Goal: Task Accomplishment & Management: Use online tool/utility

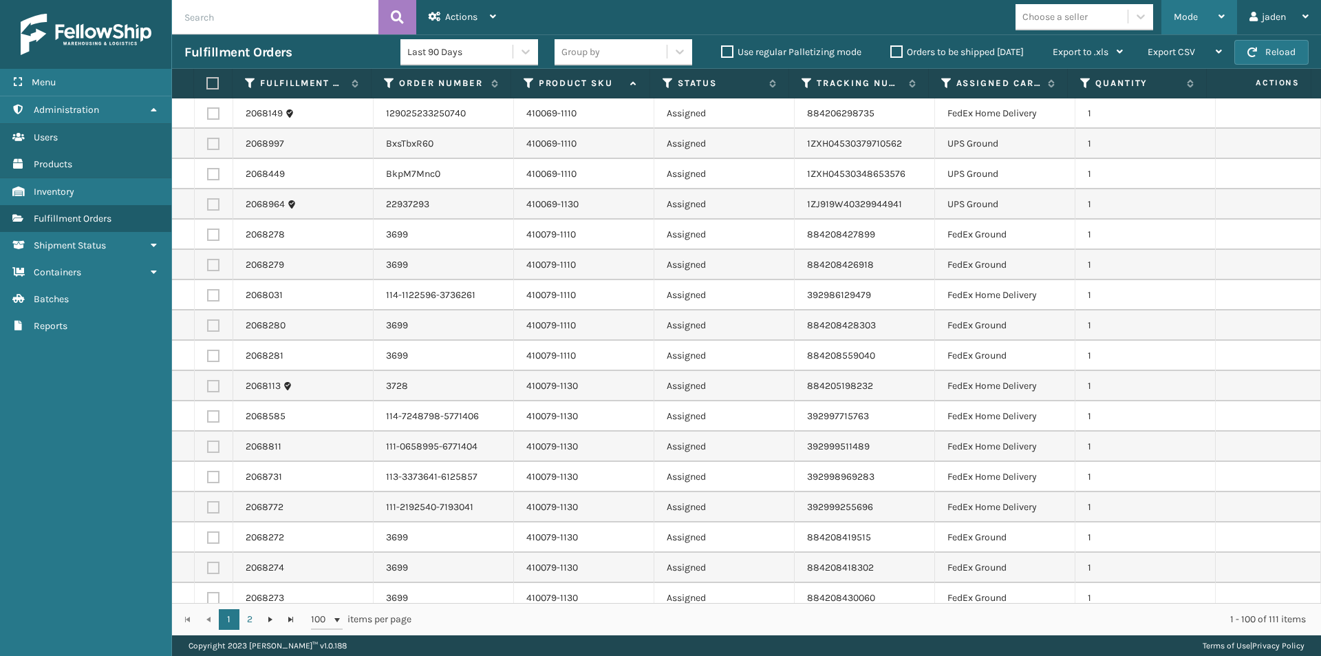
click at [1190, 15] on span "Mode" at bounding box center [1186, 17] width 24 height 12
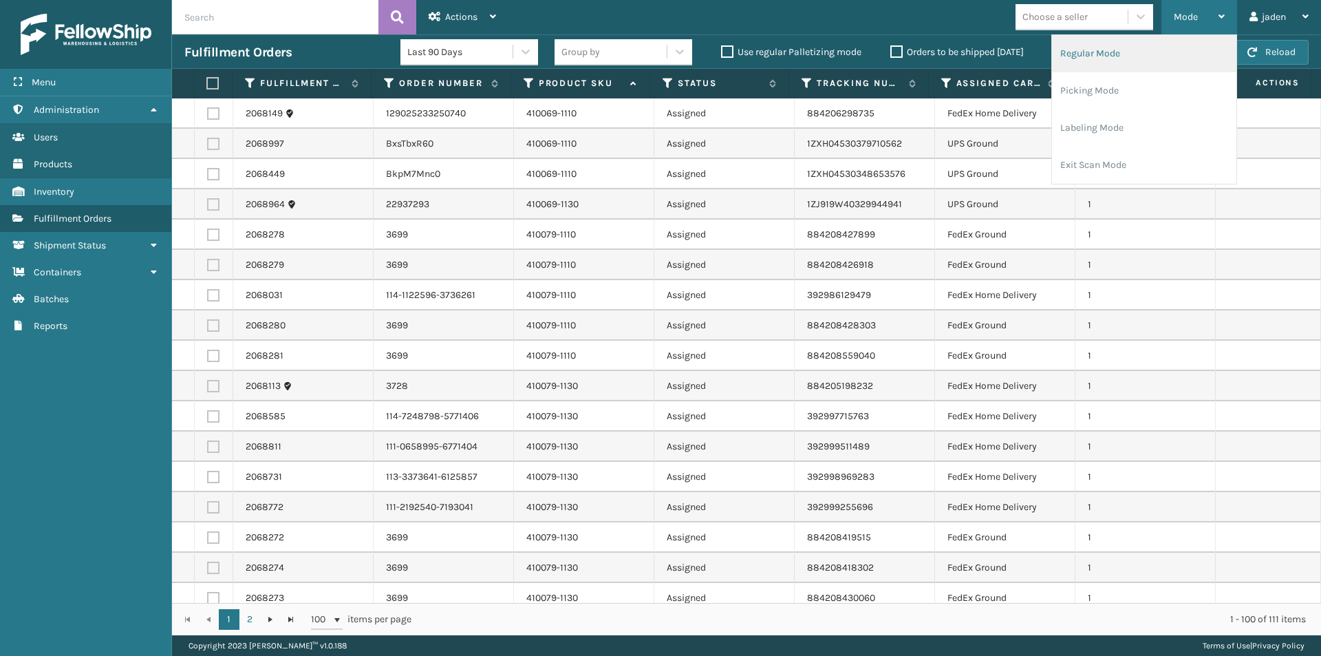
click at [1120, 58] on li "Regular Mode" at bounding box center [1144, 53] width 184 height 37
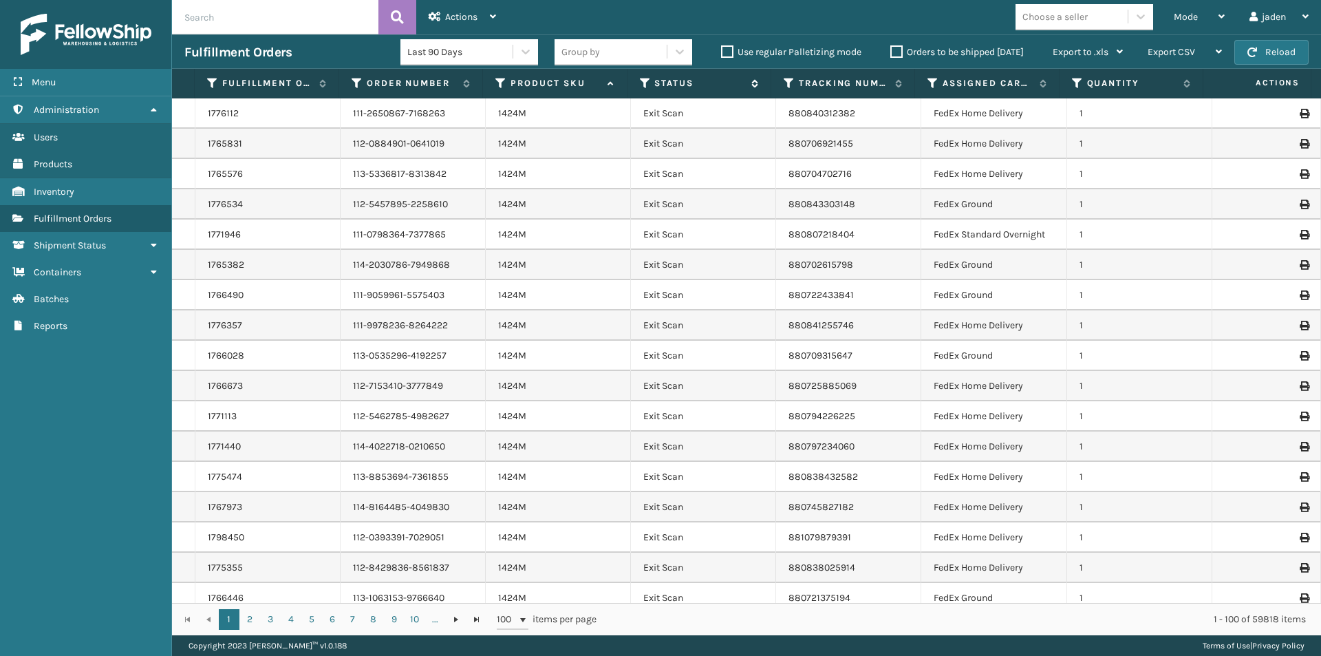
click at [646, 77] on icon at bounding box center [645, 83] width 11 height 12
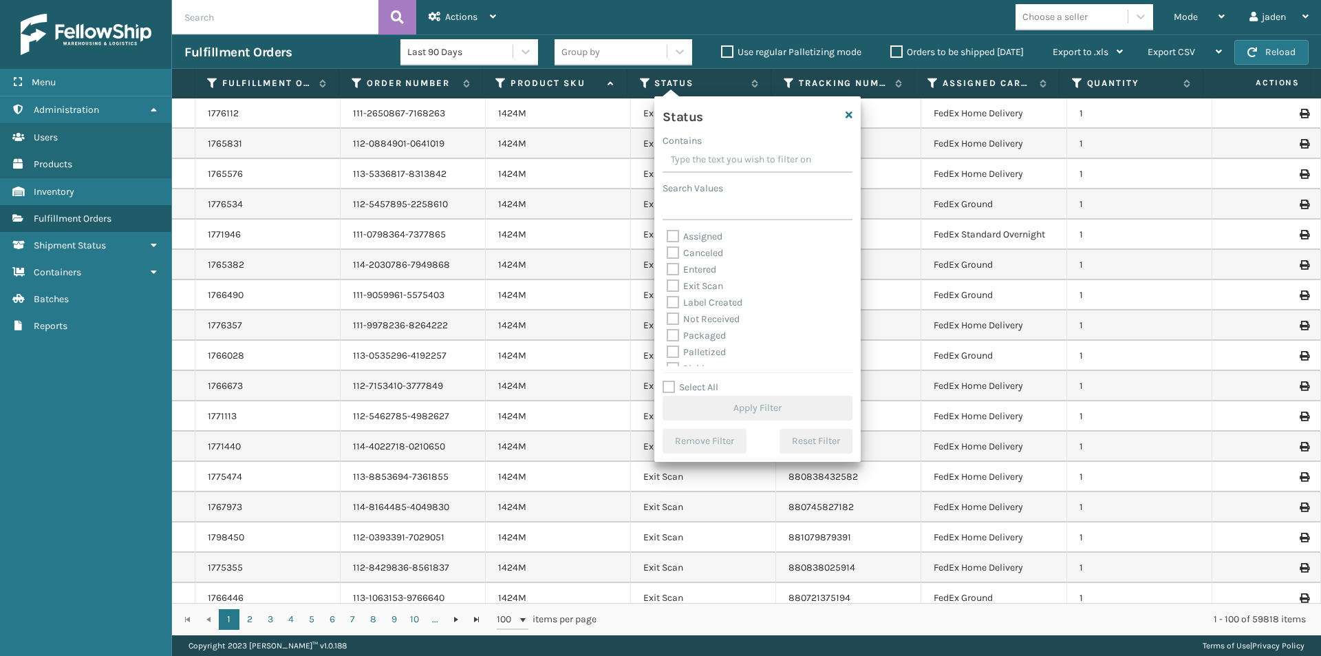
drag, startPoint x: 760, startPoint y: 152, endPoint x: 692, endPoint y: 183, distance: 74.8
click at [694, 173] on div "Status Contains Search Values Assigned Canceled Entered Exit Scan Label Created…" at bounding box center [757, 278] width 206 height 365
click at [674, 297] on label "Picking" at bounding box center [691, 300] width 49 height 12
click at [668, 297] on input "Picking" at bounding box center [667, 296] width 1 height 9
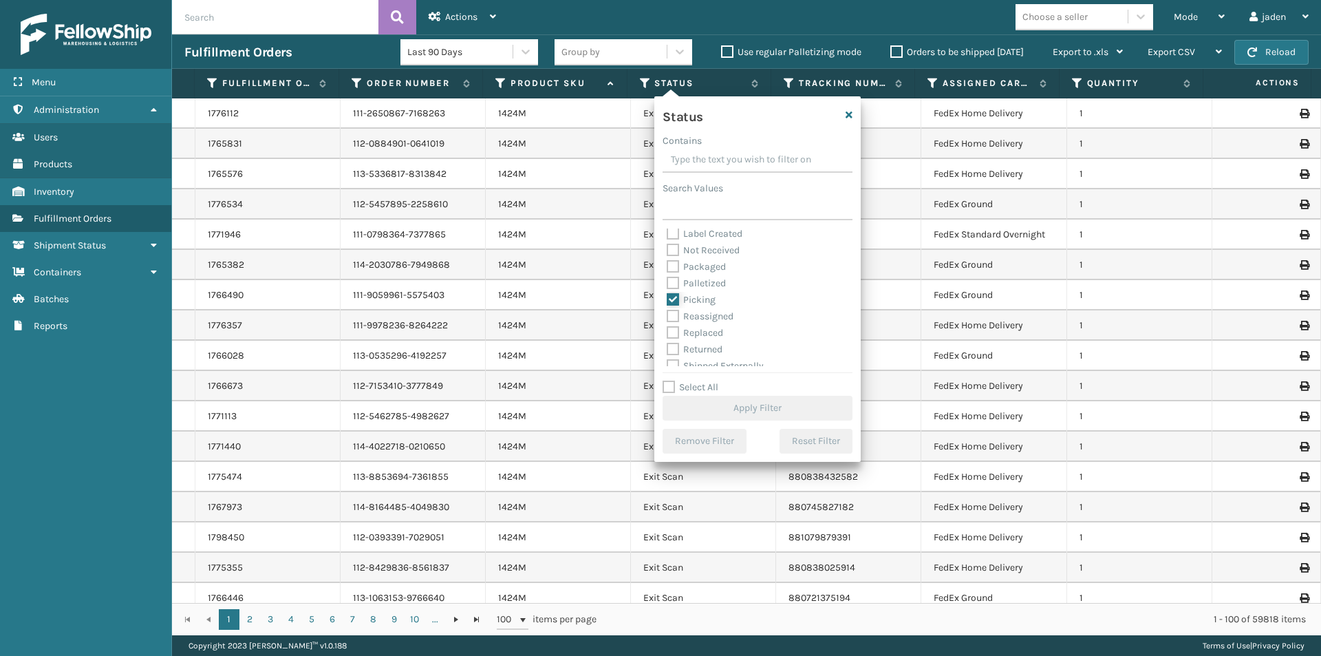
checkbox input "true"
click at [751, 412] on button "Apply Filter" at bounding box center [758, 408] width 190 height 25
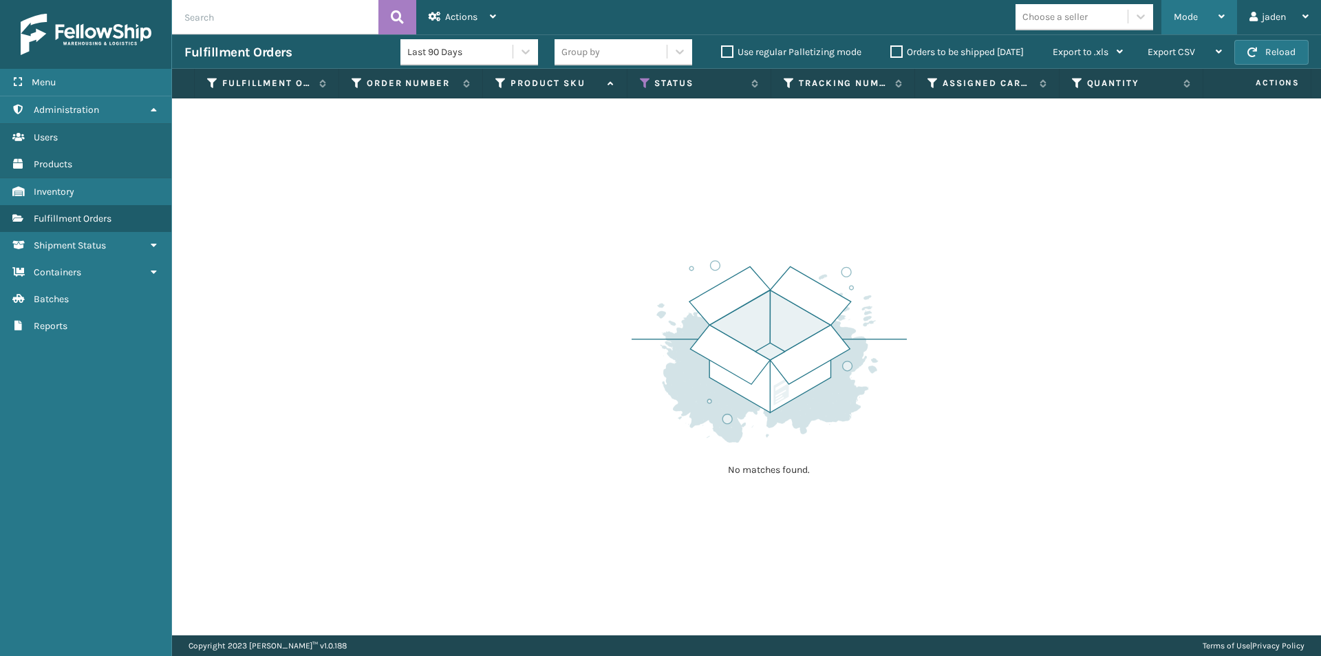
click at [1195, 19] on span "Mode" at bounding box center [1186, 17] width 24 height 12
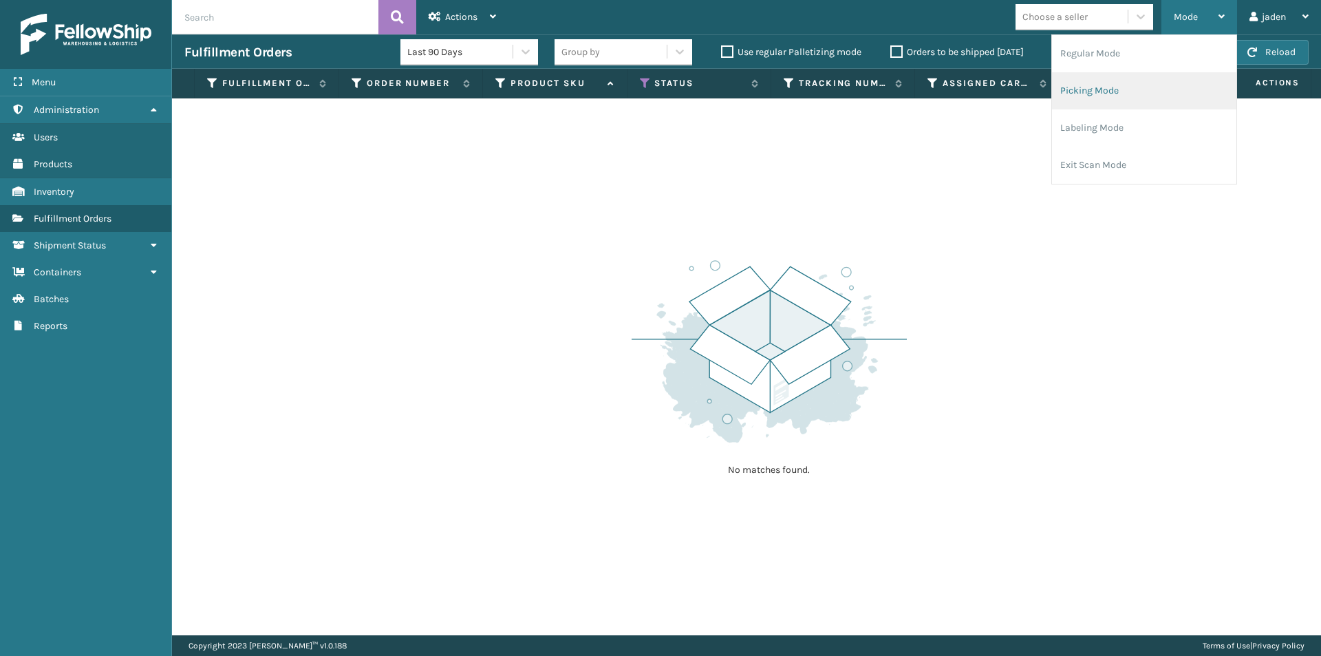
click at [1132, 88] on li "Picking Mode" at bounding box center [1144, 90] width 184 height 37
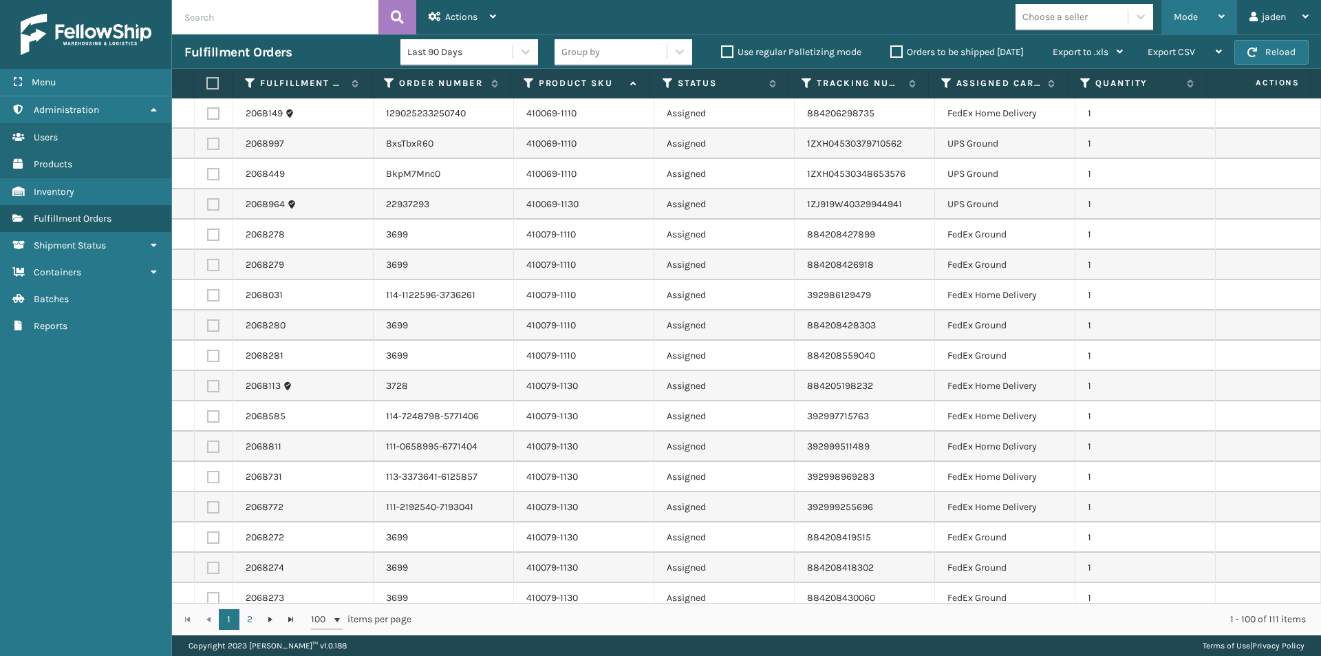
click at [1192, 16] on span "Mode" at bounding box center [1186, 17] width 24 height 12
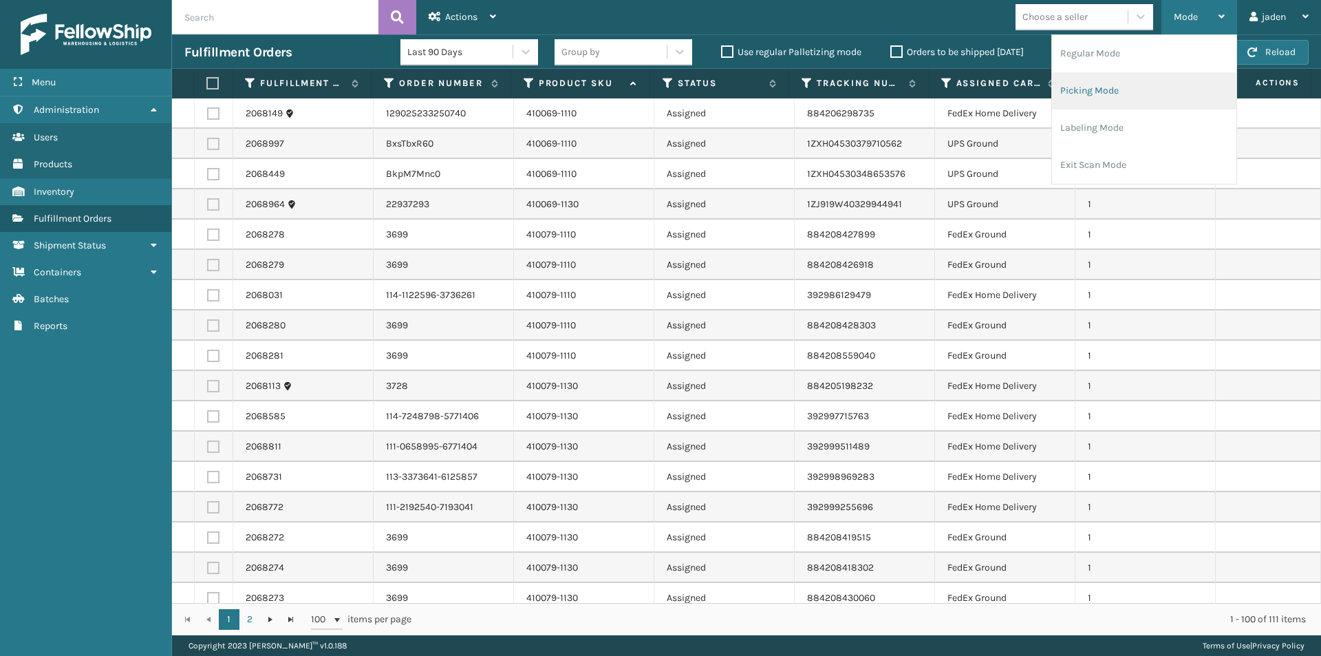
click at [1124, 103] on li "Picking Mode" at bounding box center [1144, 90] width 184 height 37
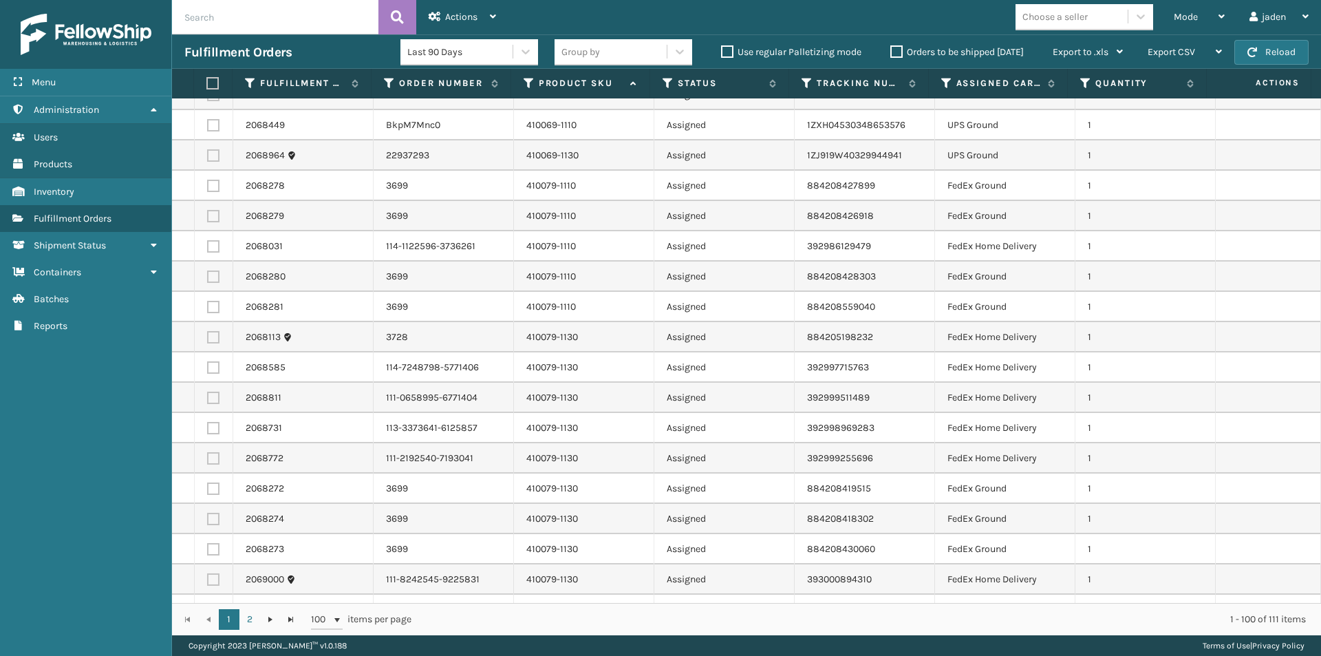
scroll to position [138, 0]
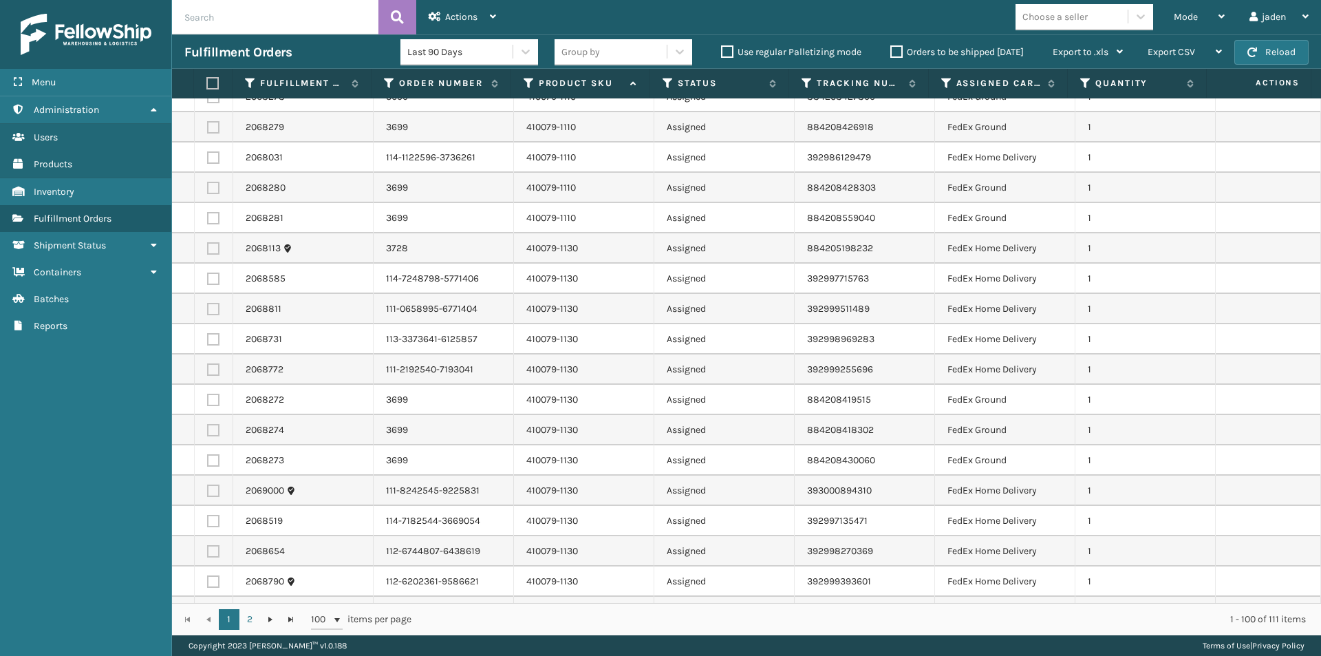
click at [209, 246] on label at bounding box center [213, 248] width 12 height 12
click at [208, 246] on input "checkbox" at bounding box center [207, 246] width 1 height 9
checkbox input "true"
click at [215, 371] on label at bounding box center [213, 369] width 12 height 12
click at [208, 371] on input "checkbox" at bounding box center [207, 367] width 1 height 9
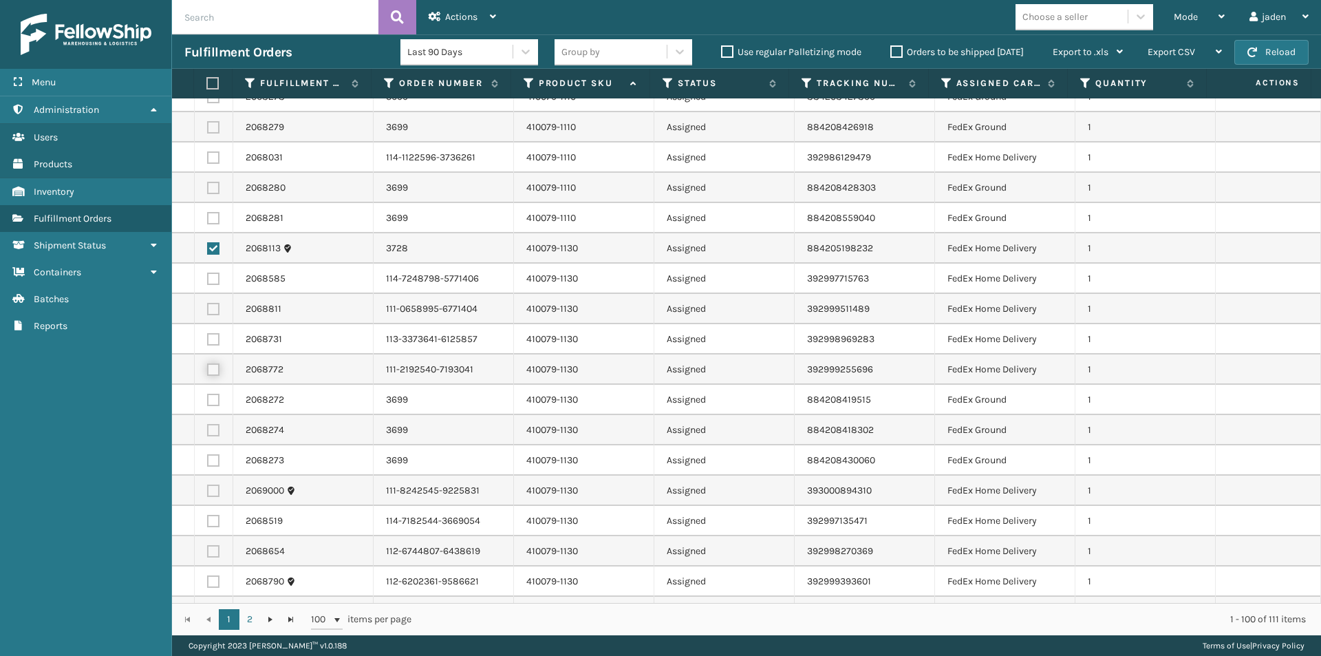
checkbox input "true"
click at [214, 339] on label at bounding box center [213, 339] width 12 height 12
click at [208, 339] on input "checkbox" at bounding box center [207, 337] width 1 height 9
checkbox input "true"
click at [215, 307] on label at bounding box center [213, 309] width 12 height 12
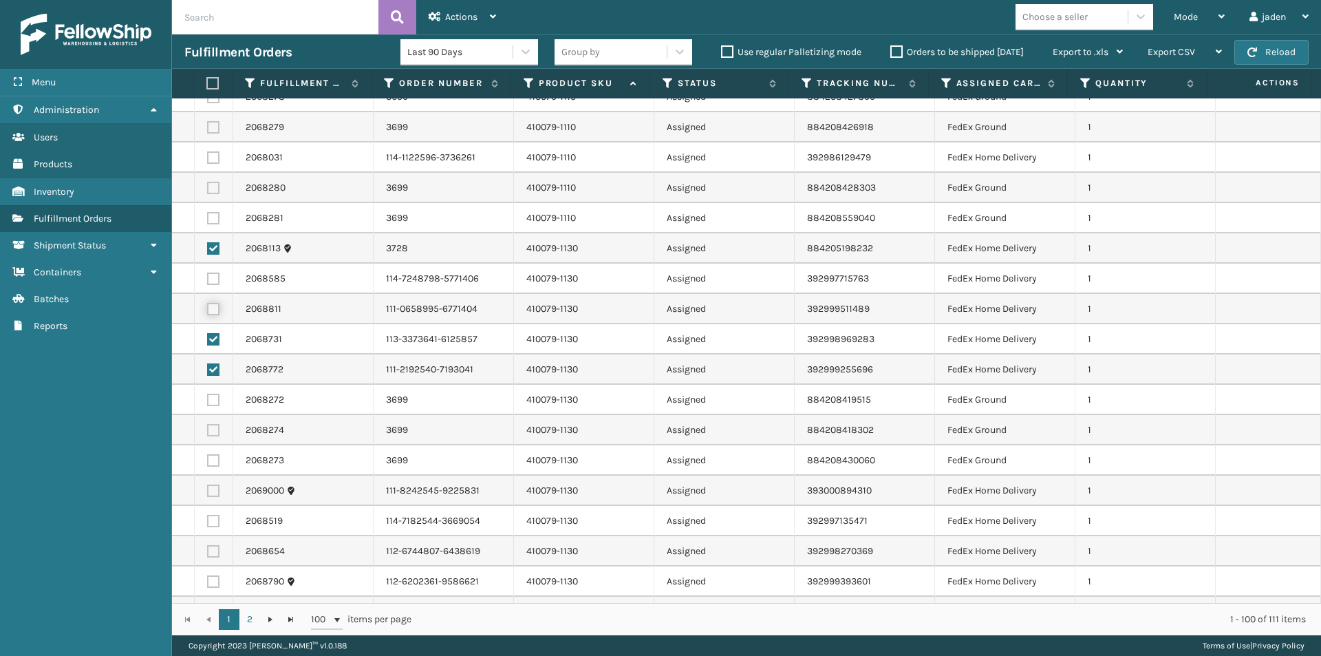
click at [208, 307] on input "checkbox" at bounding box center [207, 307] width 1 height 9
checkbox input "true"
click at [215, 281] on label at bounding box center [213, 279] width 12 height 12
click at [208, 281] on input "checkbox" at bounding box center [207, 277] width 1 height 9
checkbox input "true"
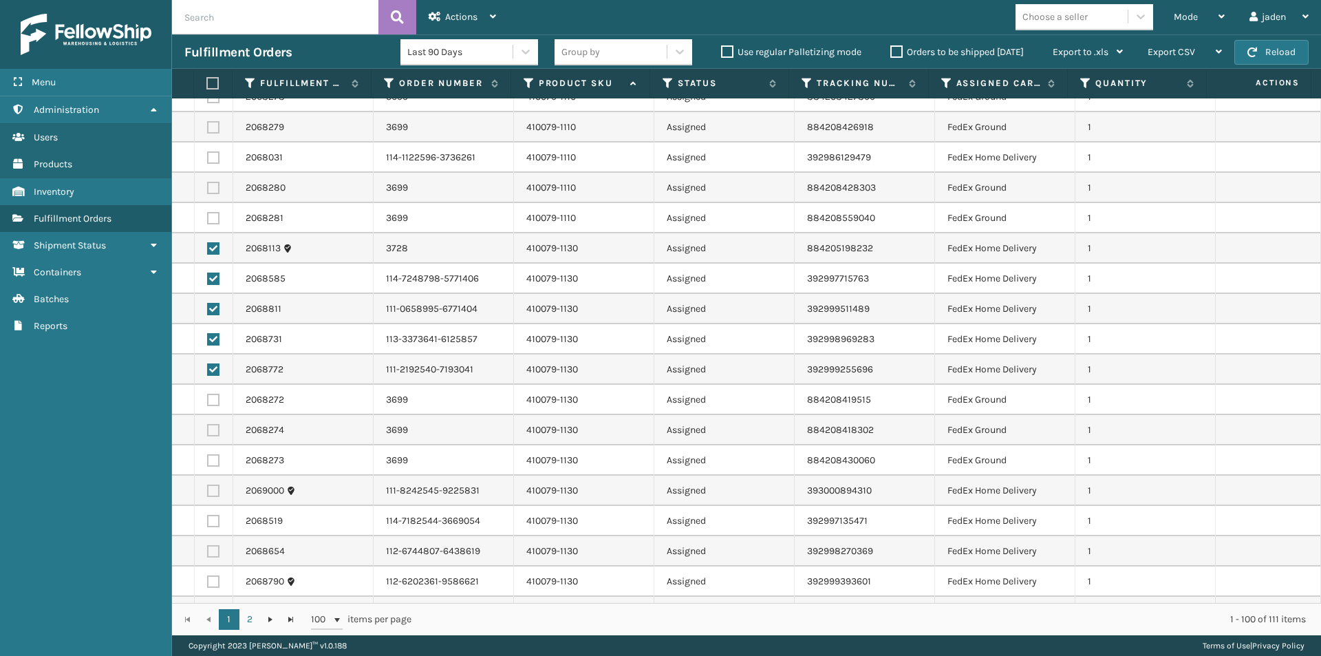
click at [214, 398] on label at bounding box center [213, 400] width 12 height 12
click at [208, 398] on input "checkbox" at bounding box center [207, 398] width 1 height 9
checkbox input "true"
click at [213, 432] on label at bounding box center [213, 430] width 12 height 12
click at [208, 432] on input "checkbox" at bounding box center [207, 428] width 1 height 9
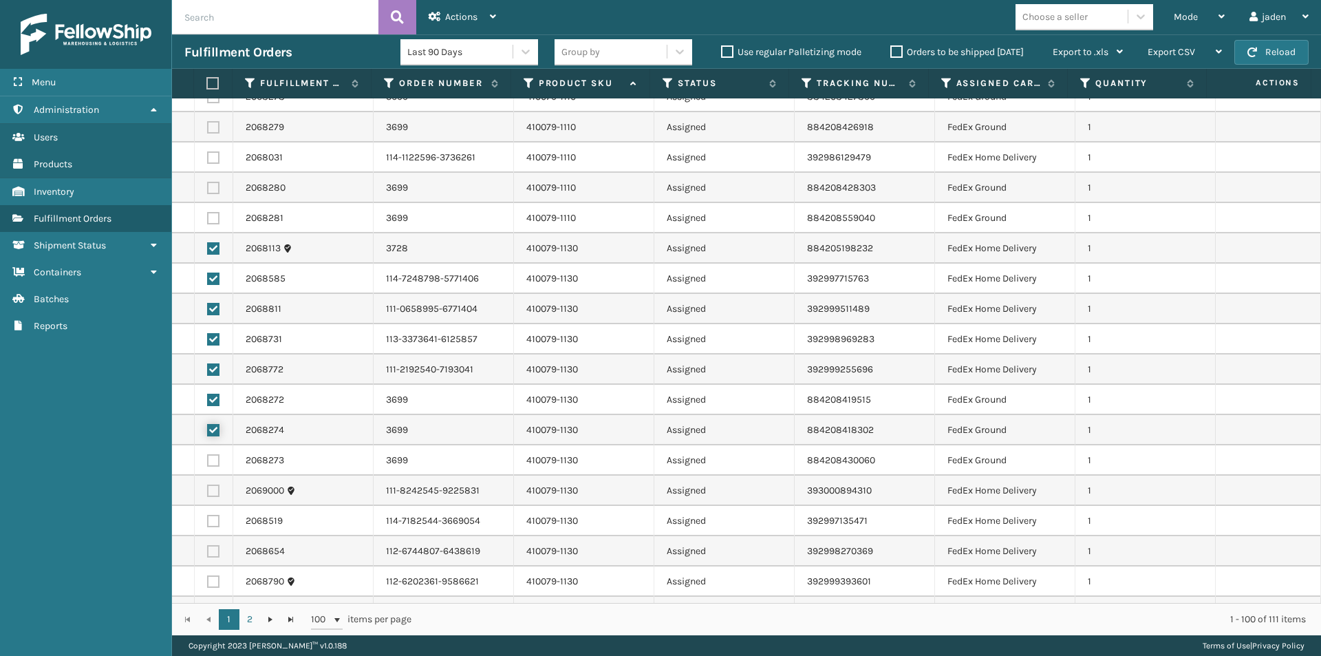
checkbox input "true"
click at [213, 463] on label at bounding box center [213, 460] width 12 height 12
click at [208, 463] on input "checkbox" at bounding box center [207, 458] width 1 height 9
checkbox input "true"
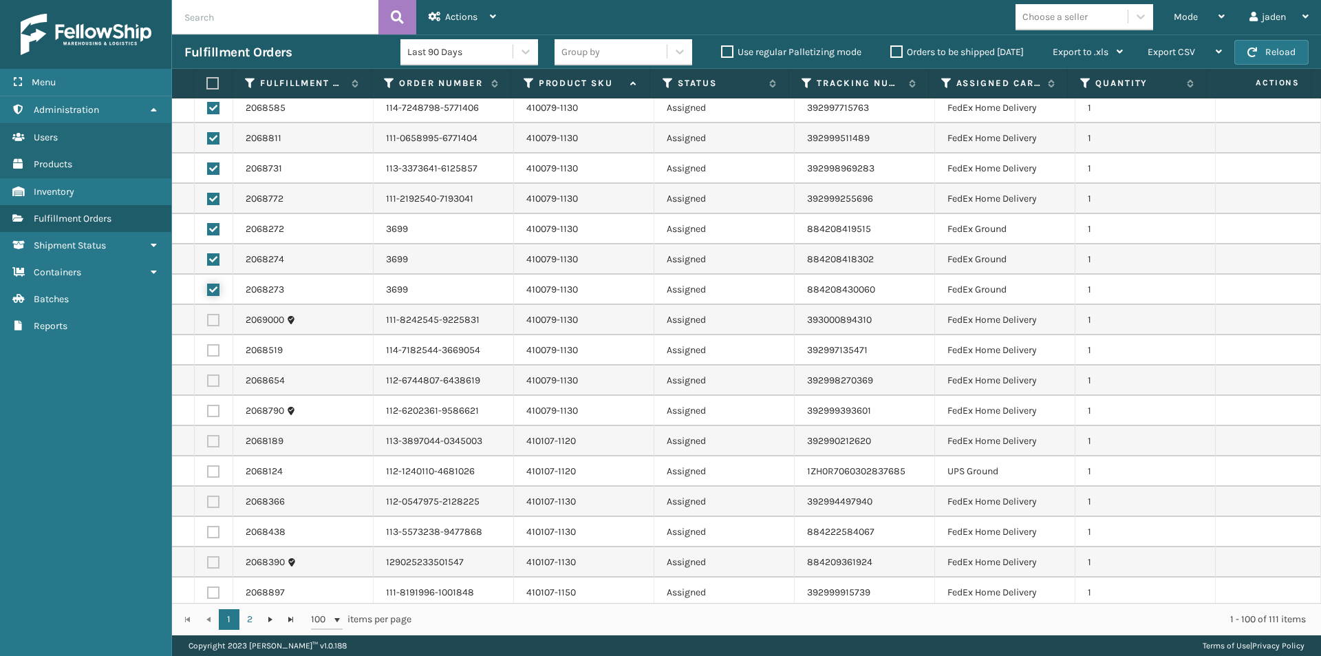
scroll to position [344, 0]
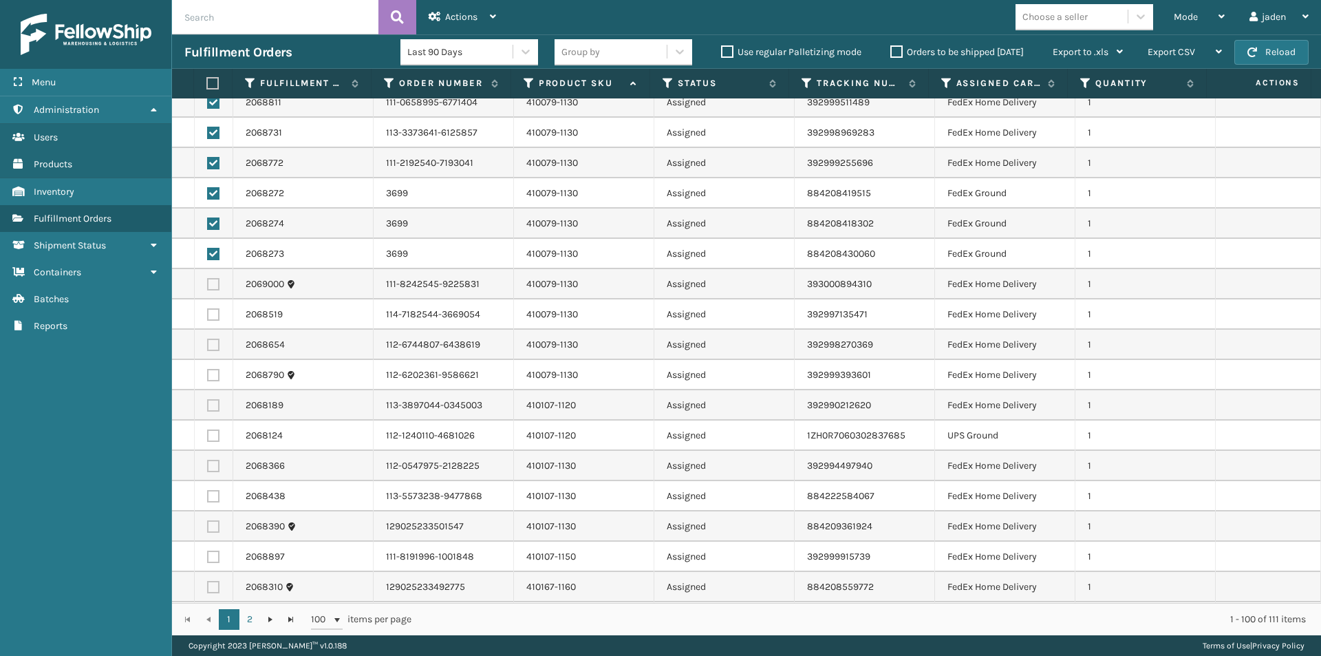
click at [212, 279] on label at bounding box center [213, 284] width 12 height 12
click at [208, 279] on input "checkbox" at bounding box center [207, 282] width 1 height 9
checkbox input "true"
click at [219, 312] on label at bounding box center [213, 314] width 12 height 12
click at [208, 312] on input "checkbox" at bounding box center [207, 312] width 1 height 9
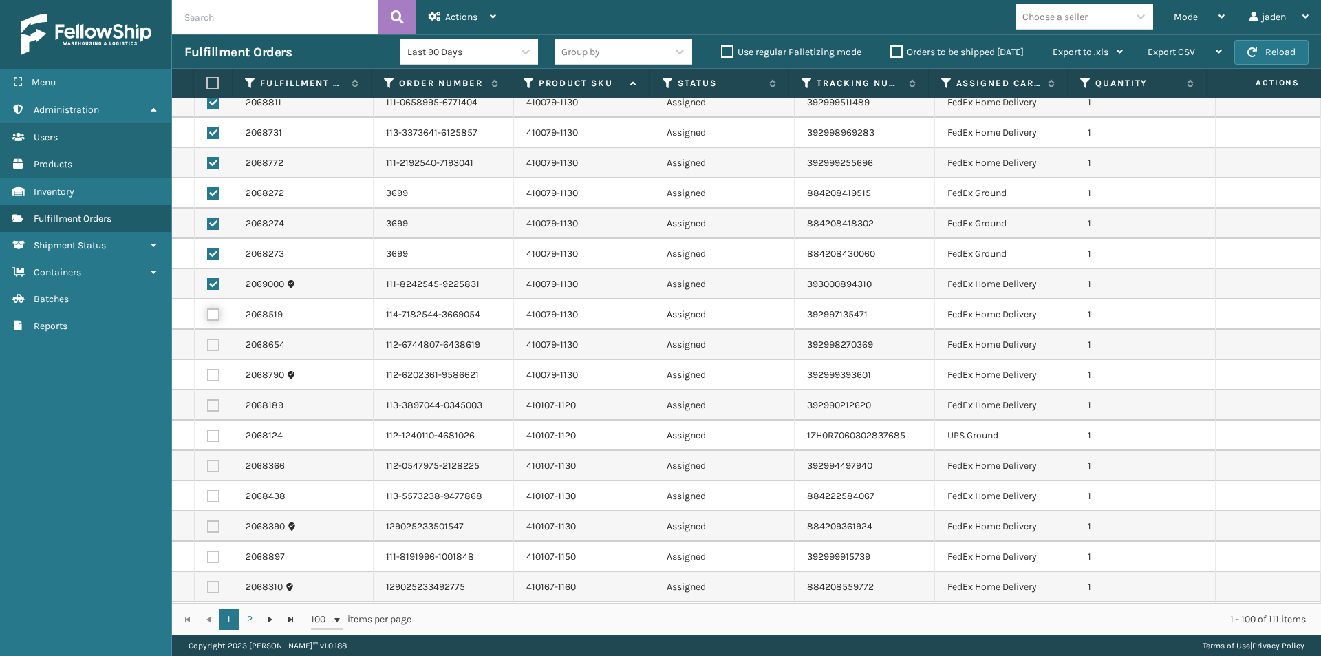
checkbox input "true"
click at [212, 348] on label at bounding box center [213, 345] width 12 height 12
click at [208, 348] on input "checkbox" at bounding box center [207, 343] width 1 height 9
checkbox input "true"
click at [212, 378] on label at bounding box center [213, 375] width 12 height 12
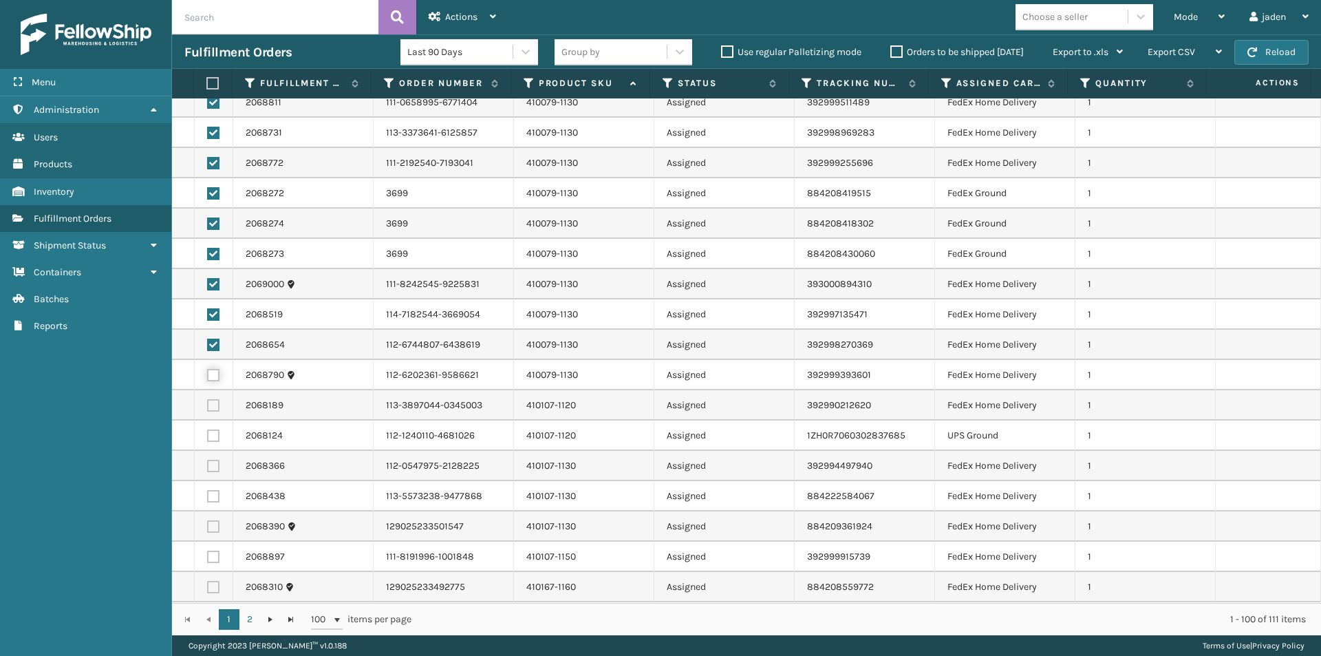
click at [208, 378] on input "checkbox" at bounding box center [207, 373] width 1 height 9
checkbox input "true"
click at [215, 409] on label at bounding box center [213, 405] width 12 height 12
click at [208, 408] on input "checkbox" at bounding box center [207, 403] width 1 height 9
click at [209, 406] on label at bounding box center [213, 405] width 12 height 12
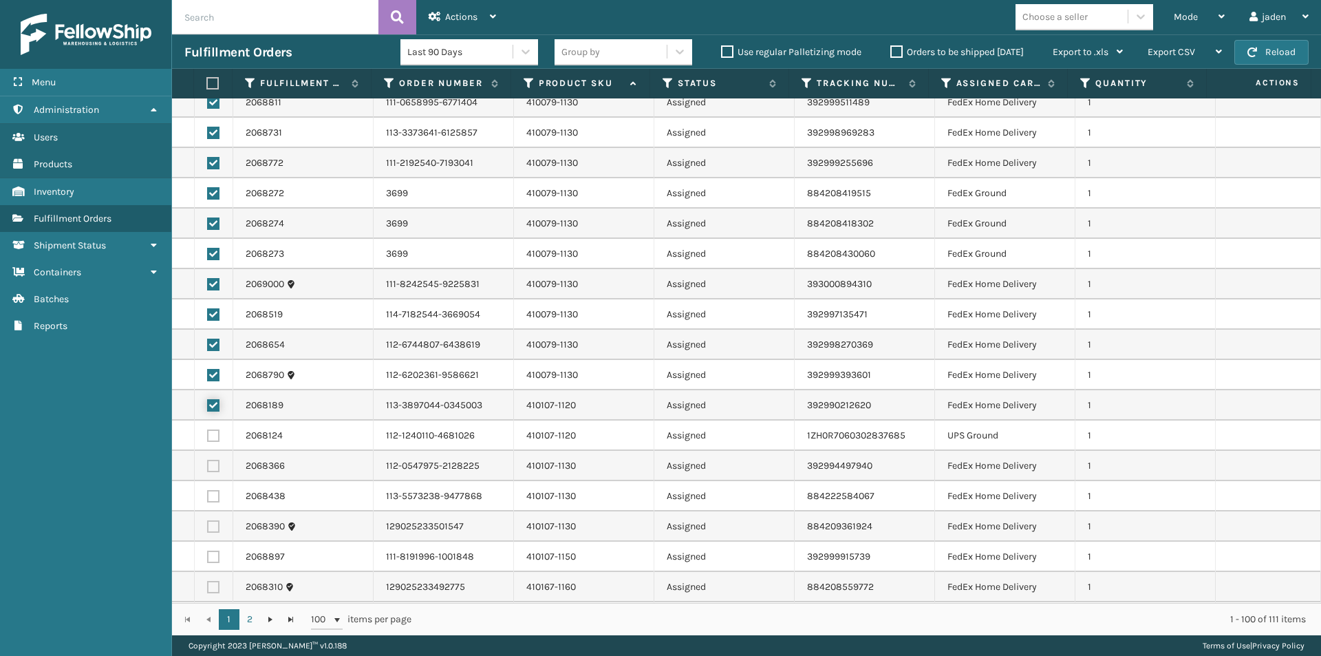
click at [208, 406] on input "checkbox" at bounding box center [207, 403] width 1 height 9
checkbox input "false"
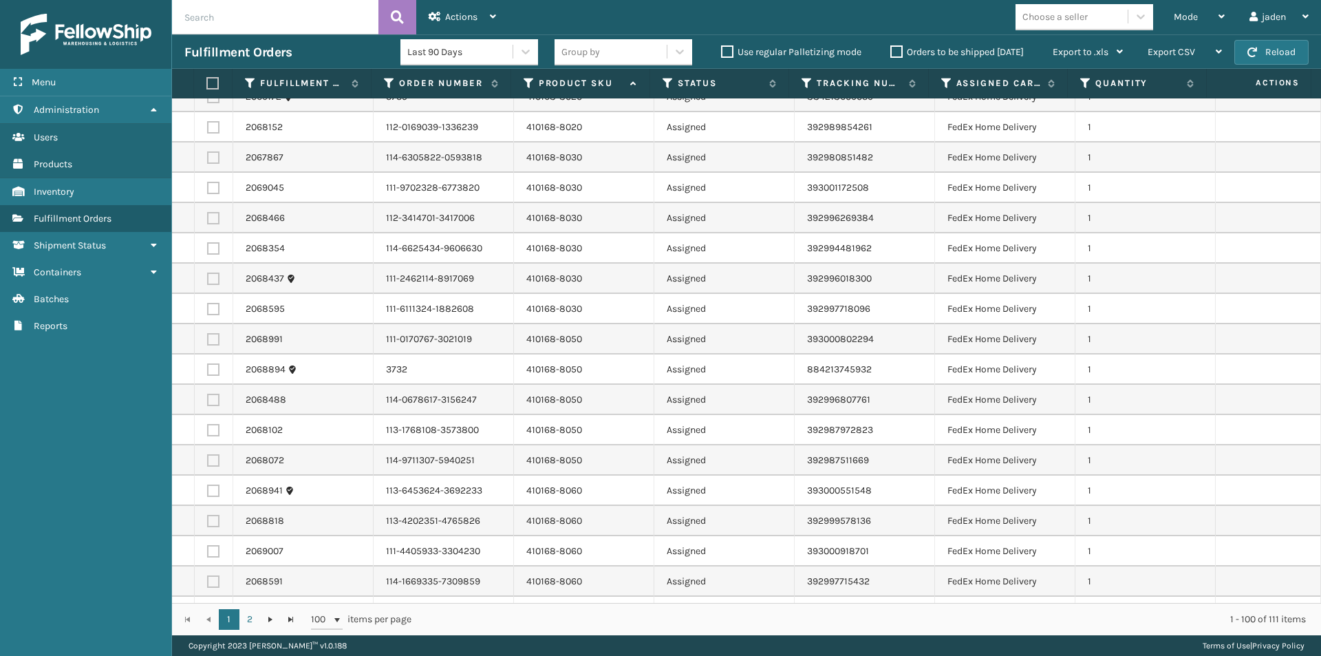
scroll to position [1101, 0]
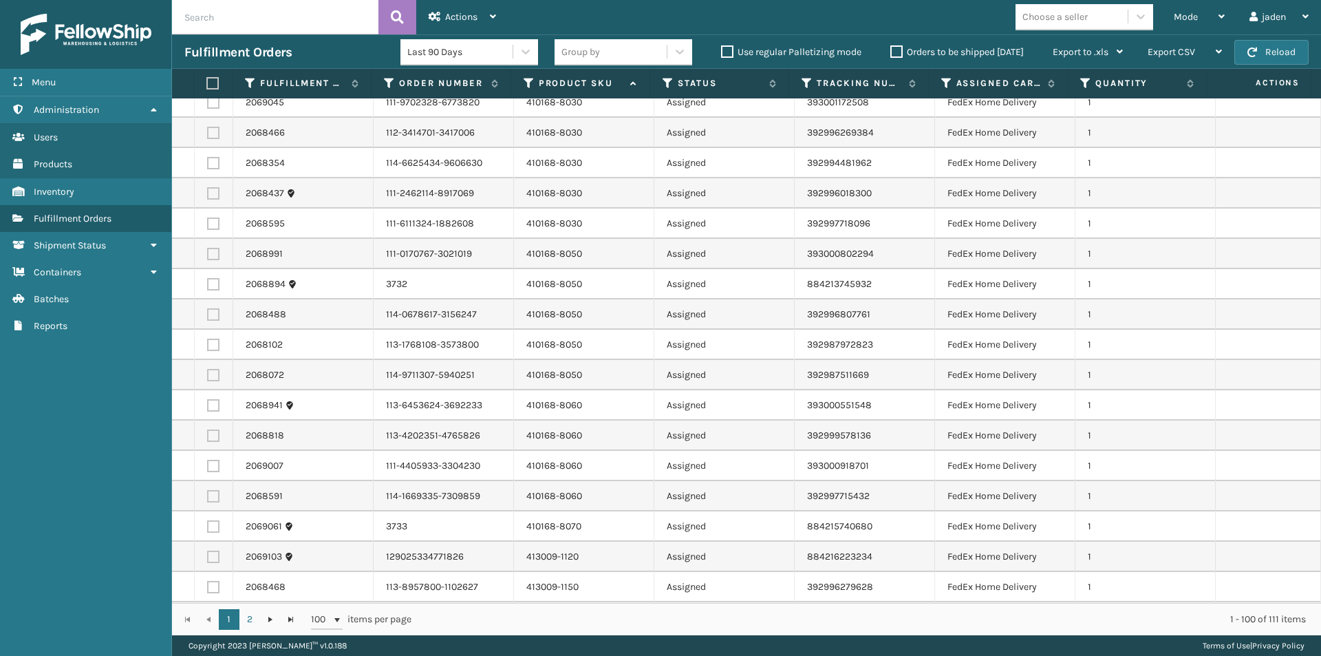
click at [216, 256] on label at bounding box center [213, 254] width 12 height 12
click at [208, 256] on input "checkbox" at bounding box center [207, 252] width 1 height 9
checkbox input "true"
click at [211, 287] on label at bounding box center [213, 284] width 12 height 12
click at [208, 287] on input "checkbox" at bounding box center [207, 282] width 1 height 9
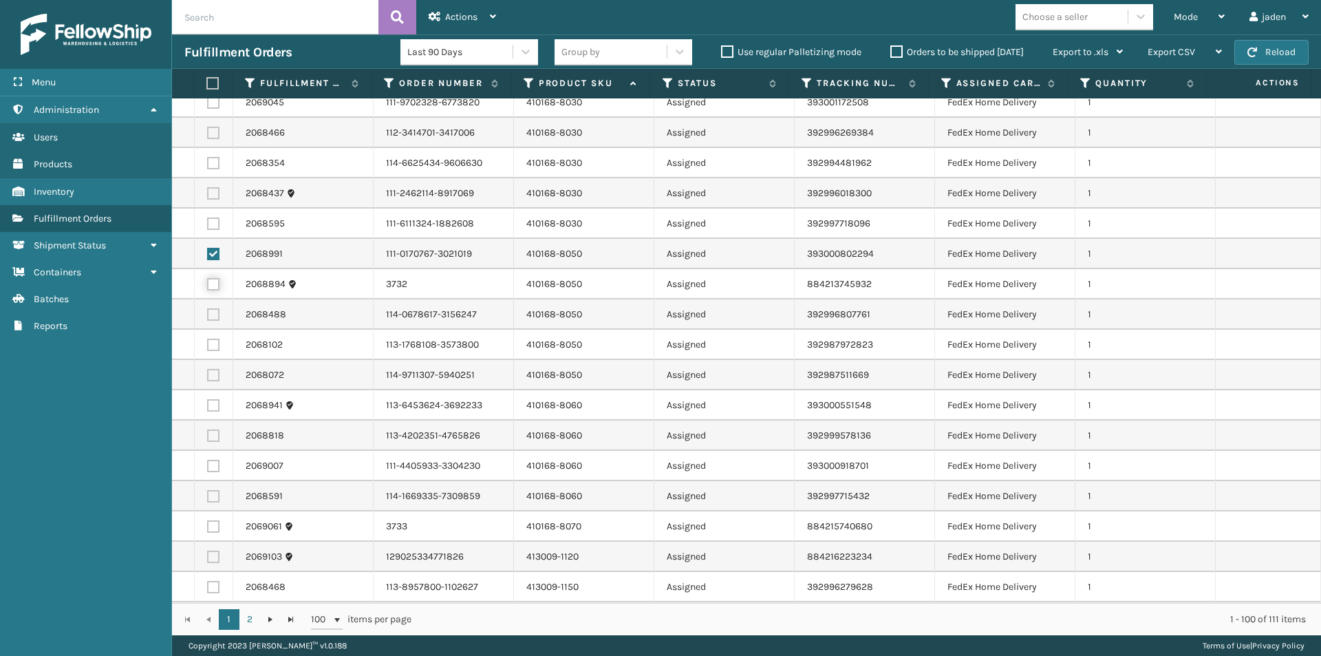
checkbox input "true"
click at [209, 315] on label at bounding box center [213, 314] width 12 height 12
click at [208, 315] on input "checkbox" at bounding box center [207, 312] width 1 height 9
checkbox input "true"
click at [209, 346] on label at bounding box center [213, 345] width 12 height 12
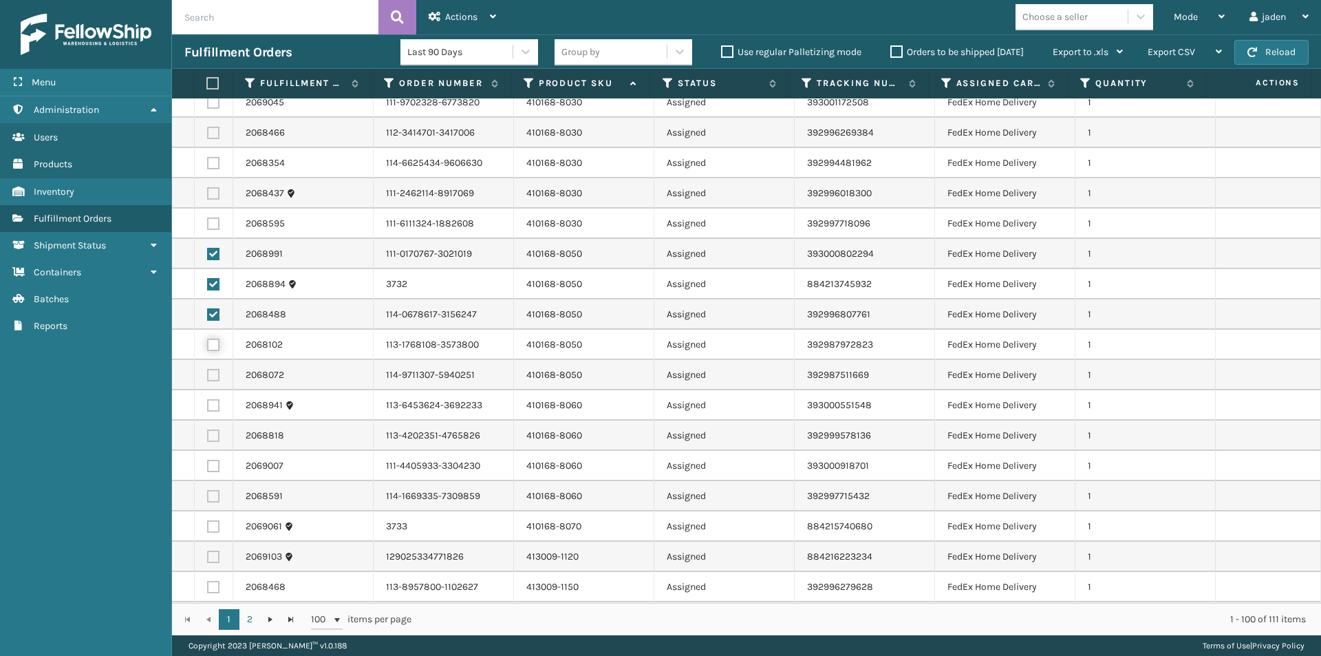
click at [208, 346] on input "checkbox" at bounding box center [207, 343] width 1 height 9
checkbox input "true"
click at [210, 376] on label at bounding box center [213, 375] width 12 height 12
click at [208, 376] on input "checkbox" at bounding box center [207, 373] width 1 height 9
checkbox input "true"
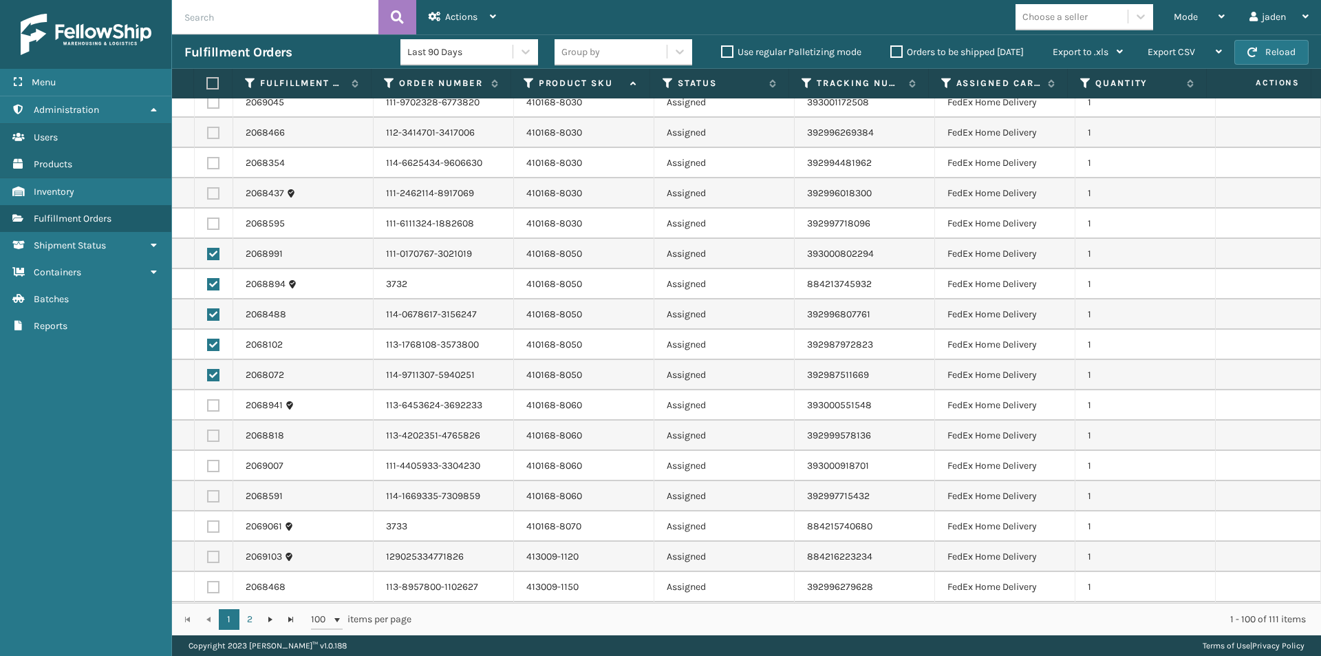
drag, startPoint x: 210, startPoint y: 401, endPoint x: 214, endPoint y: 414, distance: 13.1
click at [211, 401] on label at bounding box center [213, 405] width 12 height 12
click at [208, 401] on input "checkbox" at bounding box center [207, 403] width 1 height 9
checkbox input "true"
click at [215, 437] on label at bounding box center [213, 435] width 12 height 12
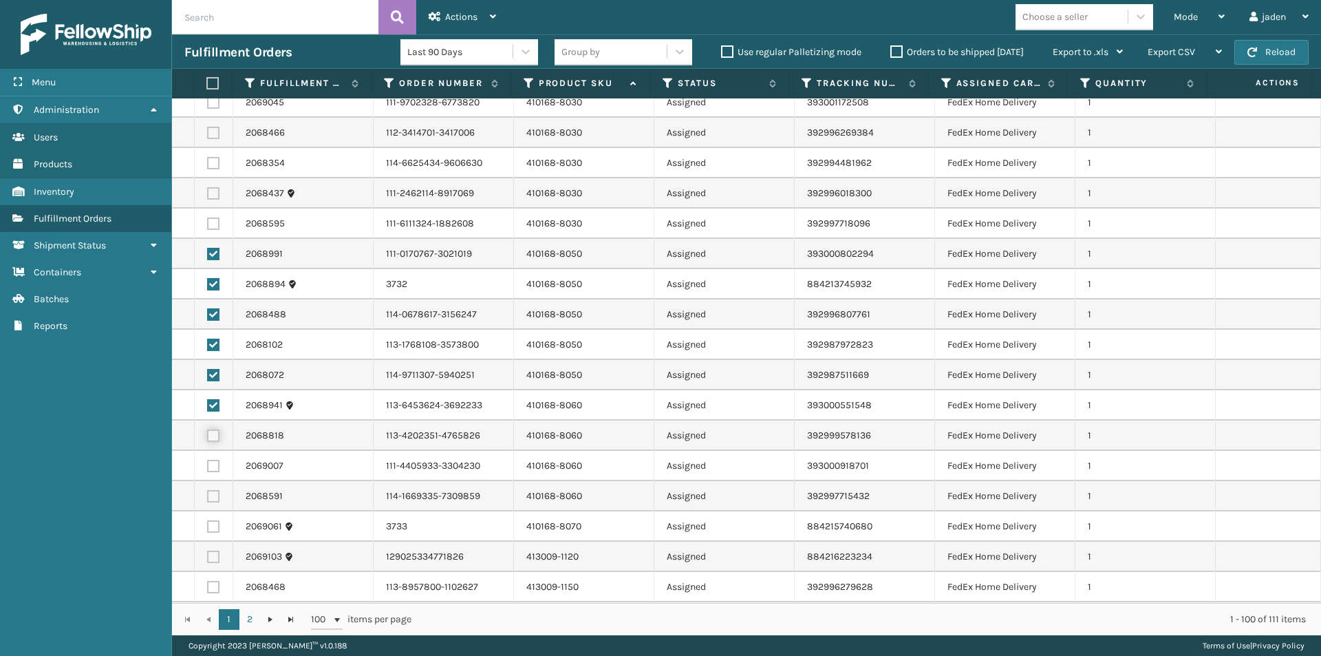
click at [208, 437] on input "checkbox" at bounding box center [207, 433] width 1 height 9
checkbox input "true"
click at [214, 468] on label at bounding box center [213, 466] width 12 height 12
click at [208, 468] on input "checkbox" at bounding box center [207, 464] width 1 height 9
checkbox input "true"
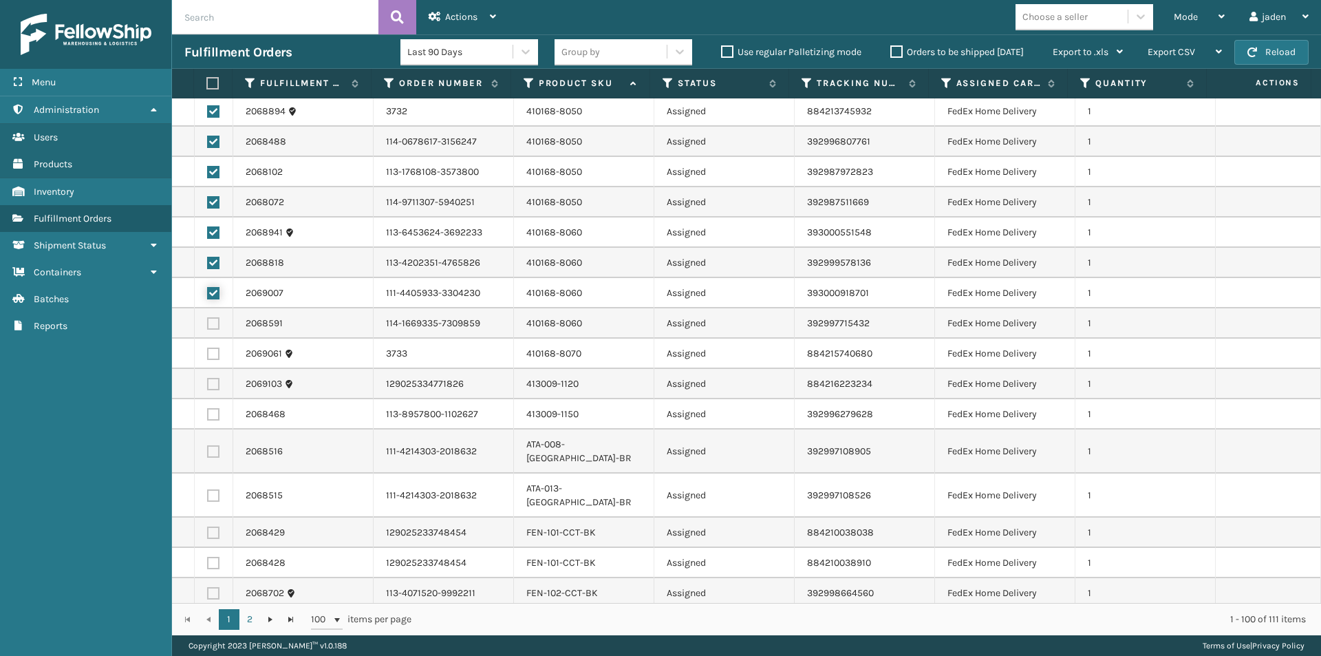
scroll to position [1307, 0]
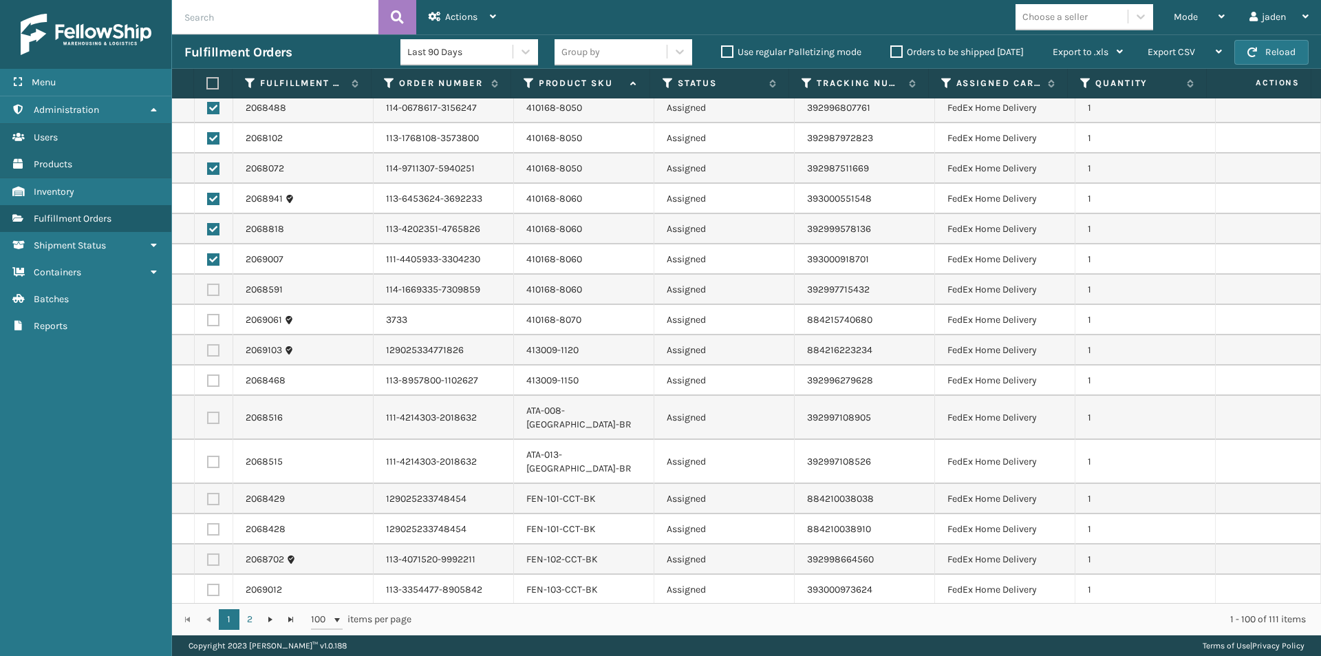
click at [214, 189] on td at bounding box center [214, 199] width 39 height 30
click at [213, 200] on label at bounding box center [213, 199] width 12 height 12
click at [208, 200] on input "checkbox" at bounding box center [207, 197] width 1 height 9
checkbox input "false"
click at [210, 228] on label at bounding box center [213, 229] width 12 height 12
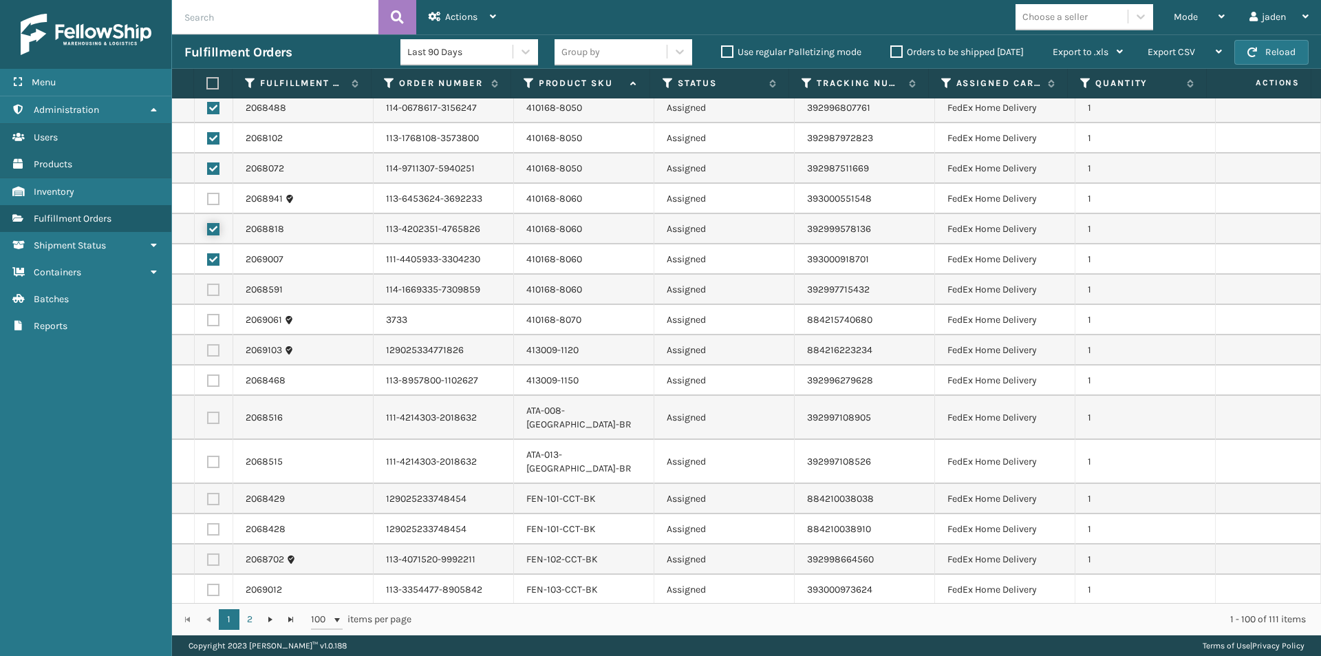
click at [208, 228] on input "checkbox" at bounding box center [207, 227] width 1 height 9
checkbox input "false"
click at [209, 263] on label at bounding box center [213, 259] width 12 height 12
click at [208, 262] on input "checkbox" at bounding box center [207, 257] width 1 height 9
checkbox input "false"
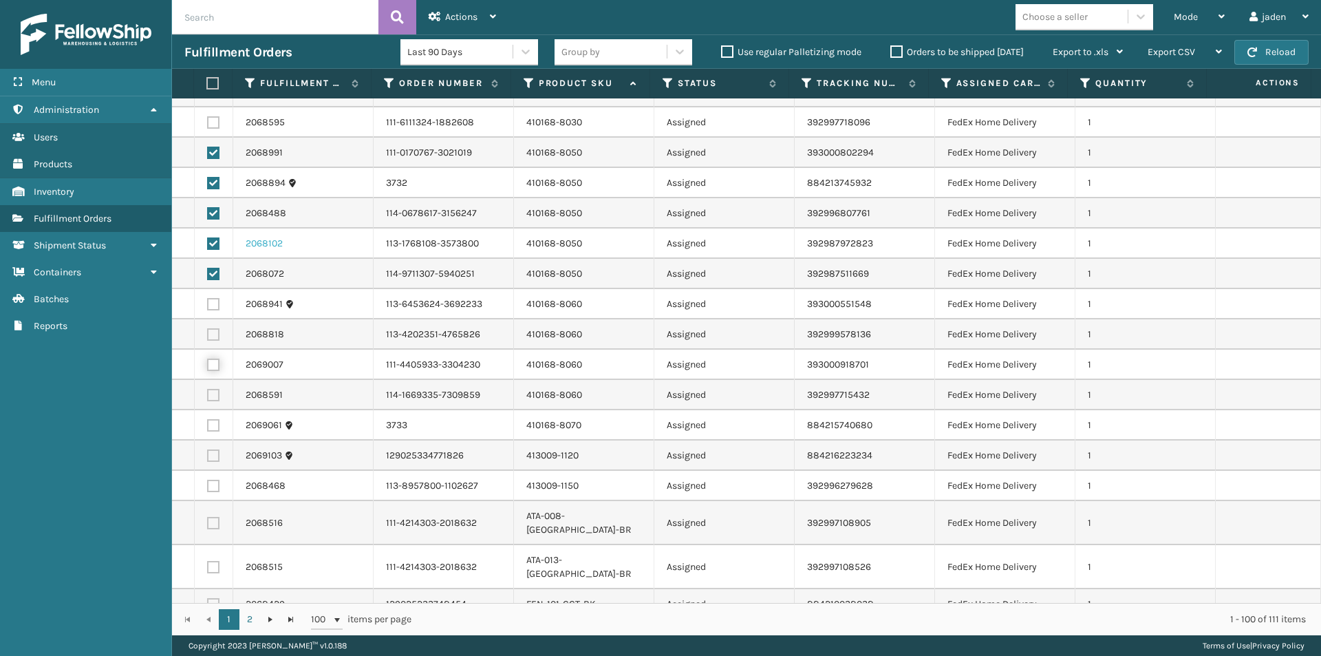
scroll to position [1170, 0]
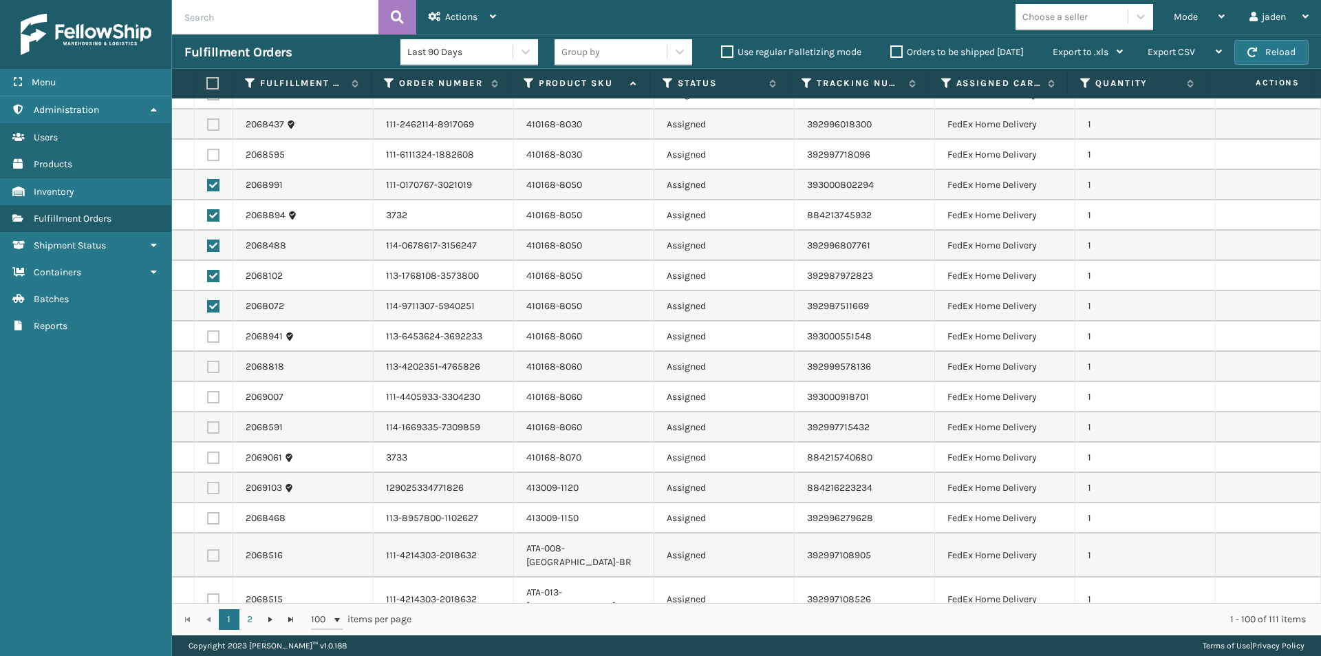
click at [206, 177] on td at bounding box center [214, 185] width 39 height 30
click at [209, 184] on label at bounding box center [213, 185] width 12 height 12
click at [208, 184] on input "checkbox" at bounding box center [207, 183] width 1 height 9
checkbox input "false"
click at [213, 211] on label at bounding box center [213, 215] width 12 height 12
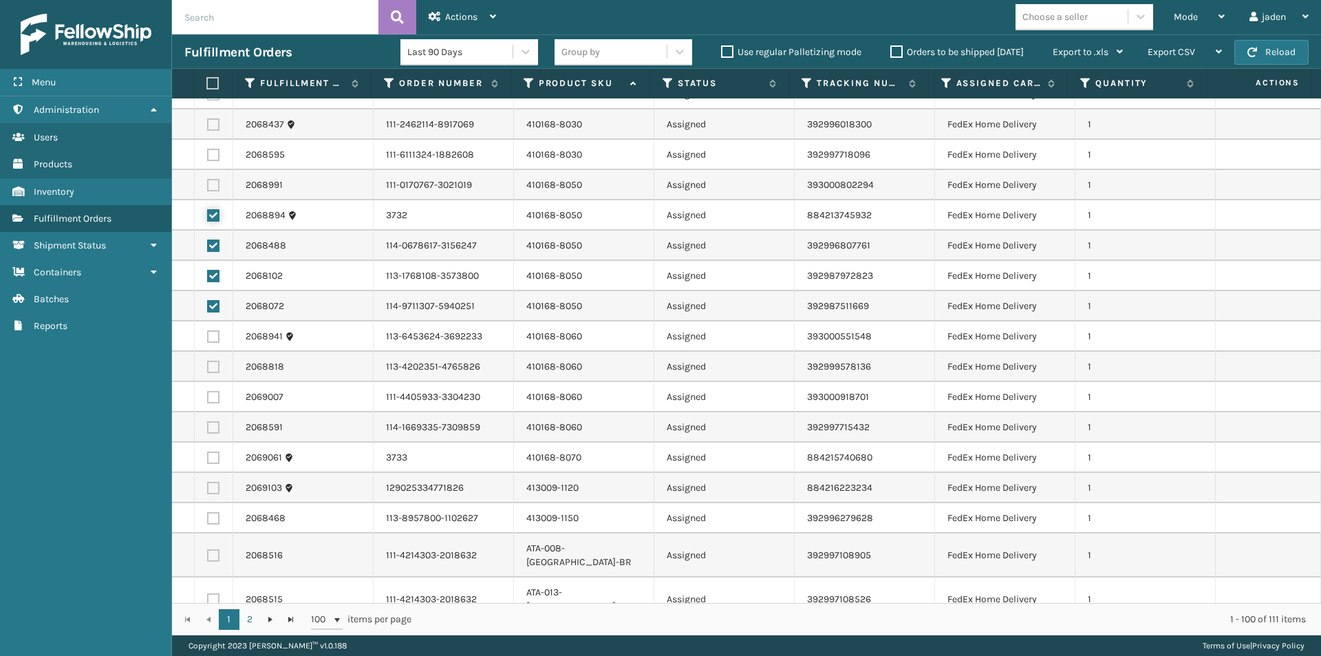
click at [208, 211] on input "checkbox" at bounding box center [207, 213] width 1 height 9
checkbox input "false"
click at [213, 244] on label at bounding box center [213, 245] width 12 height 12
click at [208, 244] on input "checkbox" at bounding box center [207, 243] width 1 height 9
checkbox input "false"
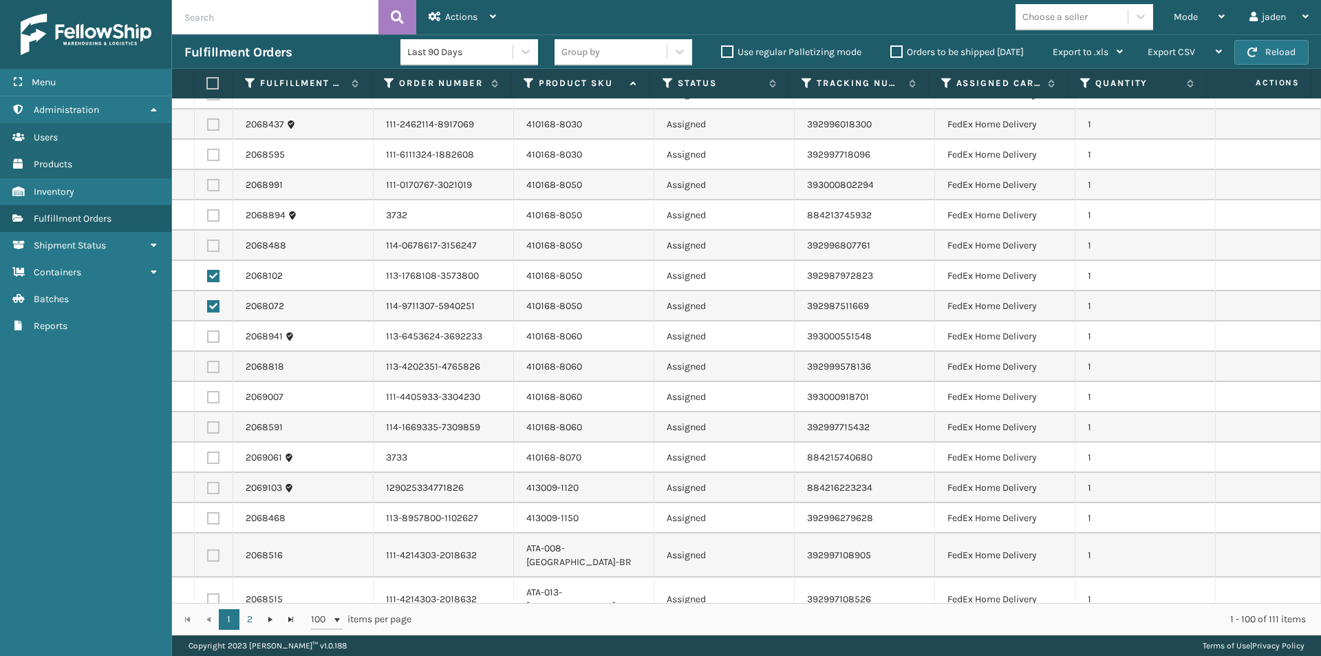
click at [215, 277] on label at bounding box center [213, 276] width 12 height 12
click at [208, 277] on input "checkbox" at bounding box center [207, 274] width 1 height 9
checkbox input "false"
click at [212, 299] on td at bounding box center [214, 306] width 39 height 30
click at [212, 301] on label at bounding box center [213, 306] width 12 height 12
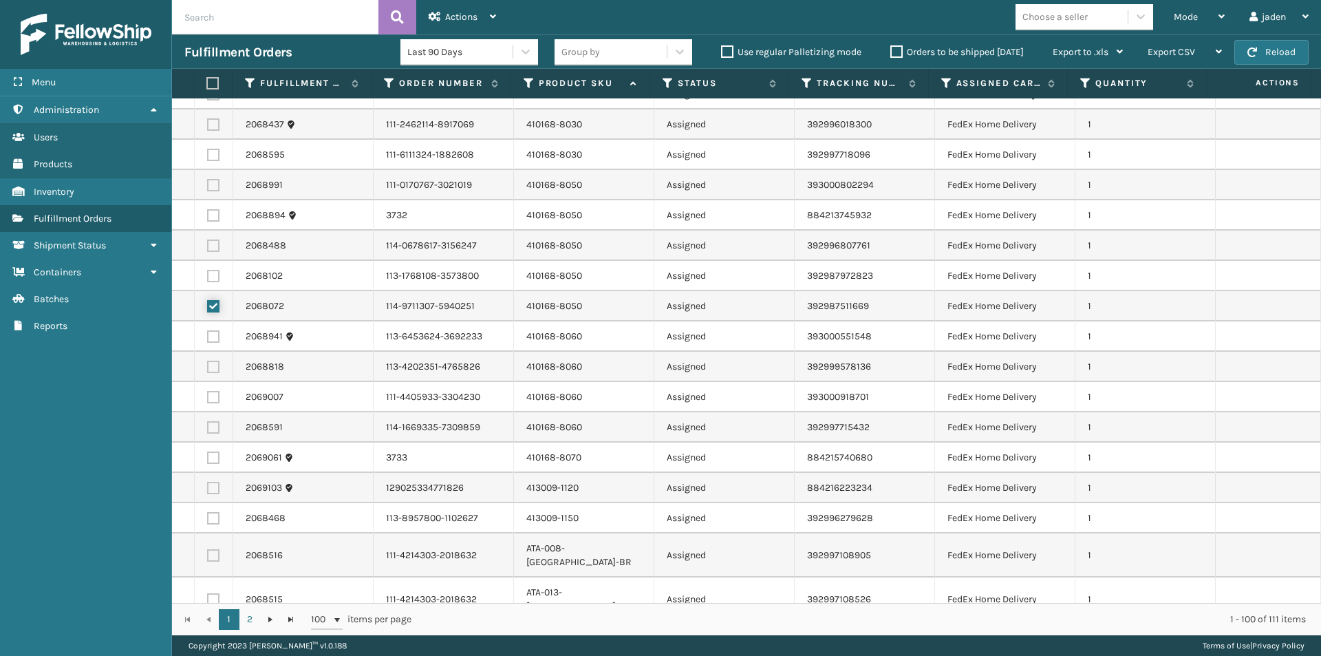
click at [208, 301] on input "checkbox" at bounding box center [207, 304] width 1 height 9
checkbox input "false"
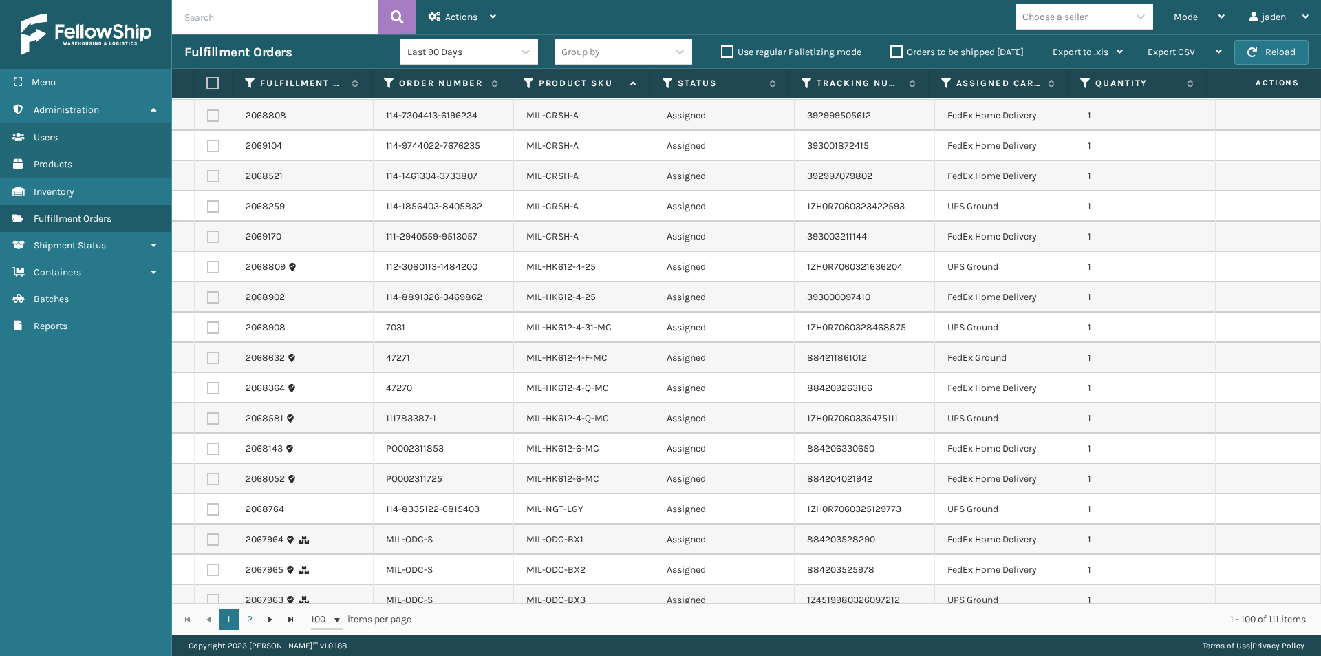
scroll to position [2133, 0]
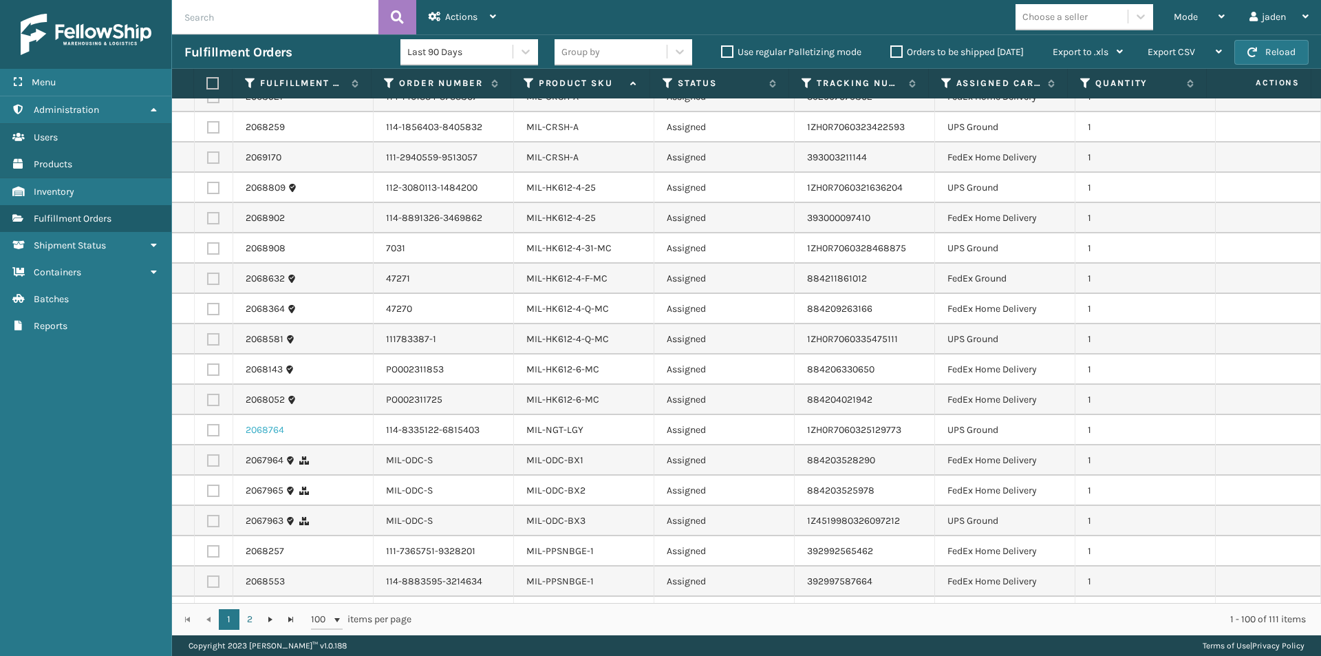
click at [282, 423] on link "2068764" at bounding box center [265, 430] width 39 height 14
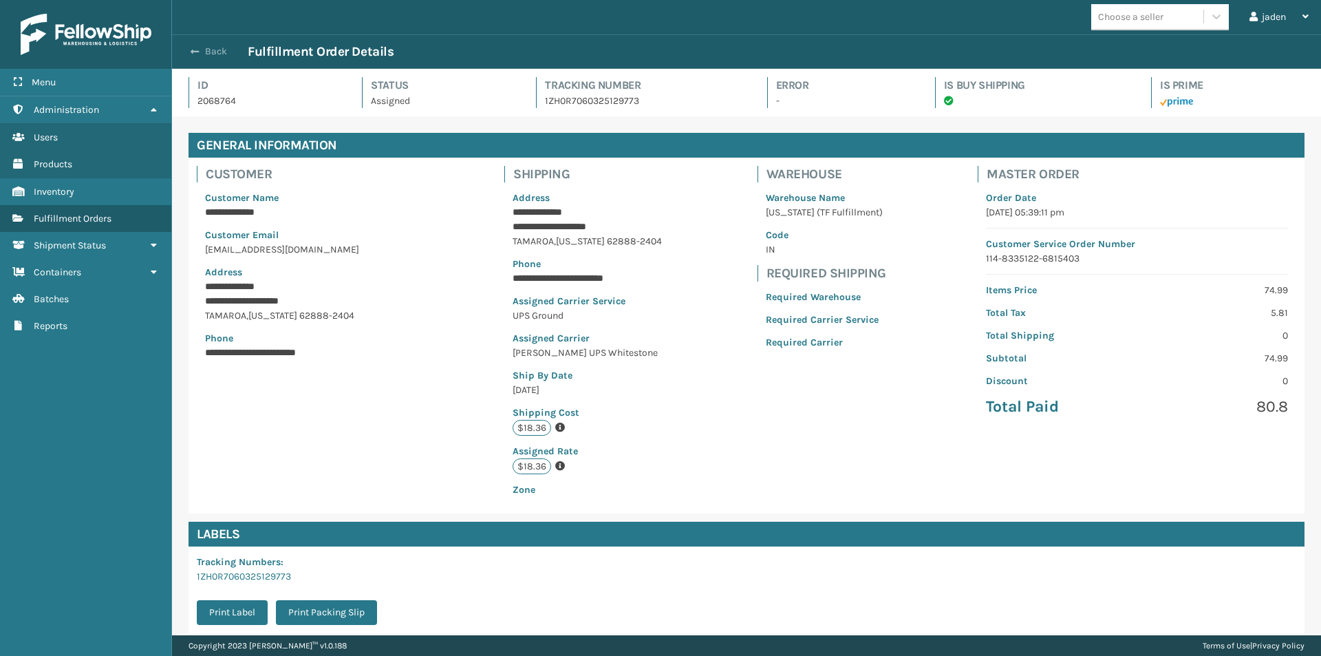
click at [197, 50] on span "button" at bounding box center [195, 52] width 8 height 10
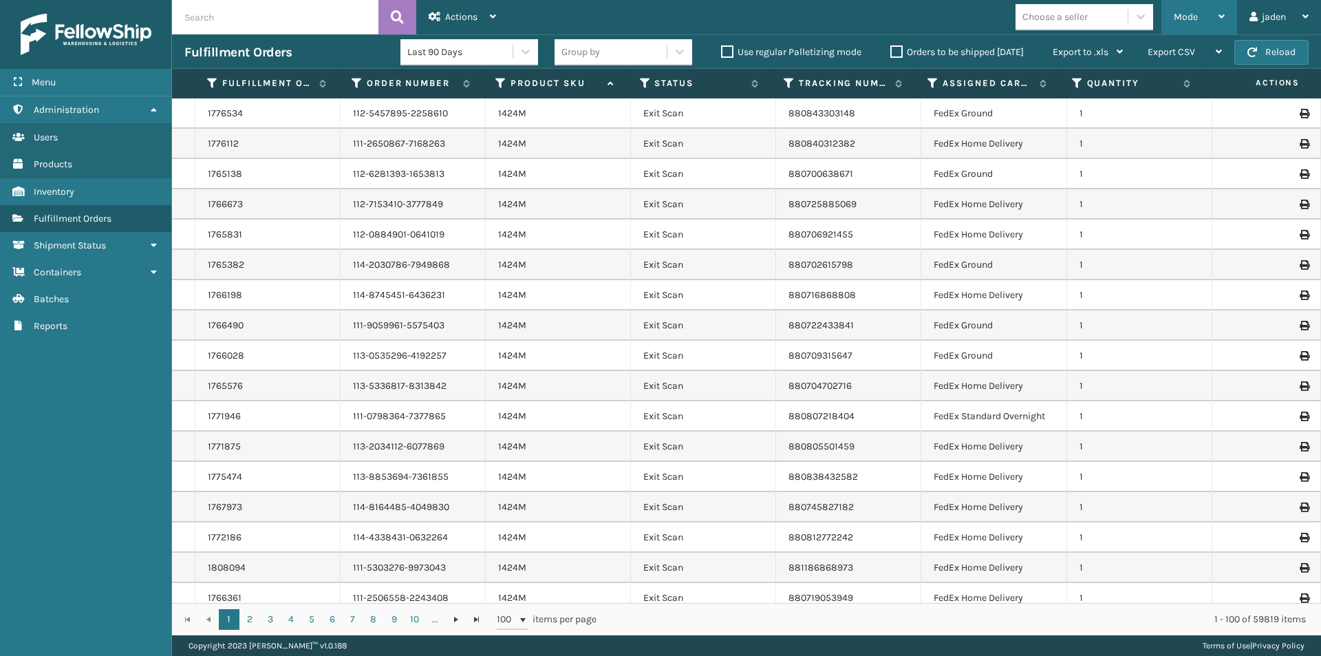
click at [1195, 23] on div "Mode" at bounding box center [1199, 17] width 51 height 34
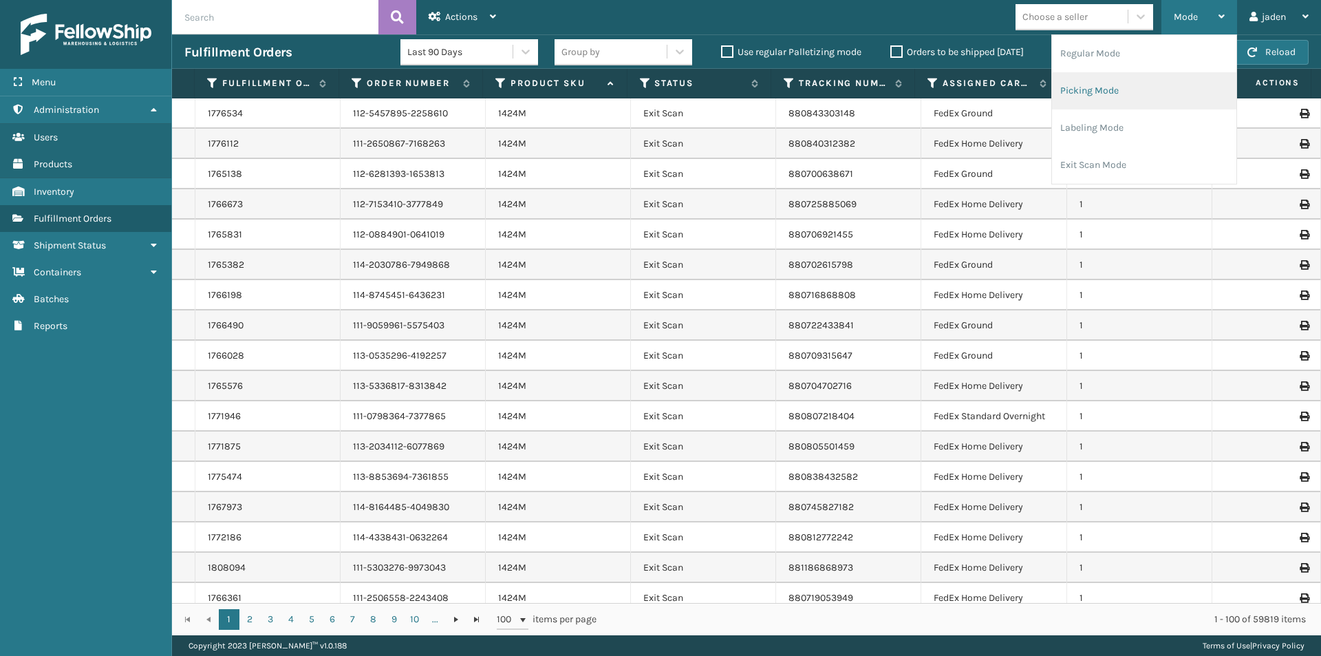
click at [1107, 94] on li "Picking Mode" at bounding box center [1144, 90] width 184 height 37
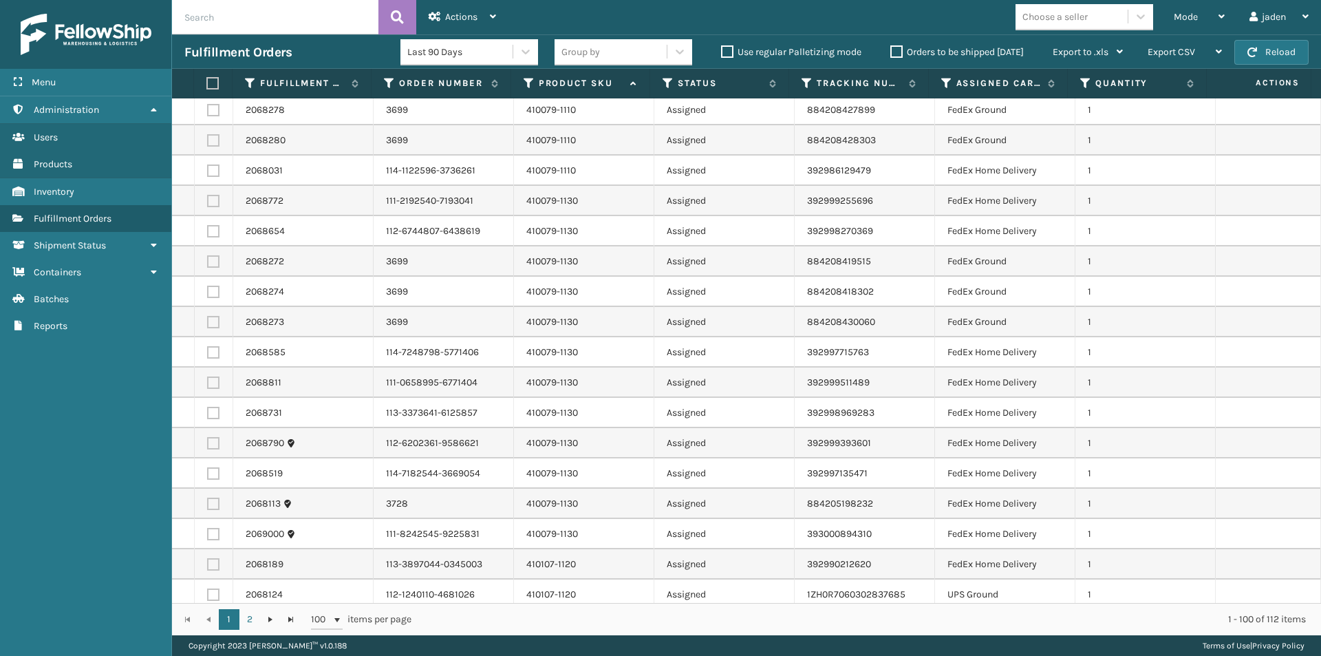
scroll to position [206, 0]
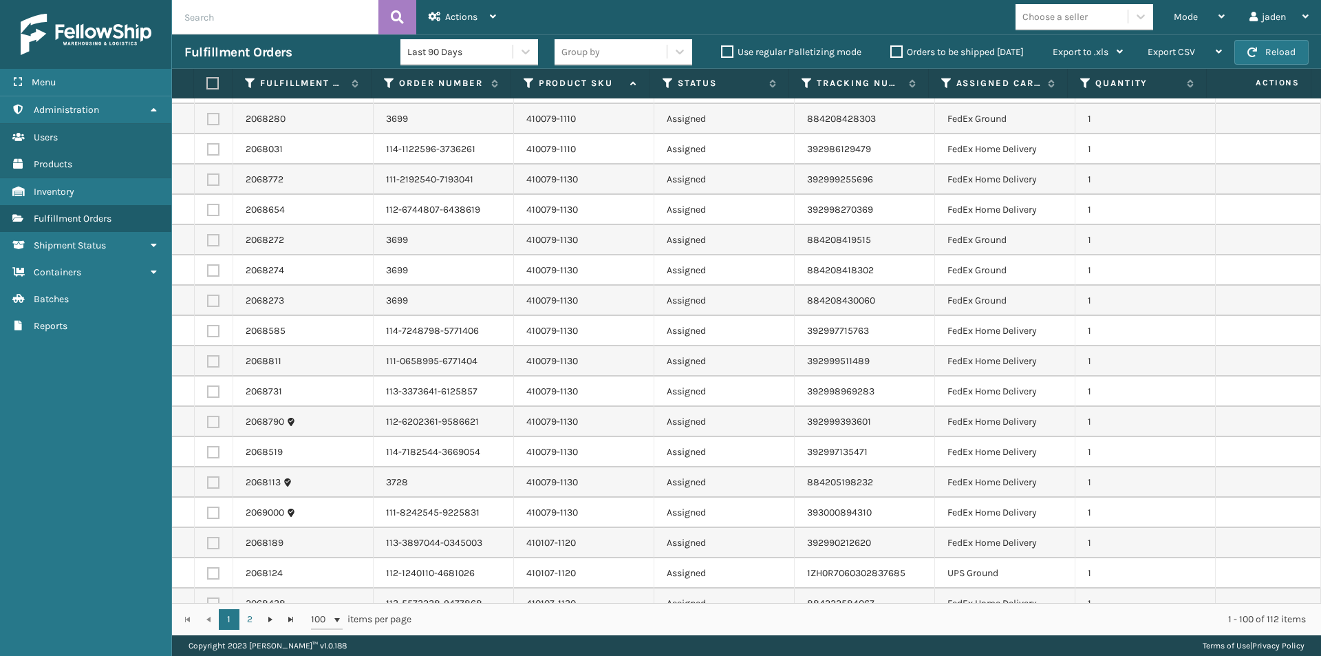
click at [211, 180] on label at bounding box center [213, 179] width 12 height 12
click at [208, 180] on input "checkbox" at bounding box center [207, 177] width 1 height 9
checkbox input "true"
click at [215, 214] on label at bounding box center [213, 210] width 12 height 12
click at [208, 213] on input "checkbox" at bounding box center [207, 208] width 1 height 9
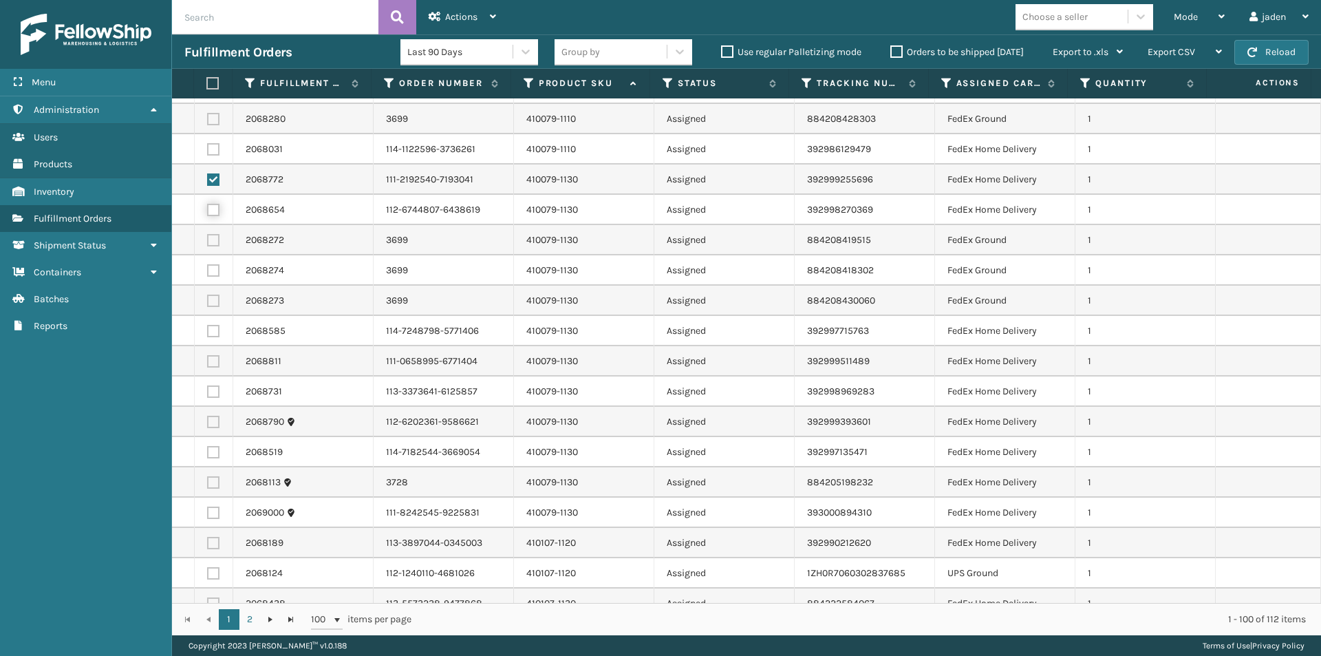
checkbox input "true"
click at [213, 245] on label at bounding box center [213, 240] width 12 height 12
click at [208, 243] on input "checkbox" at bounding box center [207, 238] width 1 height 9
checkbox input "true"
click at [213, 270] on label at bounding box center [213, 270] width 12 height 12
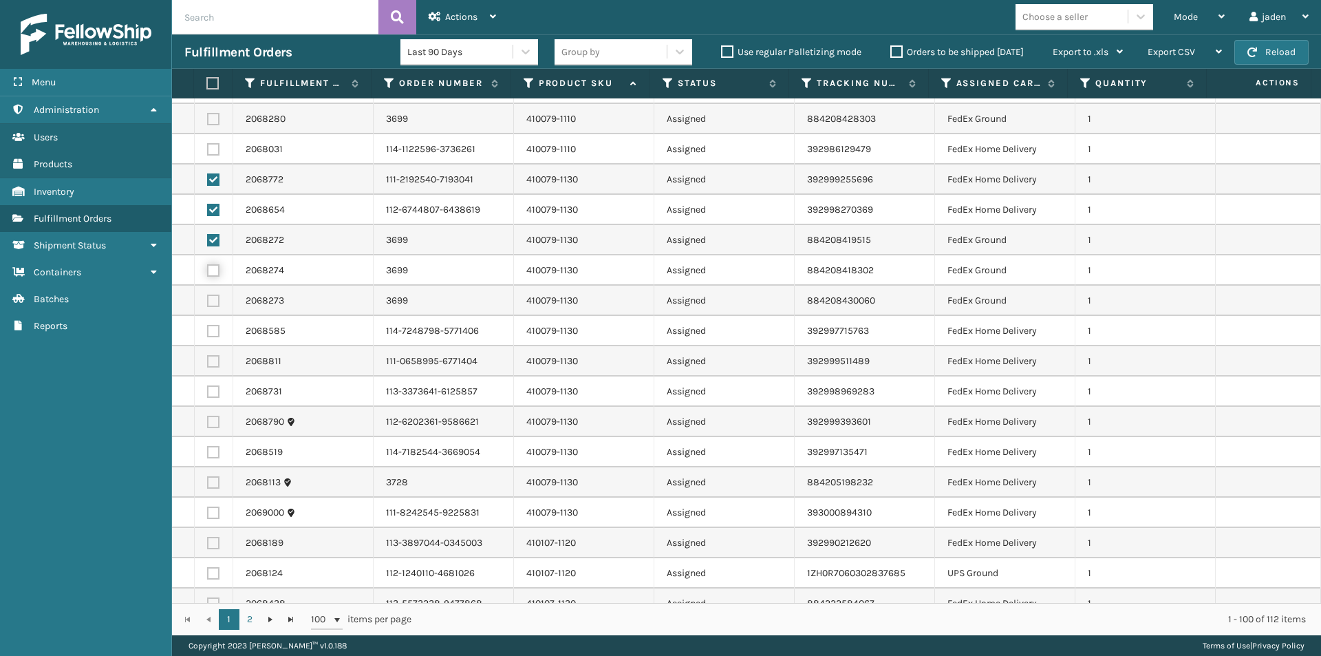
click at [208, 270] on input "checkbox" at bounding box center [207, 268] width 1 height 9
checkbox input "true"
click at [215, 297] on label at bounding box center [213, 301] width 12 height 12
click at [208, 297] on input "checkbox" at bounding box center [207, 299] width 1 height 9
checkbox input "true"
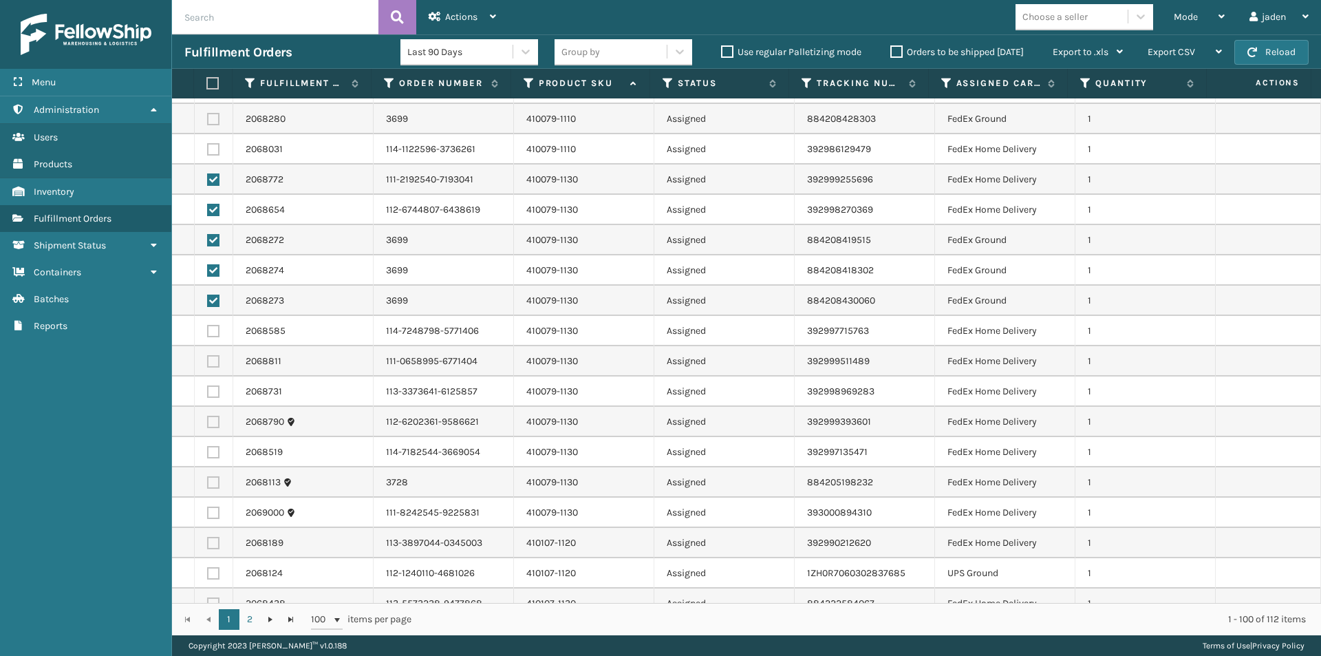
click at [215, 330] on label at bounding box center [213, 331] width 12 height 12
click at [208, 330] on input "checkbox" at bounding box center [207, 329] width 1 height 9
checkbox input "true"
click at [214, 367] on td at bounding box center [214, 361] width 39 height 30
click at [213, 390] on label at bounding box center [213, 391] width 12 height 12
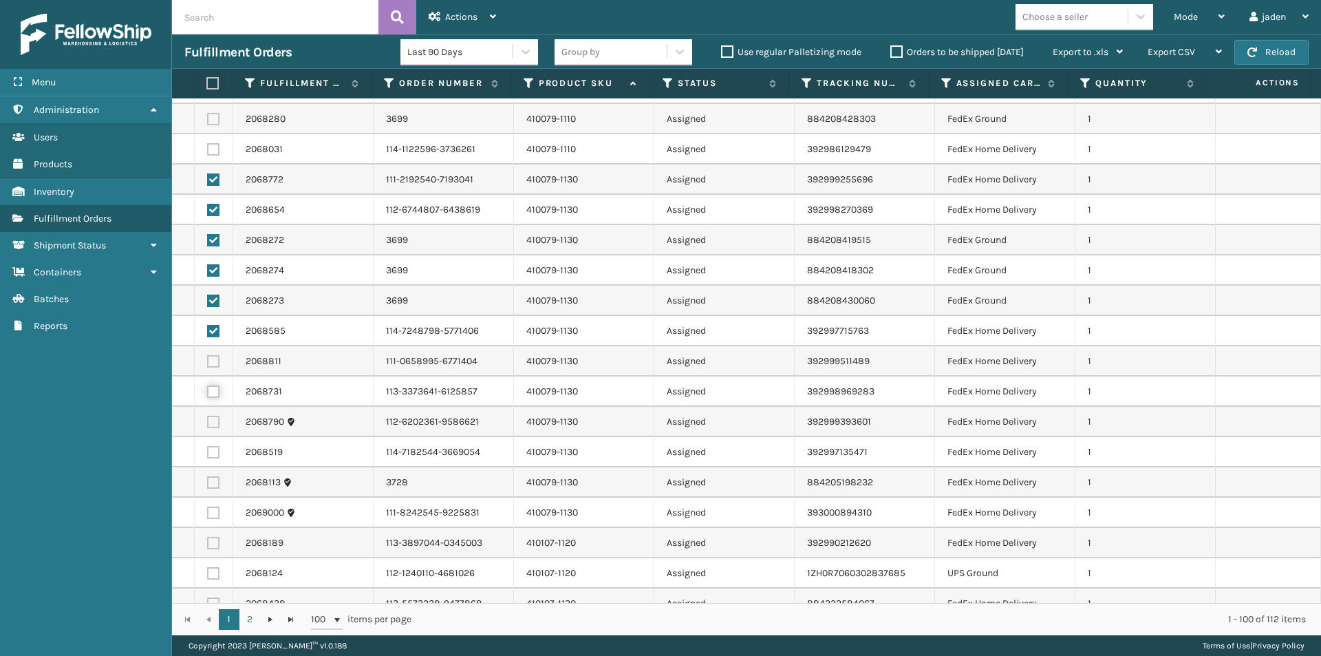
click at [208, 390] on input "checkbox" at bounding box center [207, 389] width 1 height 9
checkbox input "true"
click at [211, 359] on label at bounding box center [213, 361] width 12 height 12
click at [208, 359] on input "checkbox" at bounding box center [207, 359] width 1 height 9
checkbox input "true"
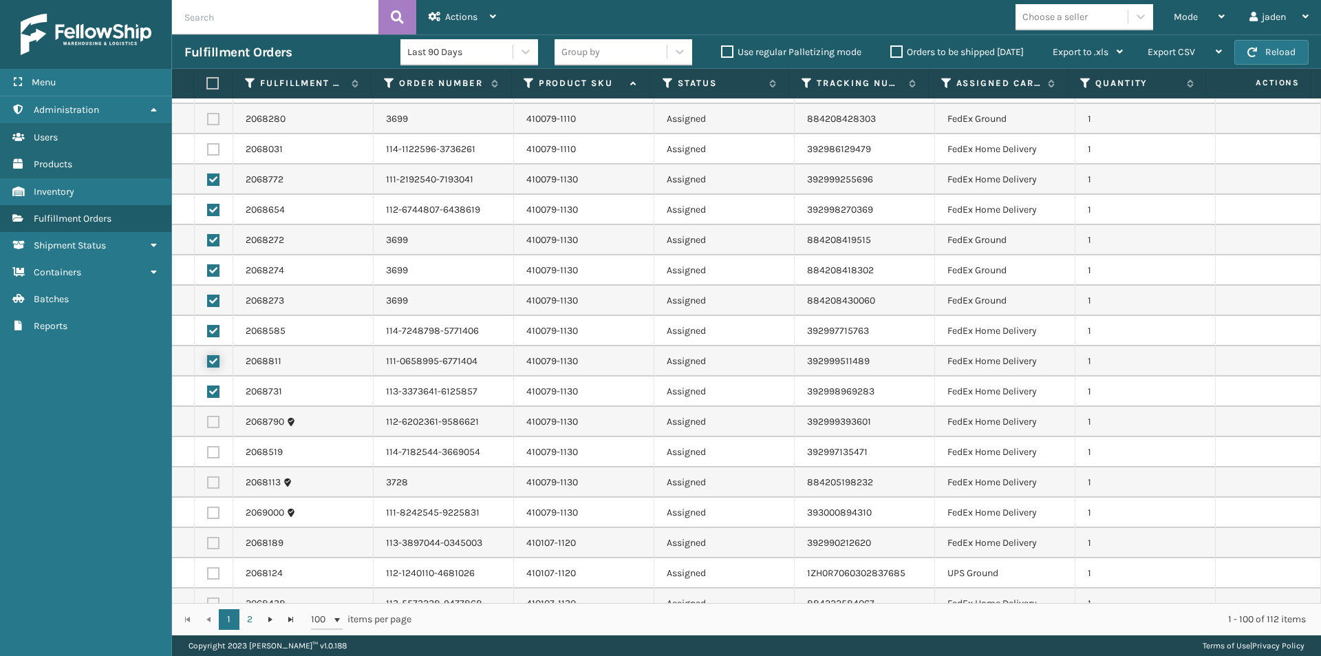
scroll to position [344, 0]
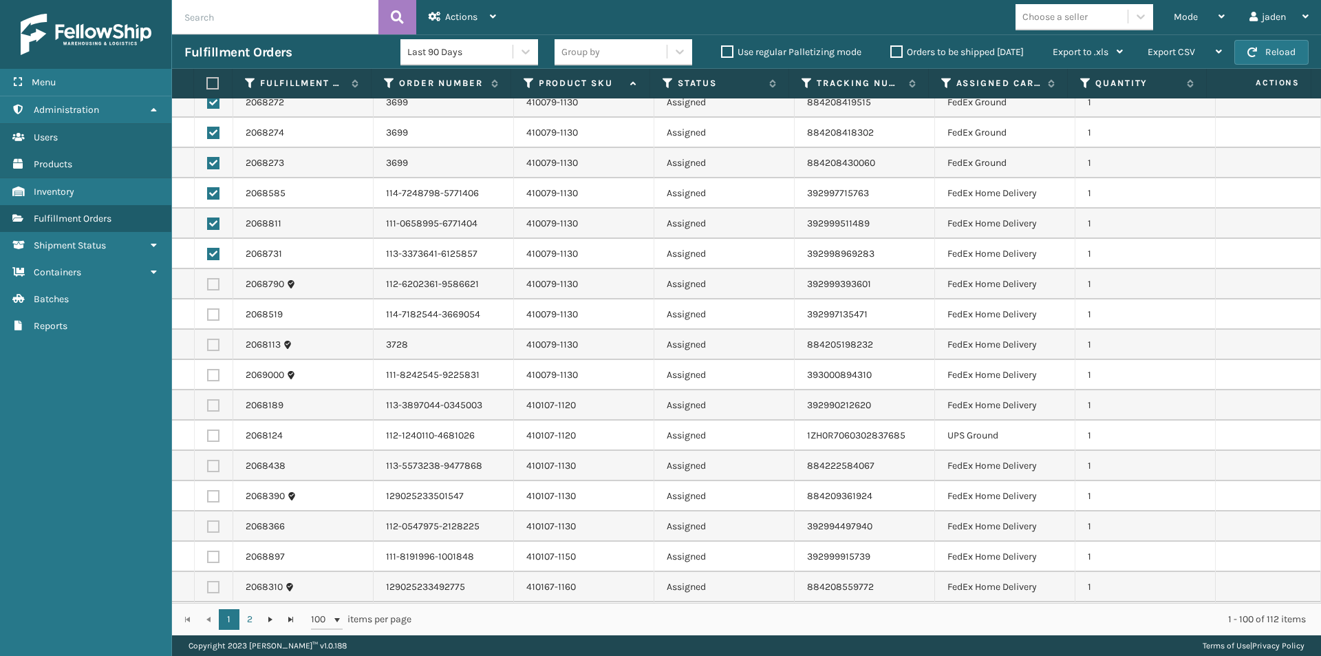
click at [210, 284] on label at bounding box center [213, 284] width 12 height 12
click at [208, 284] on input "checkbox" at bounding box center [207, 282] width 1 height 9
checkbox input "true"
drag, startPoint x: 210, startPoint y: 312, endPoint x: 211, endPoint y: 321, distance: 9.0
click at [211, 315] on label at bounding box center [213, 314] width 12 height 12
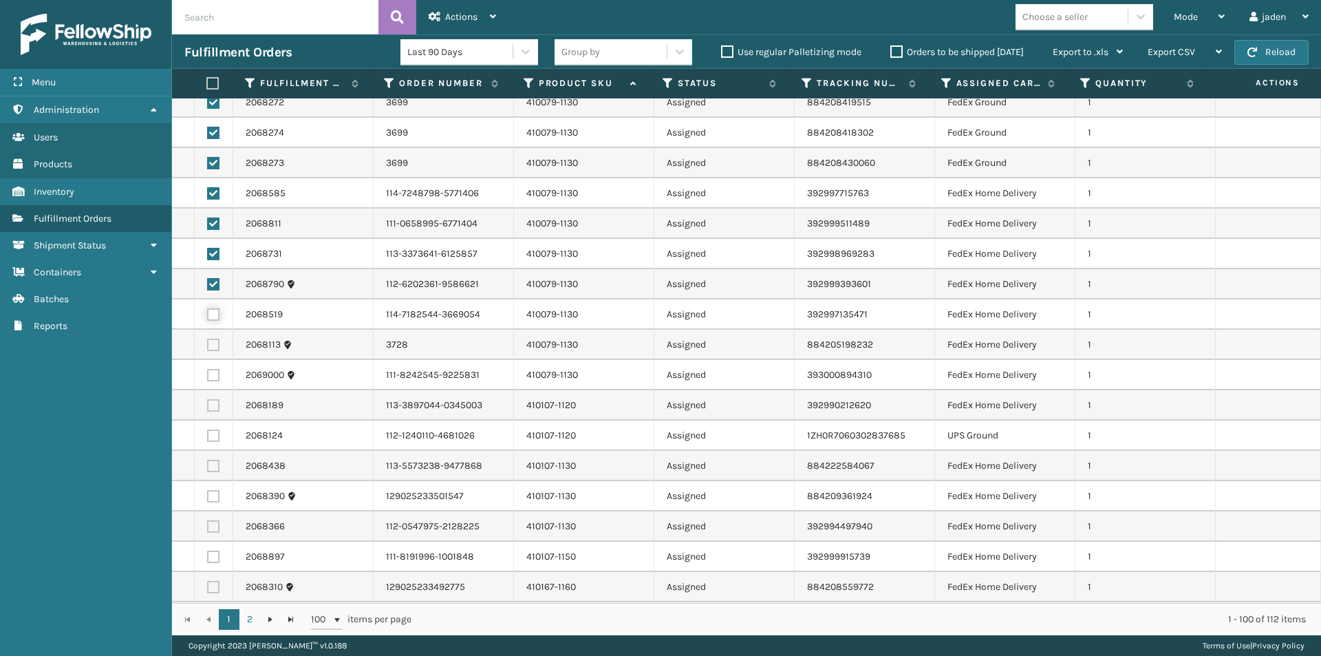
click at [208, 315] on input "checkbox" at bounding box center [207, 312] width 1 height 9
checkbox input "true"
click at [210, 346] on label at bounding box center [213, 345] width 12 height 12
click at [208, 346] on input "checkbox" at bounding box center [207, 343] width 1 height 9
checkbox input "true"
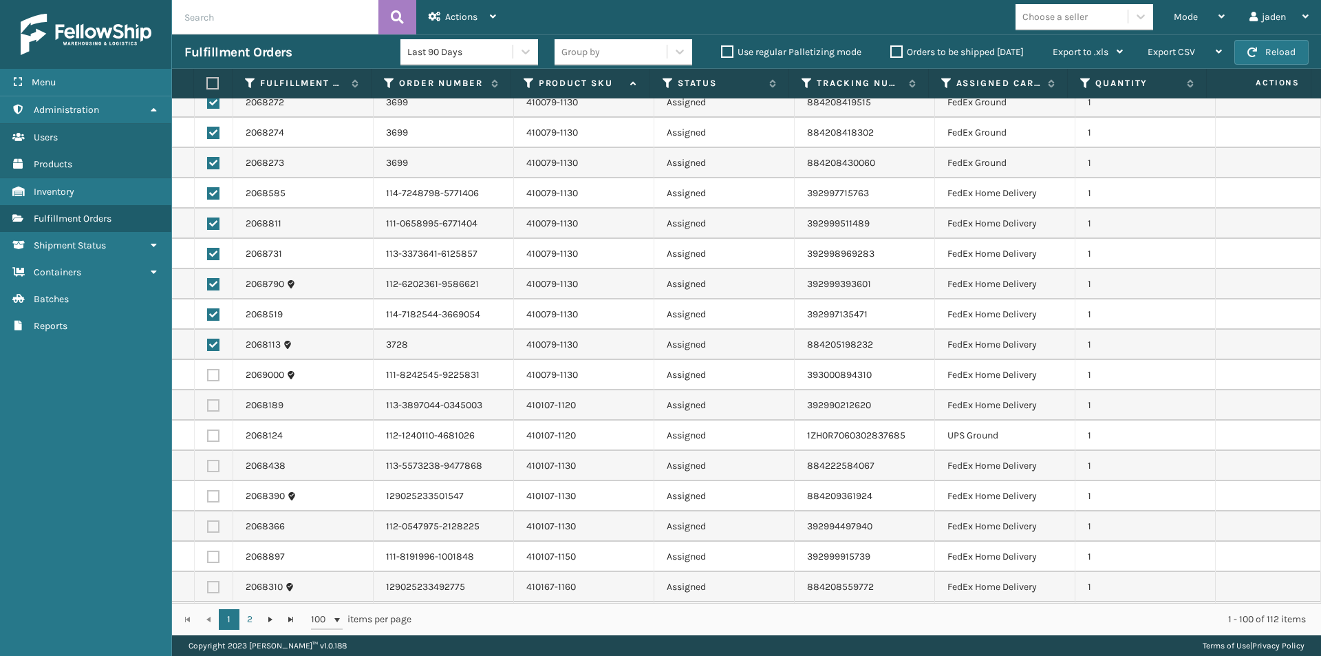
click at [210, 378] on label at bounding box center [213, 375] width 12 height 12
click at [208, 378] on input "checkbox" at bounding box center [207, 373] width 1 height 9
checkbox input "true"
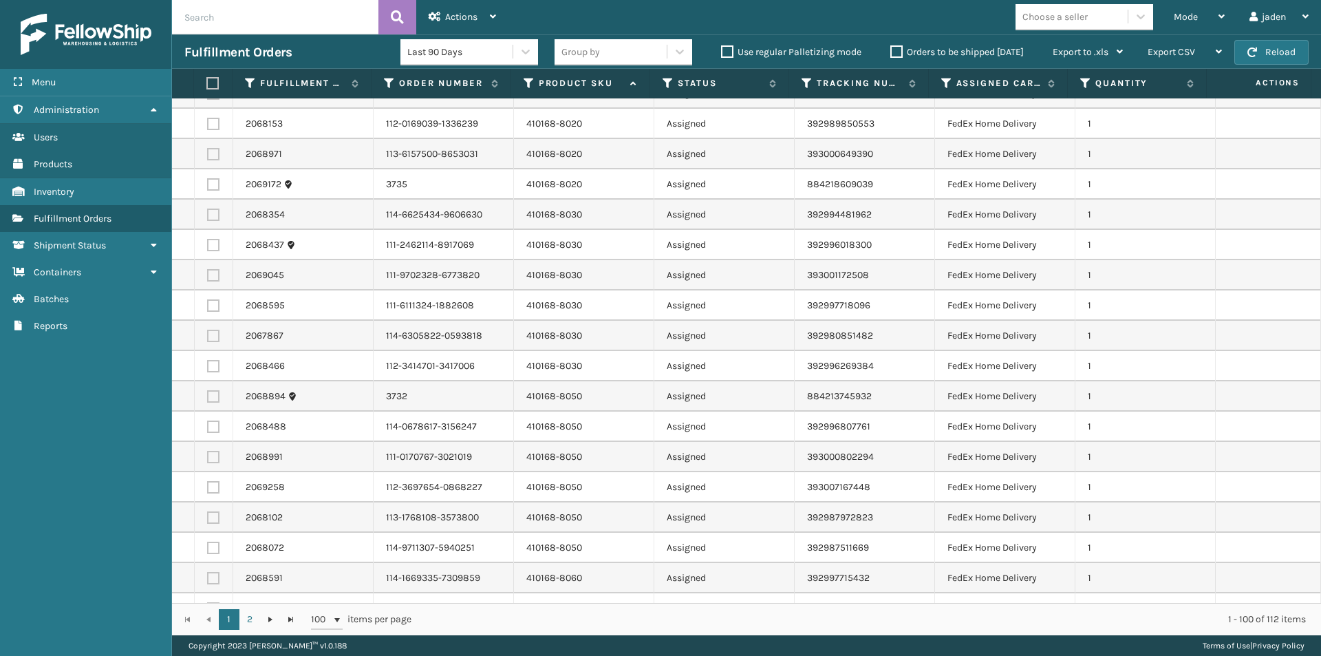
scroll to position [963, 0]
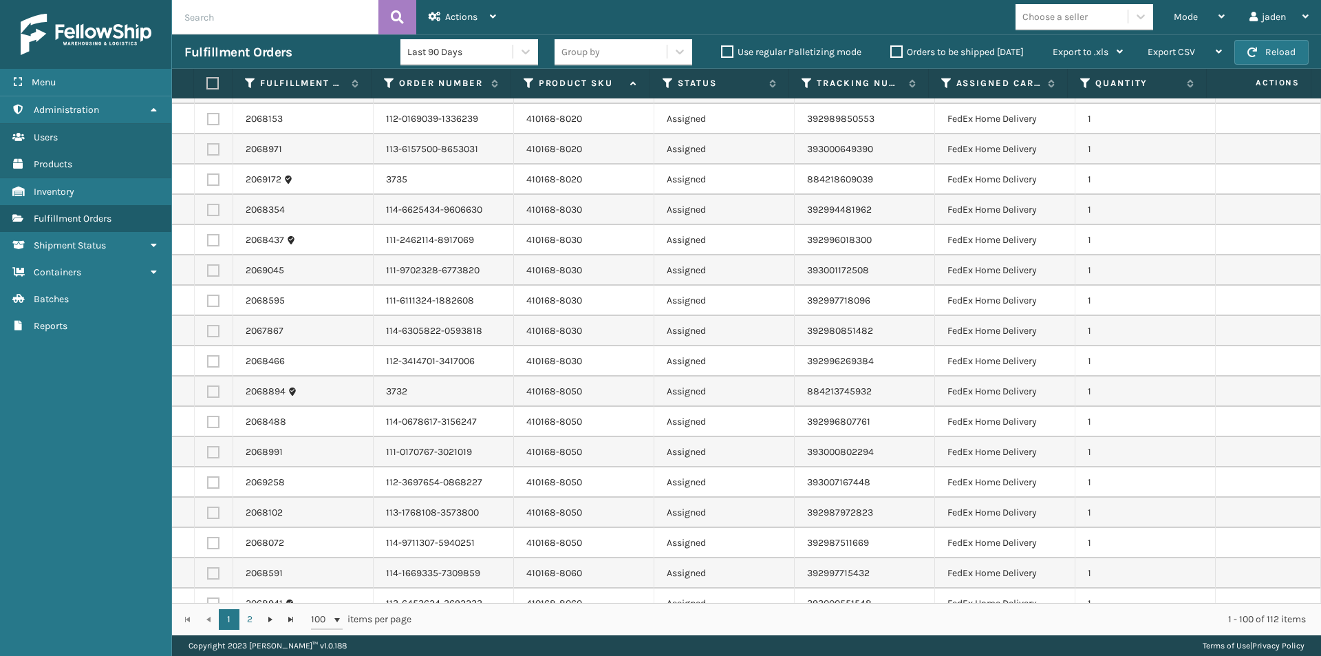
click at [209, 396] on label at bounding box center [213, 391] width 12 height 12
click at [208, 394] on input "checkbox" at bounding box center [207, 389] width 1 height 9
checkbox input "true"
click at [213, 424] on label at bounding box center [213, 422] width 12 height 12
click at [208, 424] on input "checkbox" at bounding box center [207, 420] width 1 height 9
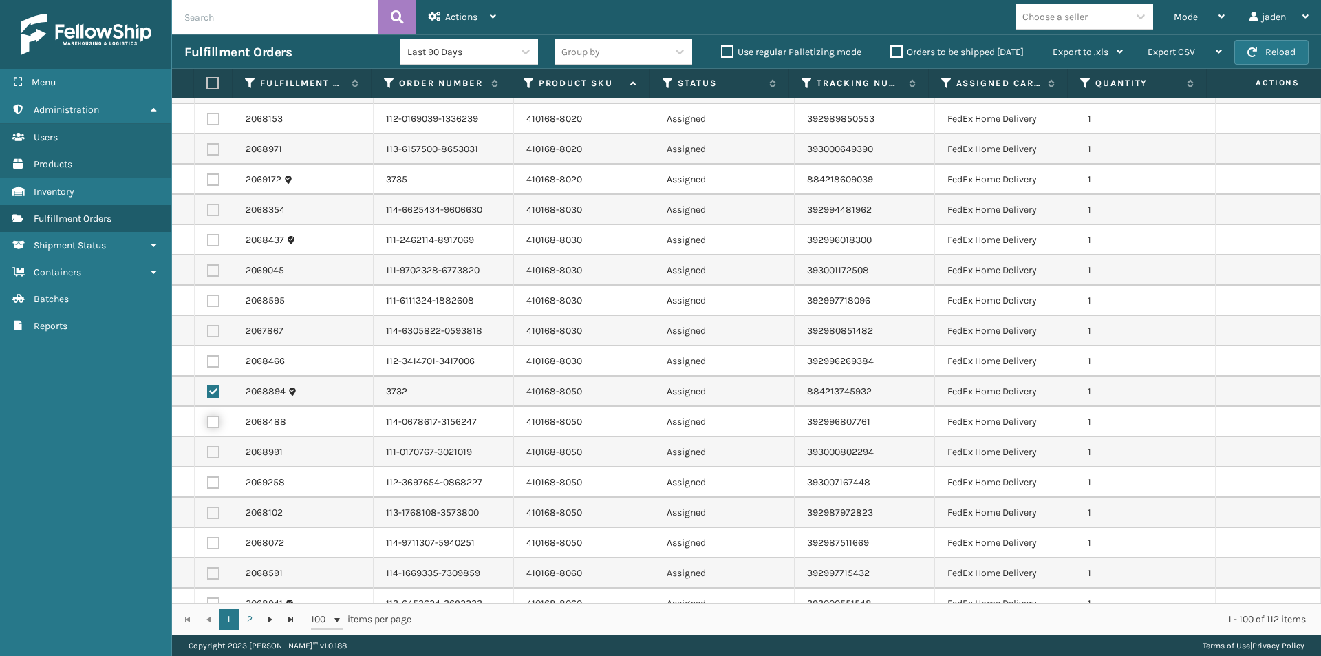
checkbox input "true"
click at [211, 453] on label at bounding box center [213, 452] width 12 height 12
click at [208, 453] on input "checkbox" at bounding box center [207, 450] width 1 height 9
checkbox input "true"
click at [211, 424] on label at bounding box center [213, 422] width 12 height 12
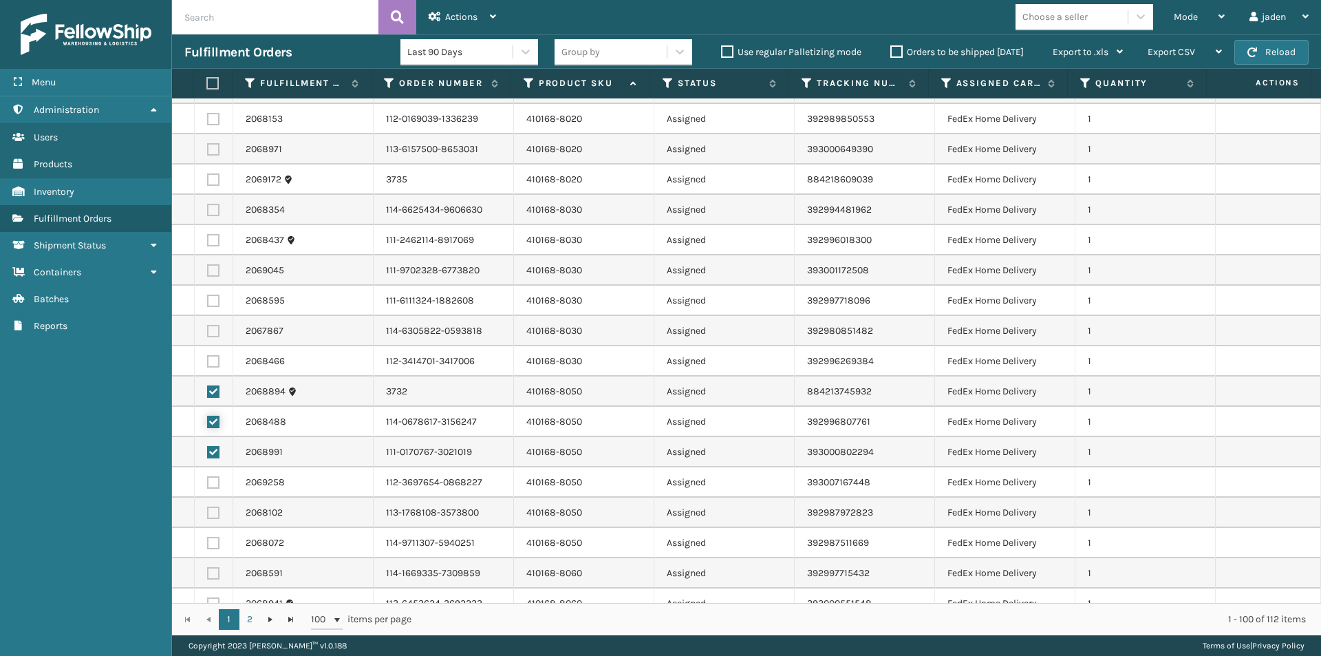
click at [208, 424] on input "checkbox" at bounding box center [207, 420] width 1 height 9
checkbox input "false"
click at [214, 397] on label at bounding box center [213, 391] width 12 height 12
click at [208, 394] on input "checkbox" at bounding box center [207, 389] width 1 height 9
checkbox input "false"
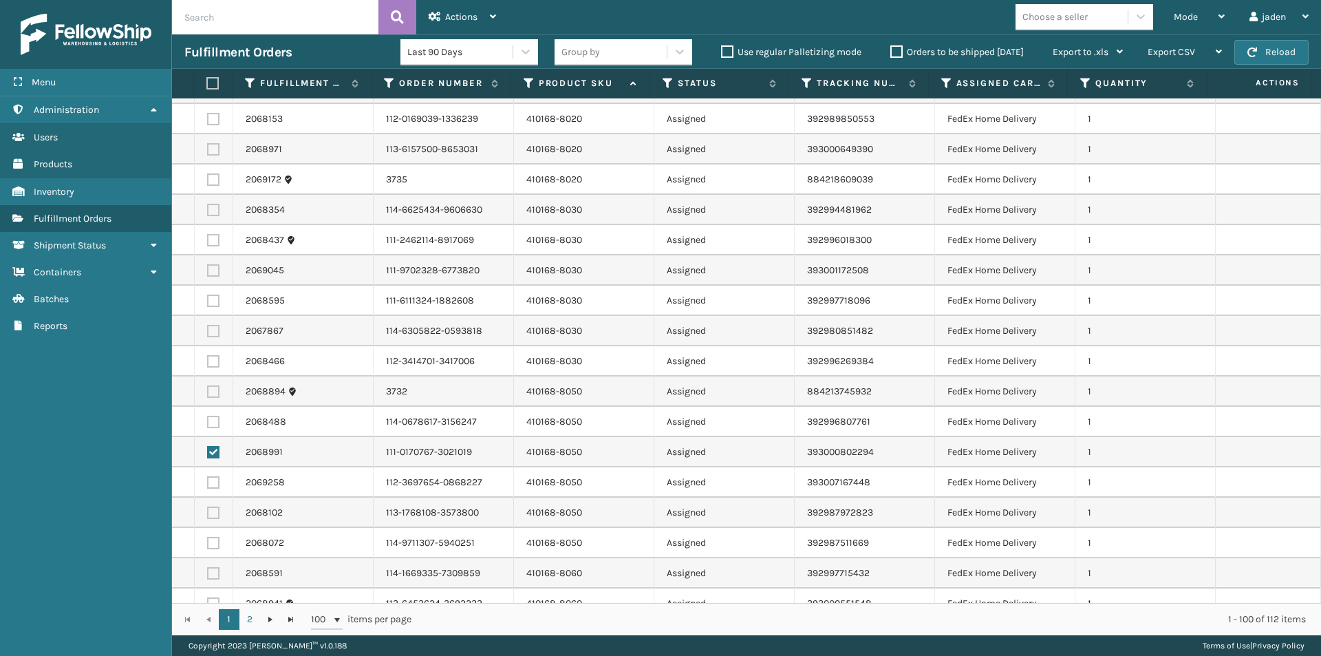
click at [209, 453] on label at bounding box center [213, 452] width 12 height 12
click at [208, 453] on input "checkbox" at bounding box center [207, 450] width 1 height 9
checkbox input "false"
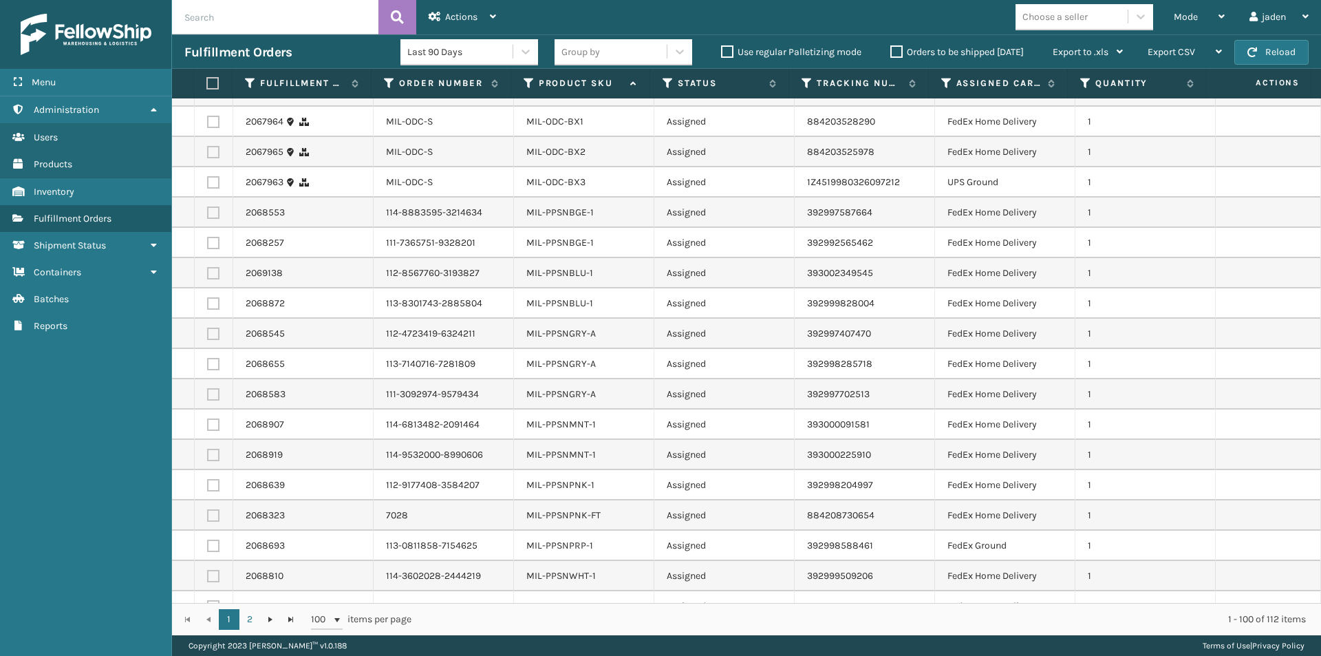
scroll to position [2523, 0]
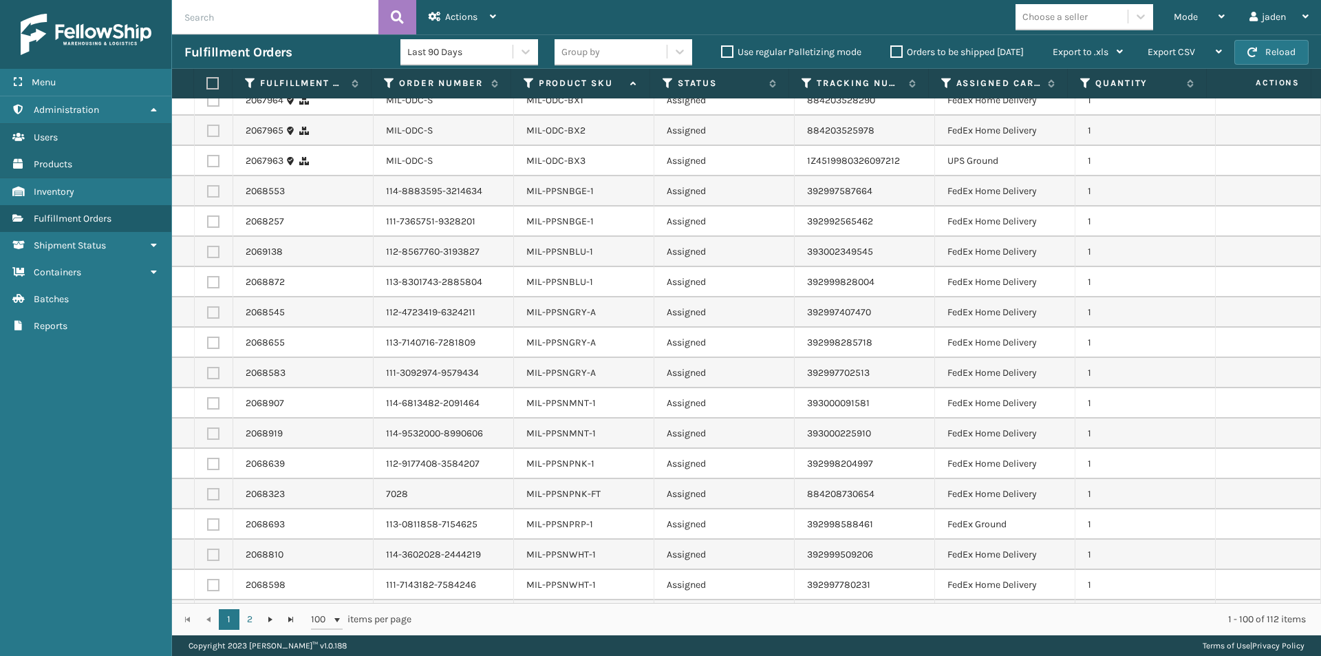
click at [211, 185] on label at bounding box center [213, 191] width 12 height 12
click at [208, 185] on input "checkbox" at bounding box center [207, 189] width 1 height 9
checkbox input "true"
click at [215, 215] on label at bounding box center [213, 221] width 12 height 12
click at [208, 215] on input "checkbox" at bounding box center [207, 219] width 1 height 9
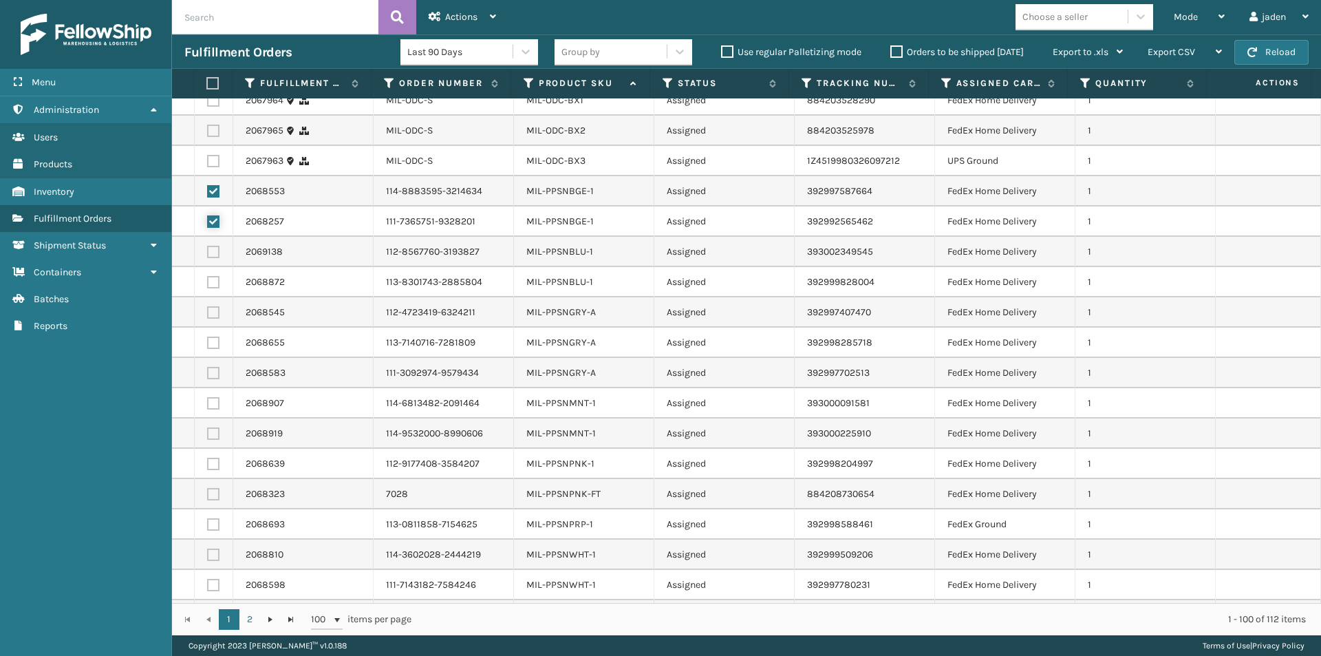
checkbox input "true"
click at [217, 237] on td at bounding box center [214, 252] width 39 height 30
click at [208, 276] on label at bounding box center [213, 282] width 12 height 12
click at [208, 276] on input "checkbox" at bounding box center [207, 280] width 1 height 9
checkbox input "true"
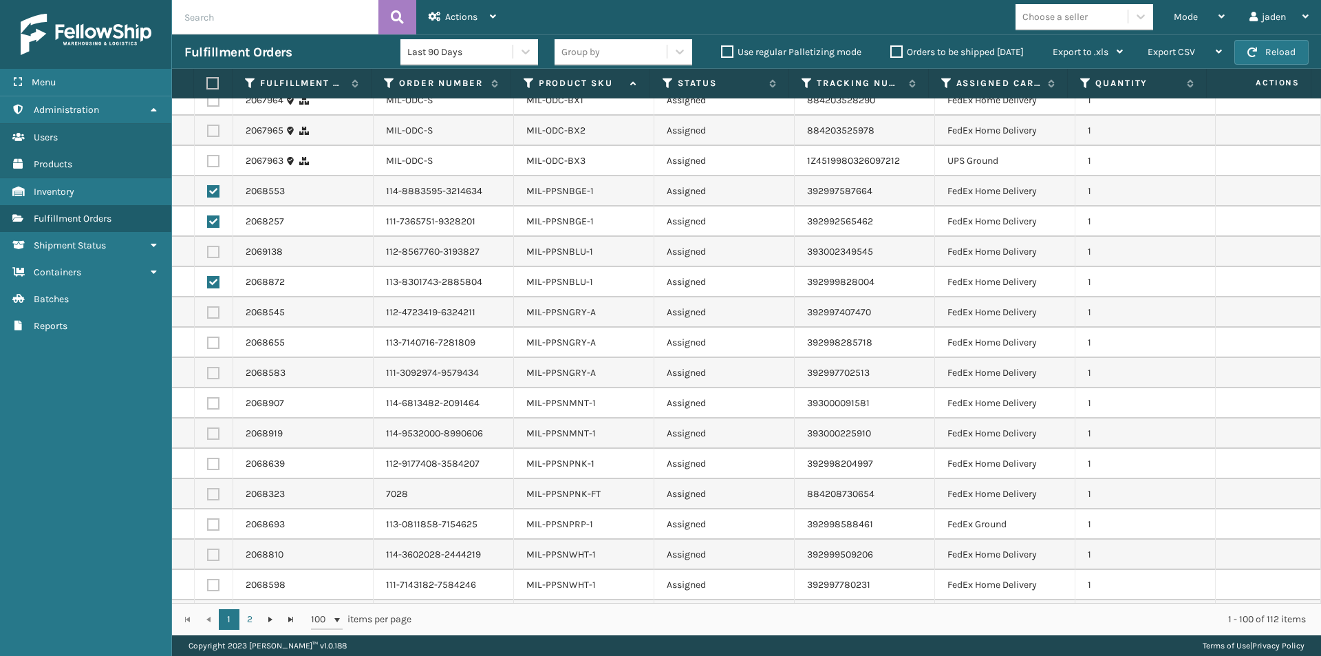
click at [207, 246] on label at bounding box center [213, 252] width 12 height 12
click at [207, 246] on input "checkbox" at bounding box center [207, 250] width 1 height 9
checkbox input "true"
click at [213, 306] on label at bounding box center [213, 312] width 12 height 12
click at [208, 306] on input "checkbox" at bounding box center [207, 310] width 1 height 9
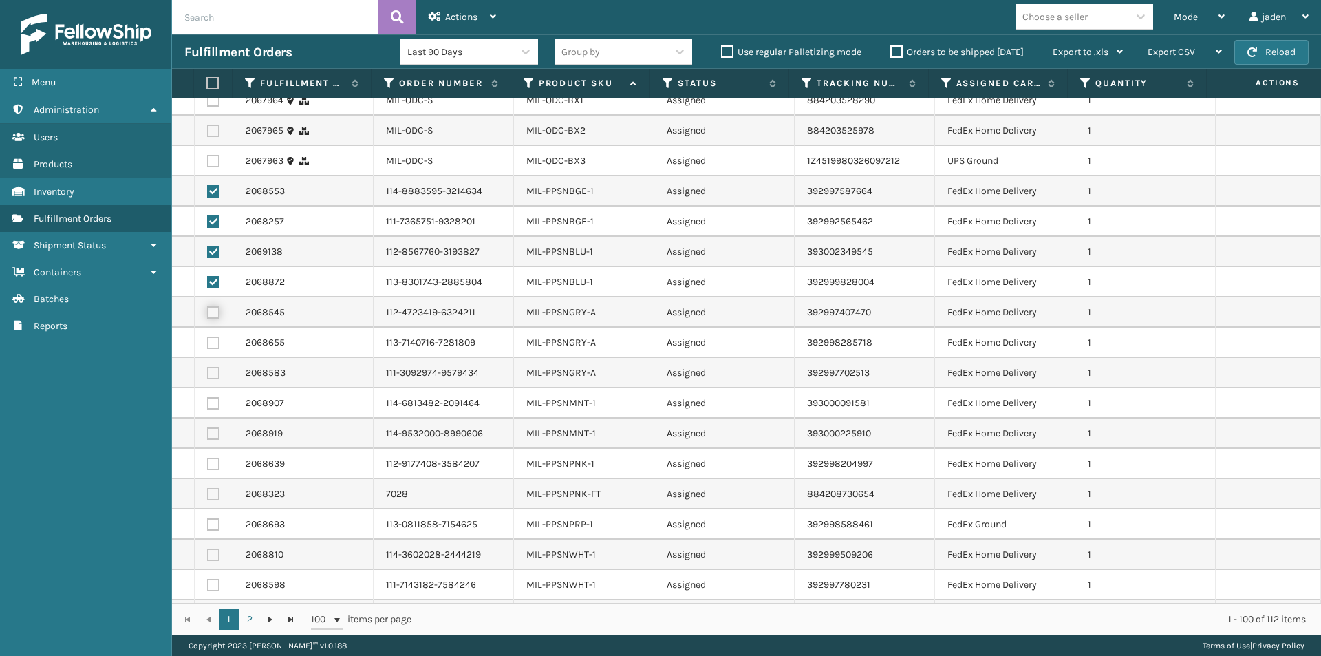
checkbox input "true"
click at [211, 367] on label at bounding box center [213, 373] width 12 height 12
click at [208, 367] on input "checkbox" at bounding box center [207, 371] width 1 height 9
checkbox input "true"
click at [210, 337] on label at bounding box center [213, 343] width 12 height 12
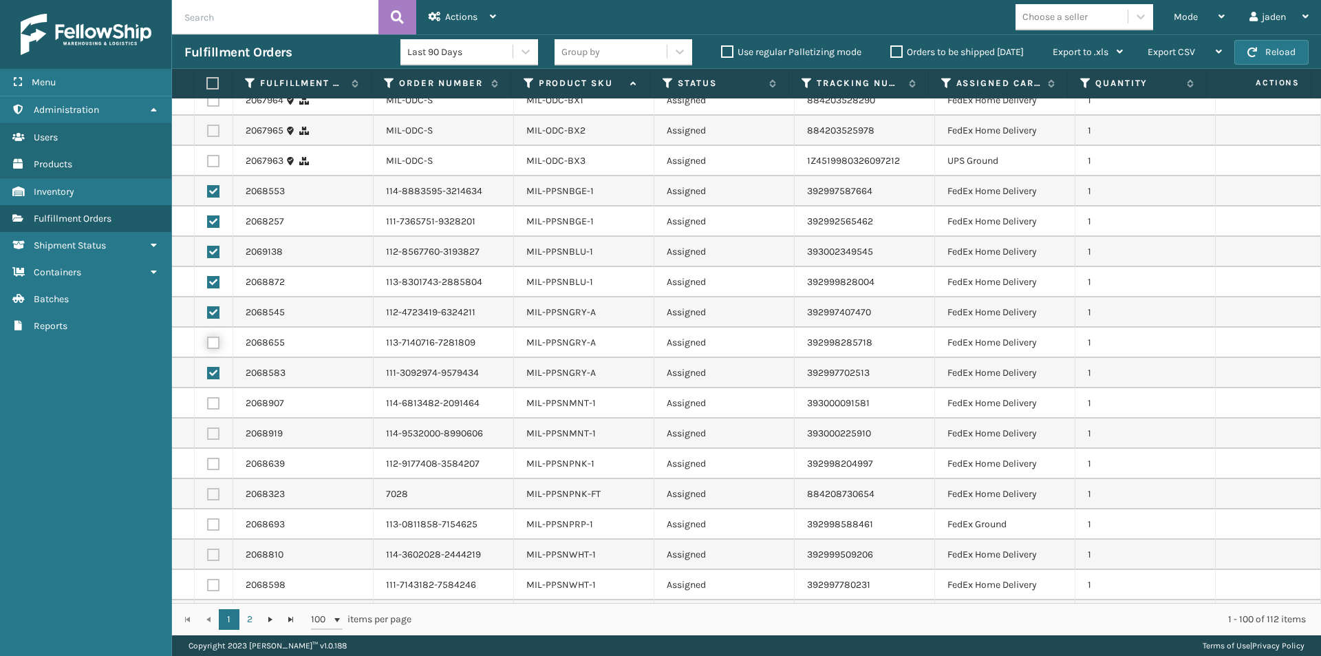
click at [208, 337] on input "checkbox" at bounding box center [207, 341] width 1 height 9
checkbox input "true"
click at [214, 397] on label at bounding box center [213, 403] width 12 height 12
click at [208, 397] on input "checkbox" at bounding box center [207, 401] width 1 height 9
checkbox input "true"
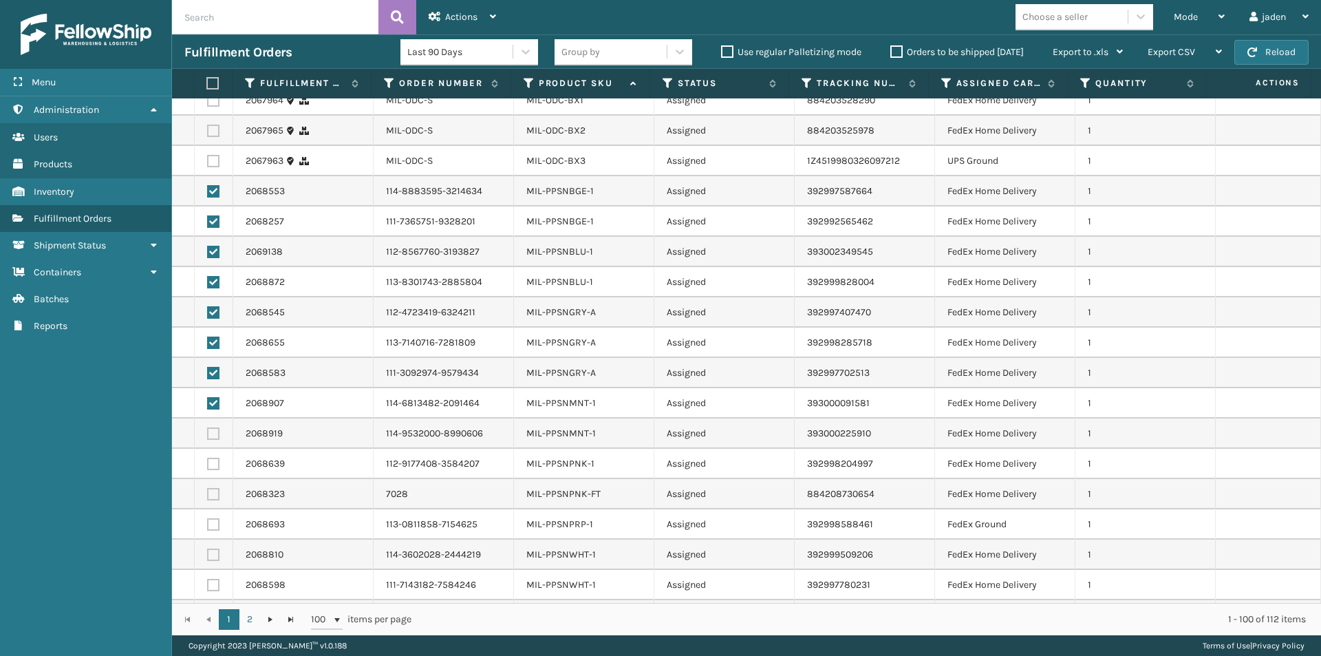
click at [218, 427] on label at bounding box center [213, 433] width 12 height 12
click at [208, 427] on input "checkbox" at bounding box center [207, 431] width 1 height 9
checkbox input "true"
click at [211, 458] on label at bounding box center [213, 464] width 12 height 12
click at [208, 458] on input "checkbox" at bounding box center [207, 462] width 1 height 9
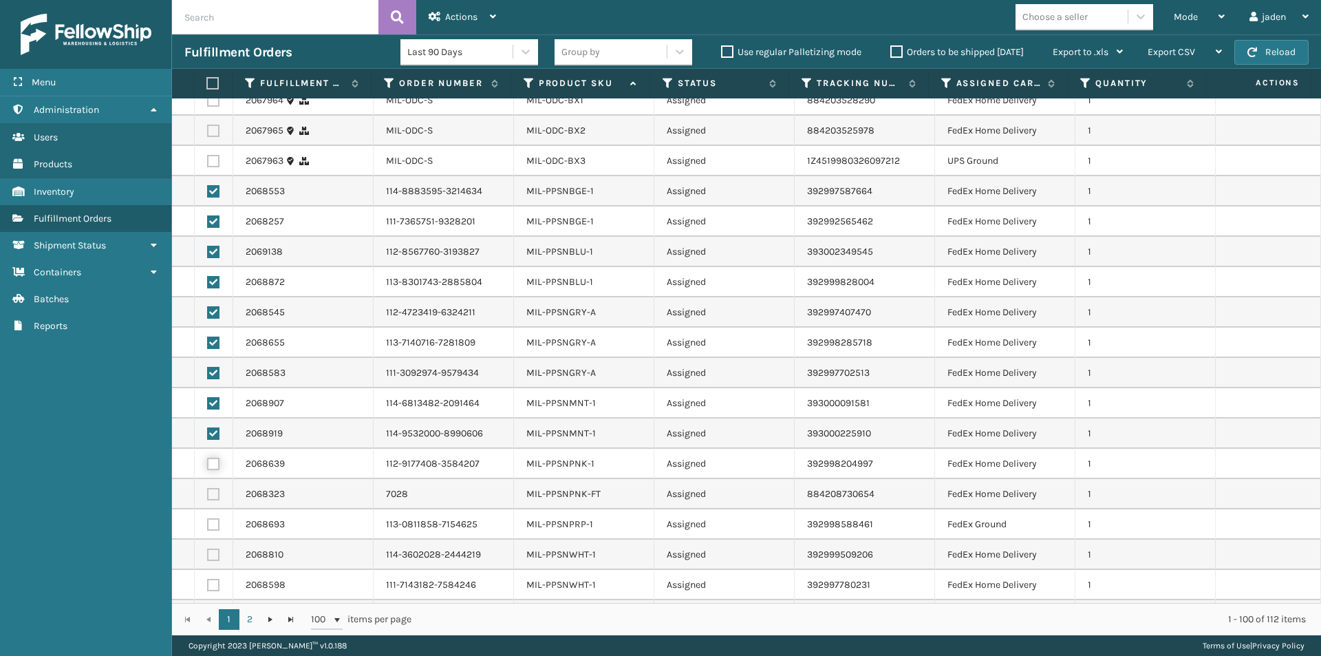
checkbox input "true"
click at [213, 488] on label at bounding box center [213, 494] width 12 height 12
click at [208, 488] on input "checkbox" at bounding box center [207, 492] width 1 height 9
checkbox input "true"
click at [211, 518] on label at bounding box center [213, 524] width 12 height 12
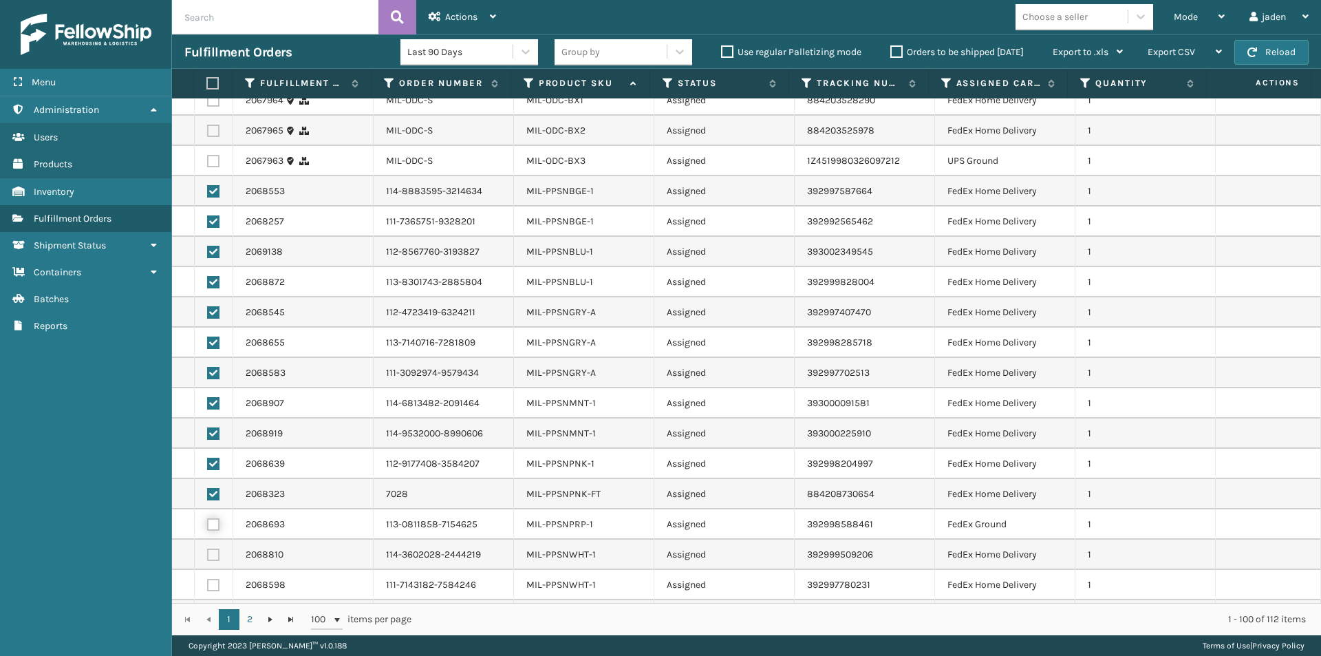
click at [208, 518] on input "checkbox" at bounding box center [207, 522] width 1 height 9
checkbox input "true"
click at [217, 609] on label at bounding box center [213, 615] width 12 height 12
click at [208, 609] on input "checkbox" at bounding box center [207, 613] width 1 height 9
checkbox input "true"
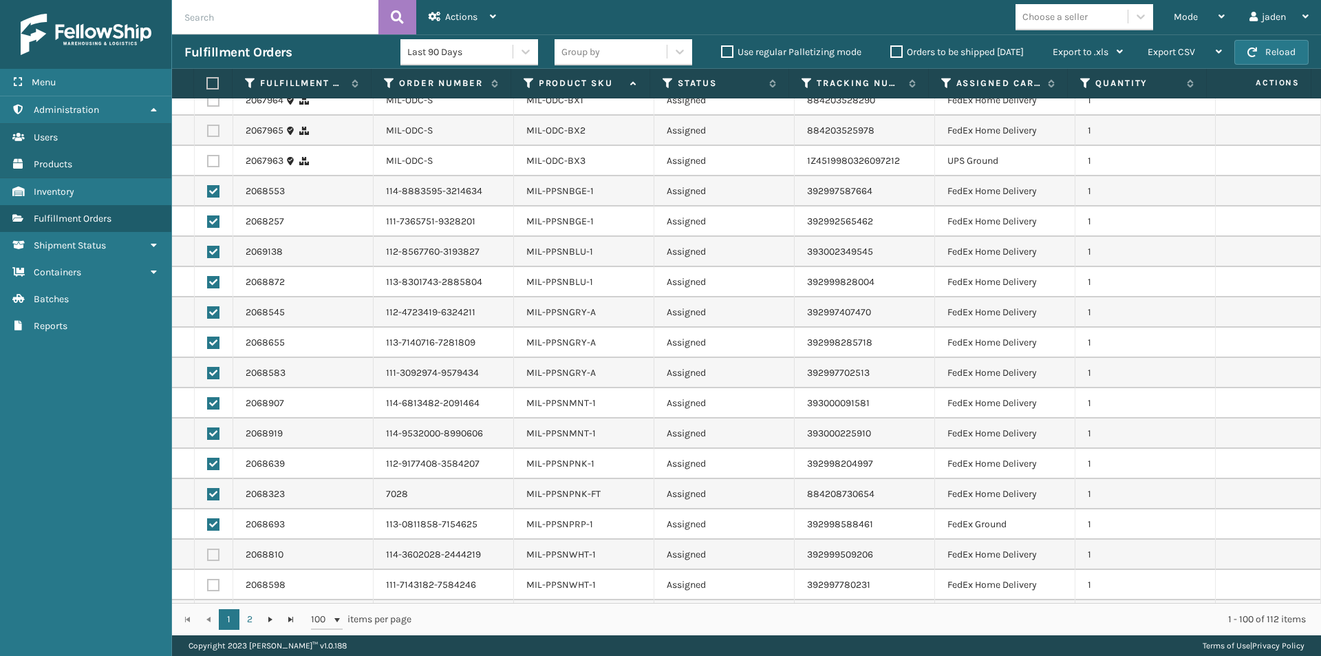
click at [213, 579] on label at bounding box center [213, 585] width 12 height 12
click at [208, 579] on input "checkbox" at bounding box center [207, 583] width 1 height 9
checkbox input "true"
click at [213, 548] on label at bounding box center [213, 554] width 12 height 12
click at [208, 548] on input "checkbox" at bounding box center [207, 552] width 1 height 9
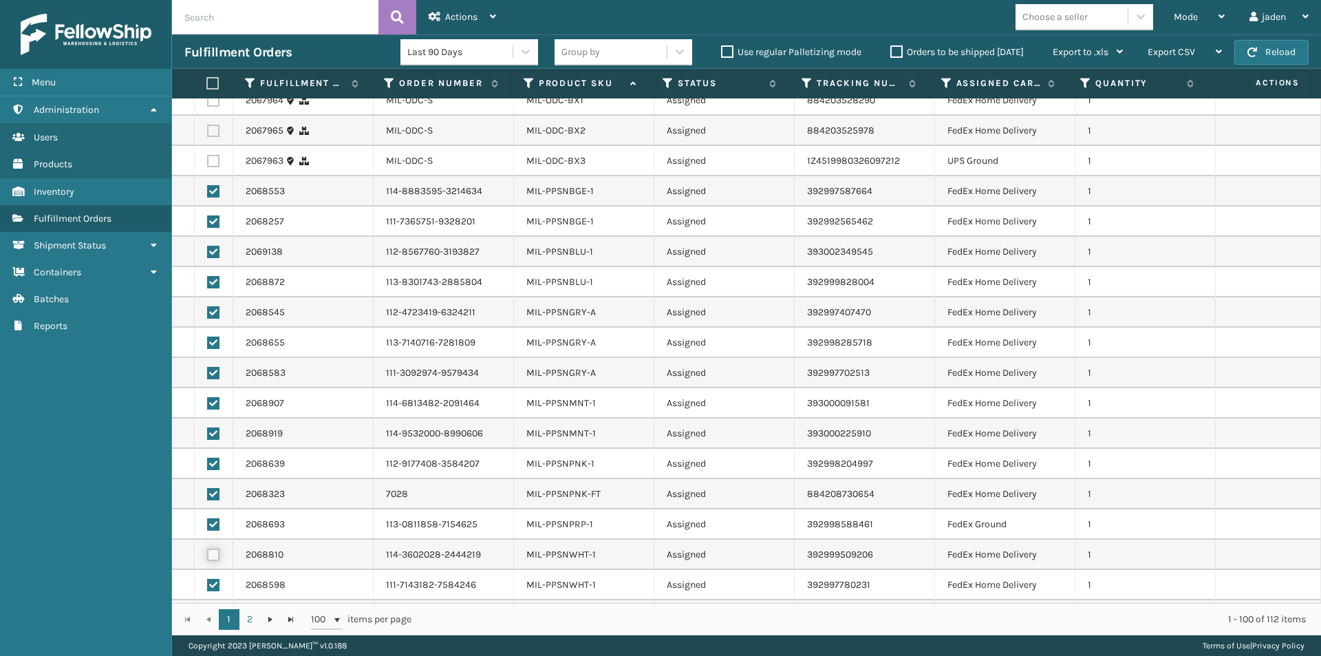
checkbox input "true"
click at [465, 20] on span "Actions" at bounding box center [461, 17] width 32 height 12
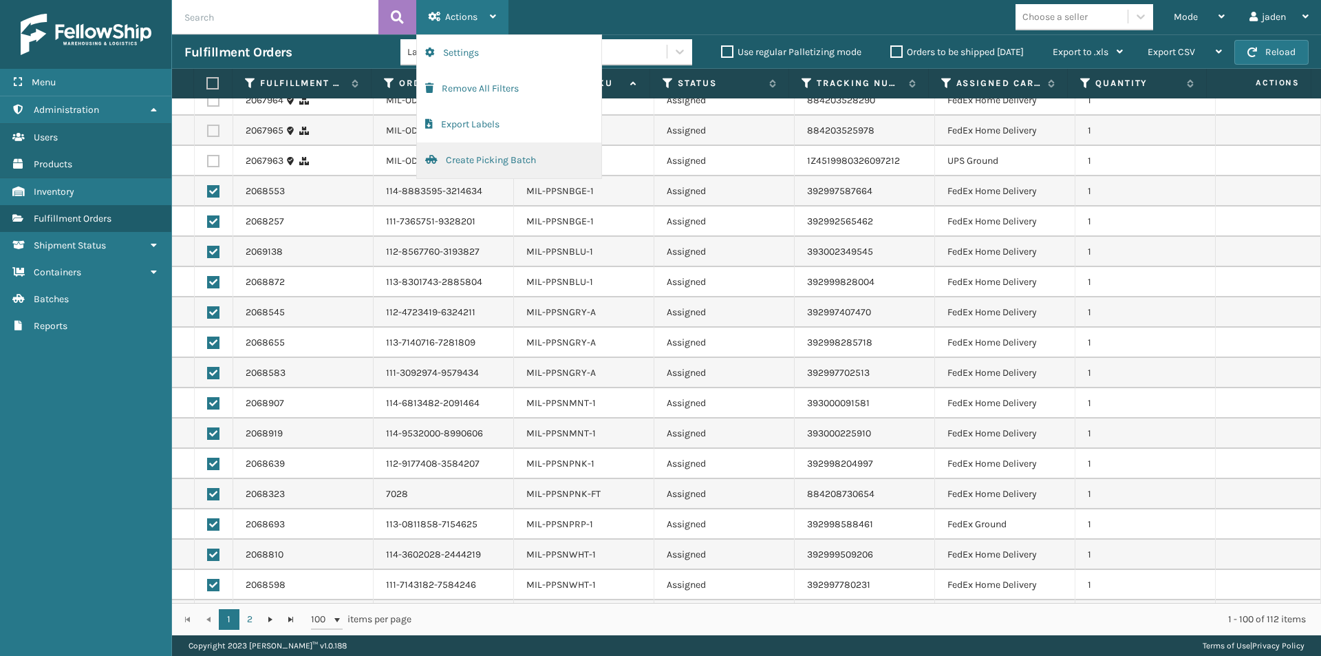
click at [495, 164] on button "Create Picking Batch" at bounding box center [509, 160] width 184 height 36
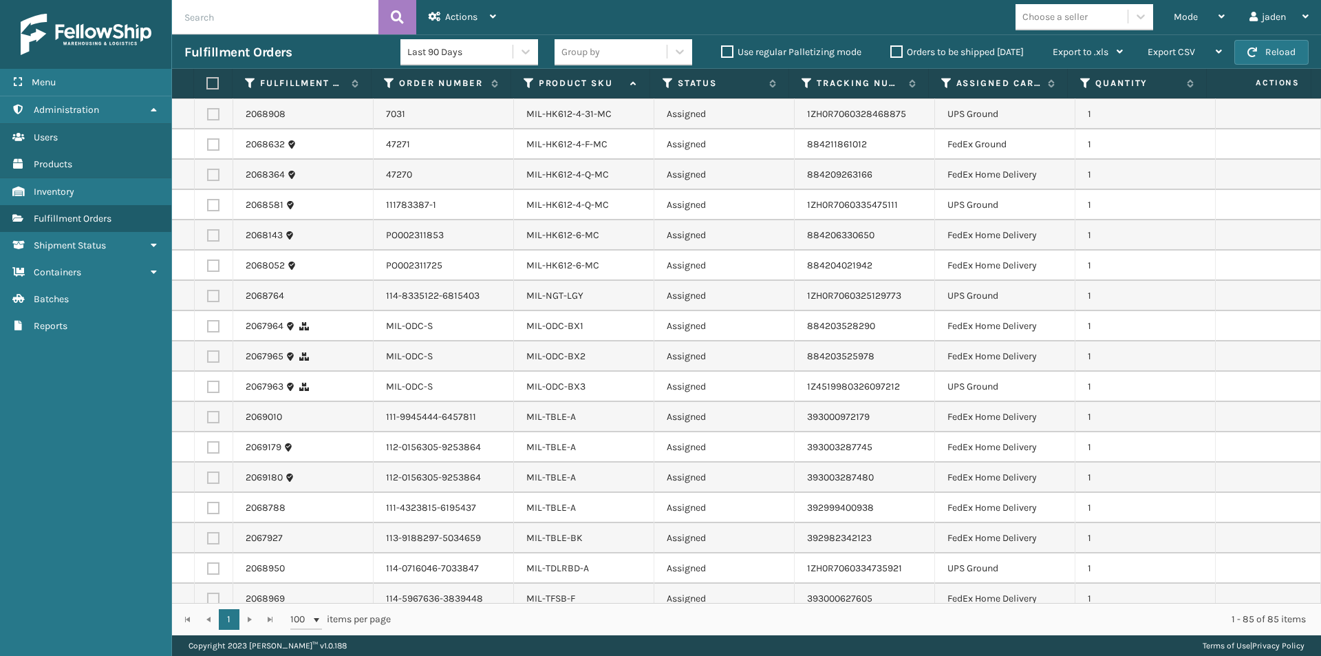
scroll to position [1932, 0]
drag, startPoint x: 520, startPoint y: 300, endPoint x: 590, endPoint y: 303, distance: 70.9
click at [590, 314] on td "MIL-ODC-BX1" at bounding box center [584, 329] width 140 height 30
copy link "MIL-ODC-BX1"
click at [601, 322] on div "MIL-ODC-BX1" at bounding box center [583, 329] width 115 height 14
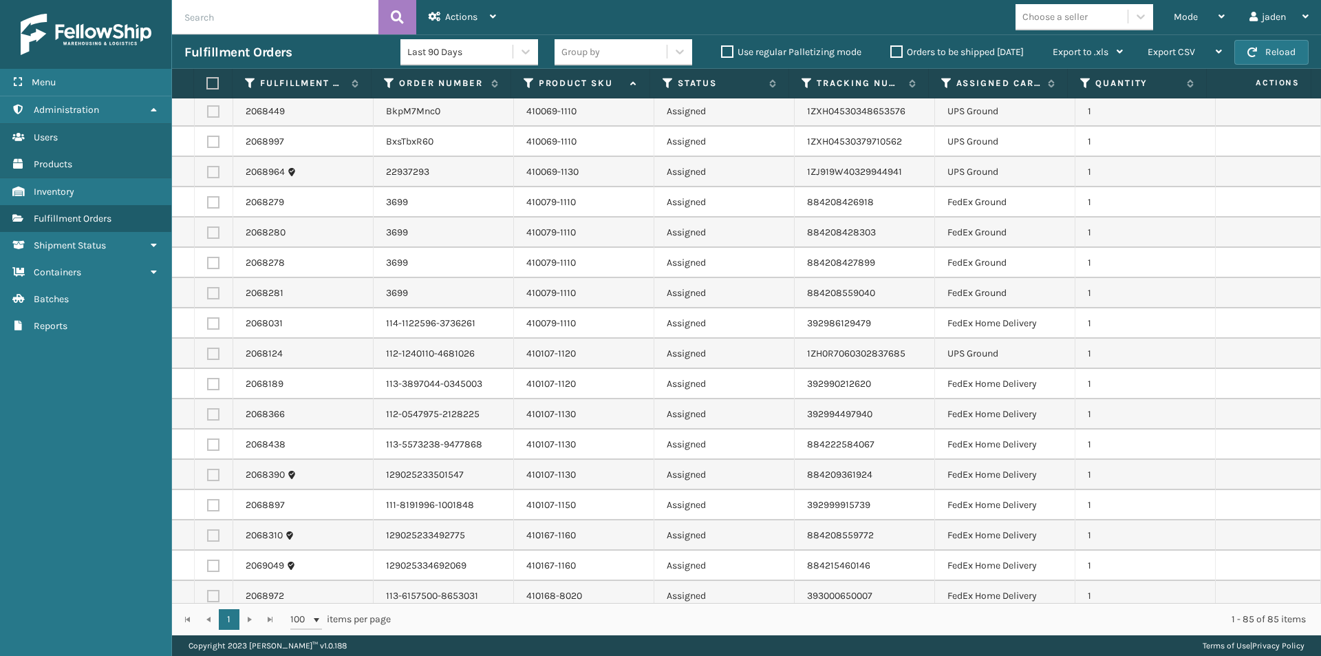
scroll to position [0, 0]
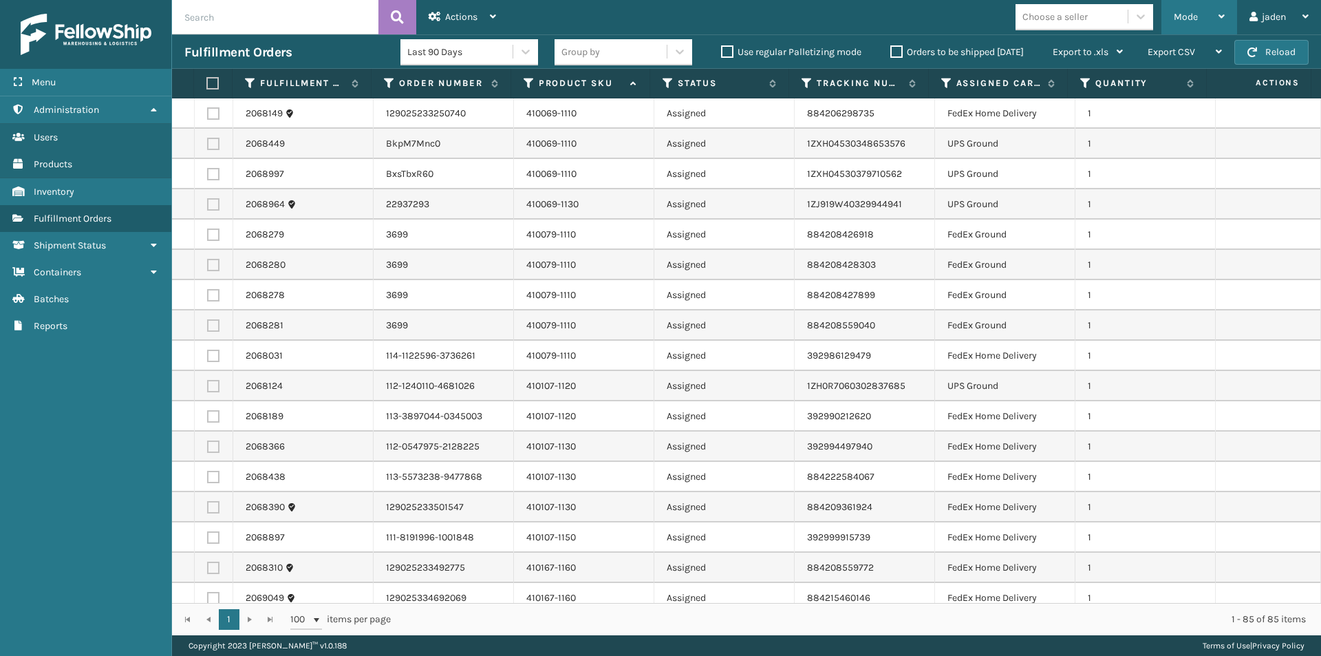
click at [1198, 25] on div "Mode" at bounding box center [1199, 17] width 51 height 34
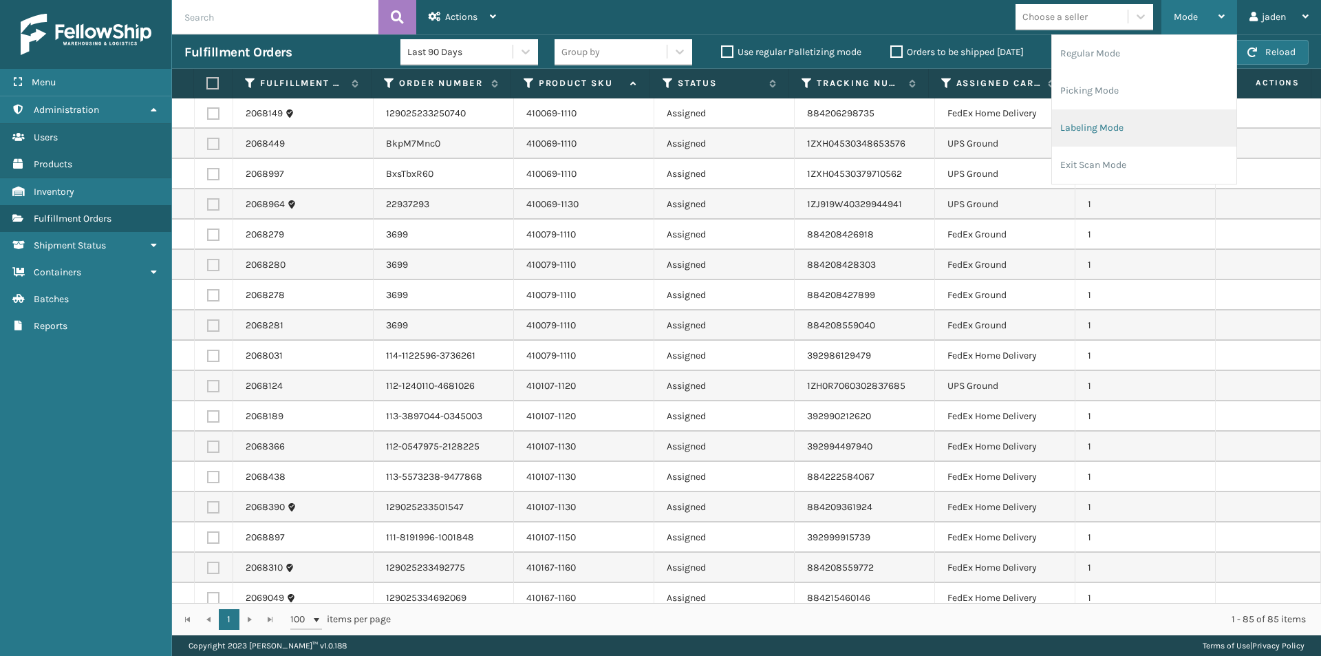
click at [1161, 127] on li "Labeling Mode" at bounding box center [1144, 127] width 184 height 37
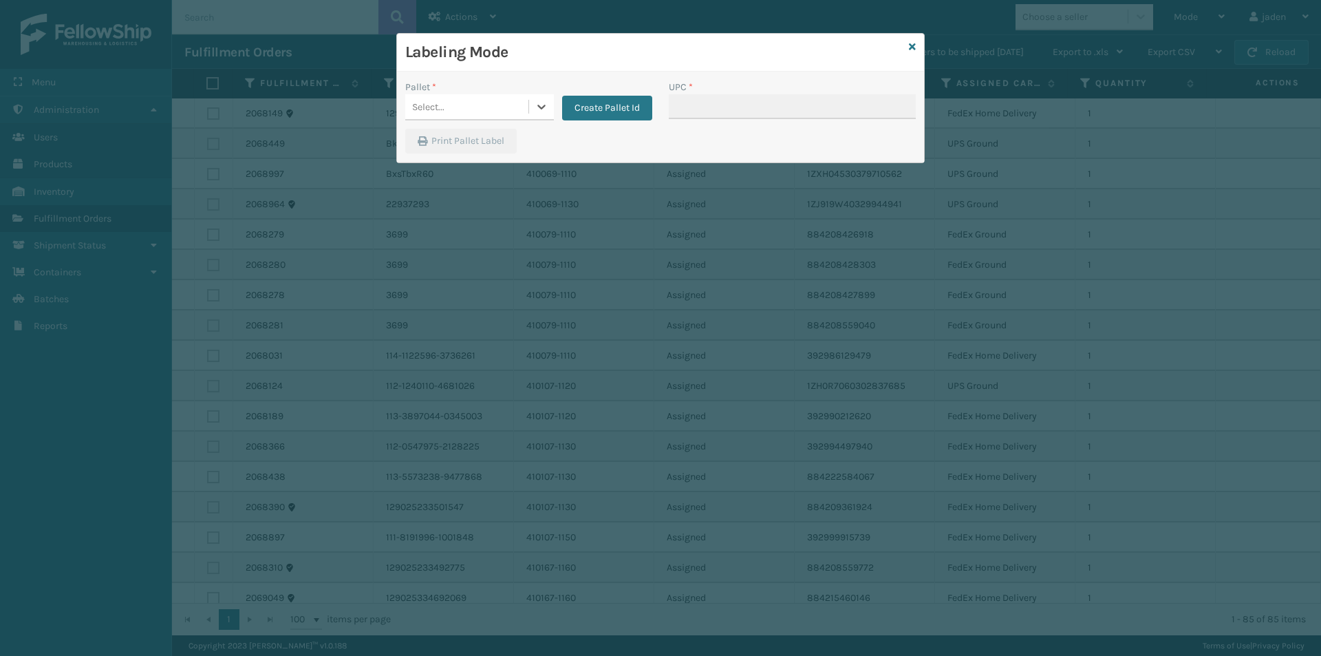
click at [546, 120] on div "Pallet * 0 results available. Select is focused ,type to refine list, press Dow…" at bounding box center [529, 104] width 264 height 49
click at [546, 114] on div at bounding box center [541, 106] width 25 height 25
click at [599, 106] on button "Create Pallet Id" at bounding box center [607, 108] width 90 height 25
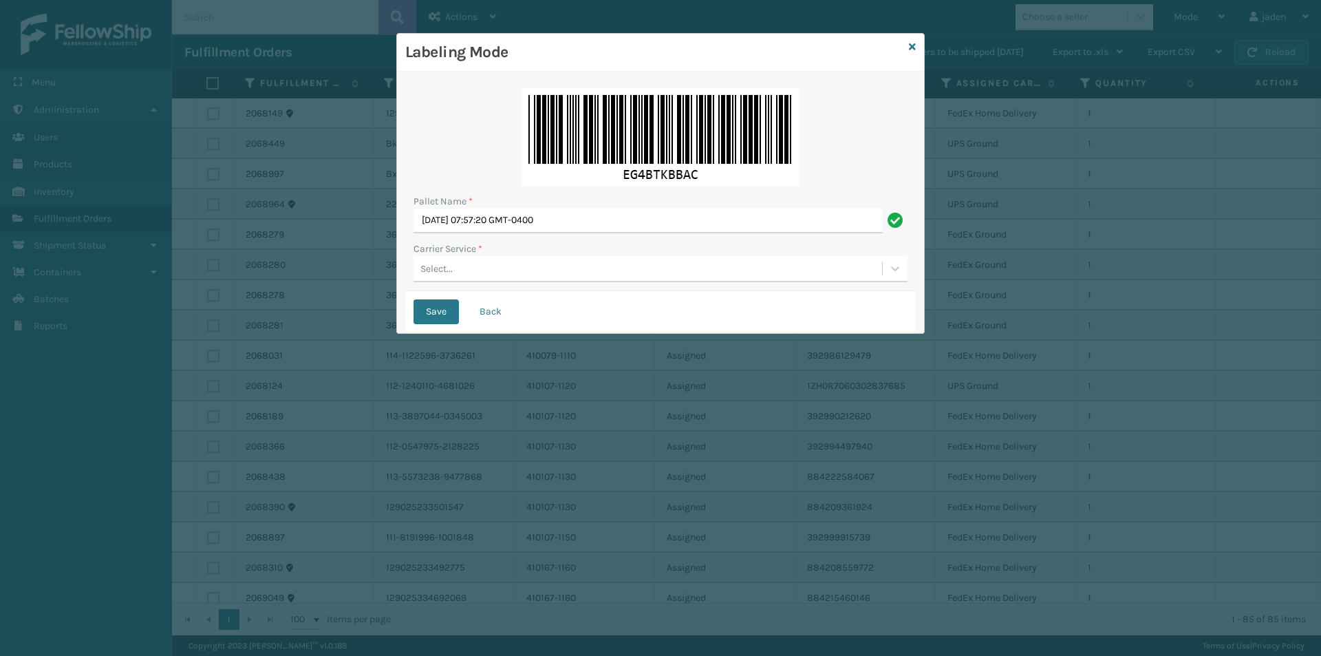
click at [584, 267] on div "Select..." at bounding box center [648, 268] width 469 height 23
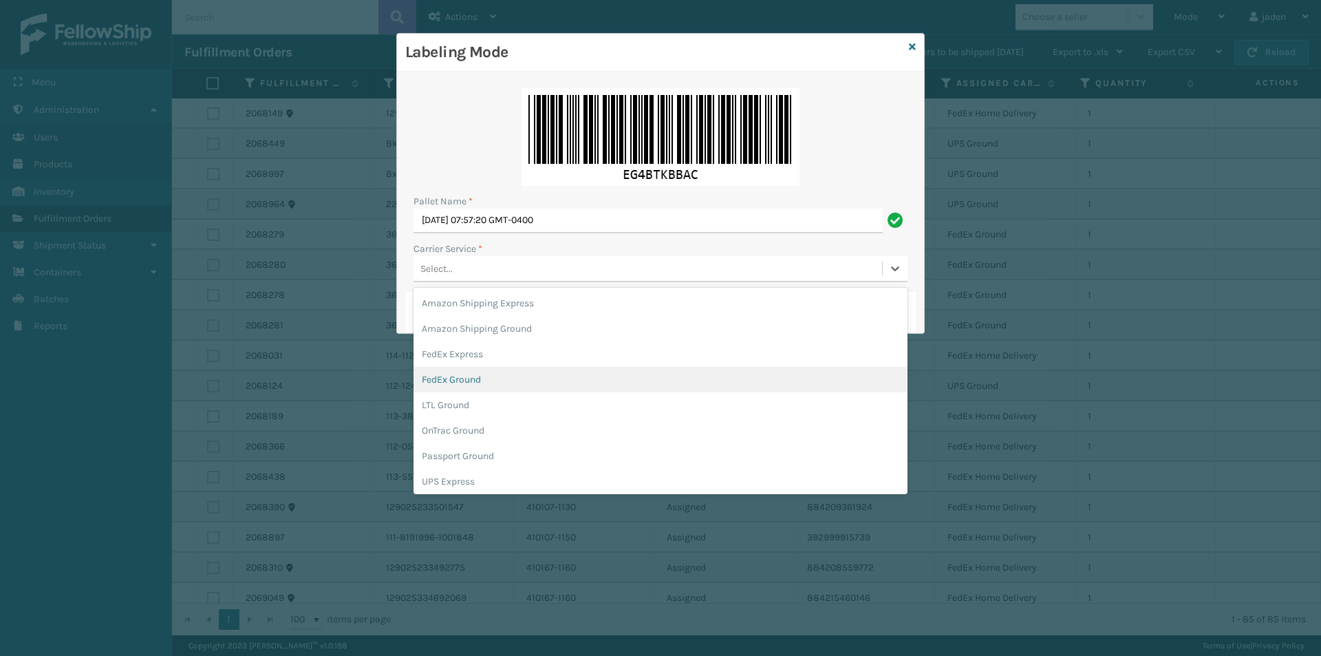
click at [511, 378] on div "FedEx Ground" at bounding box center [661, 379] width 494 height 25
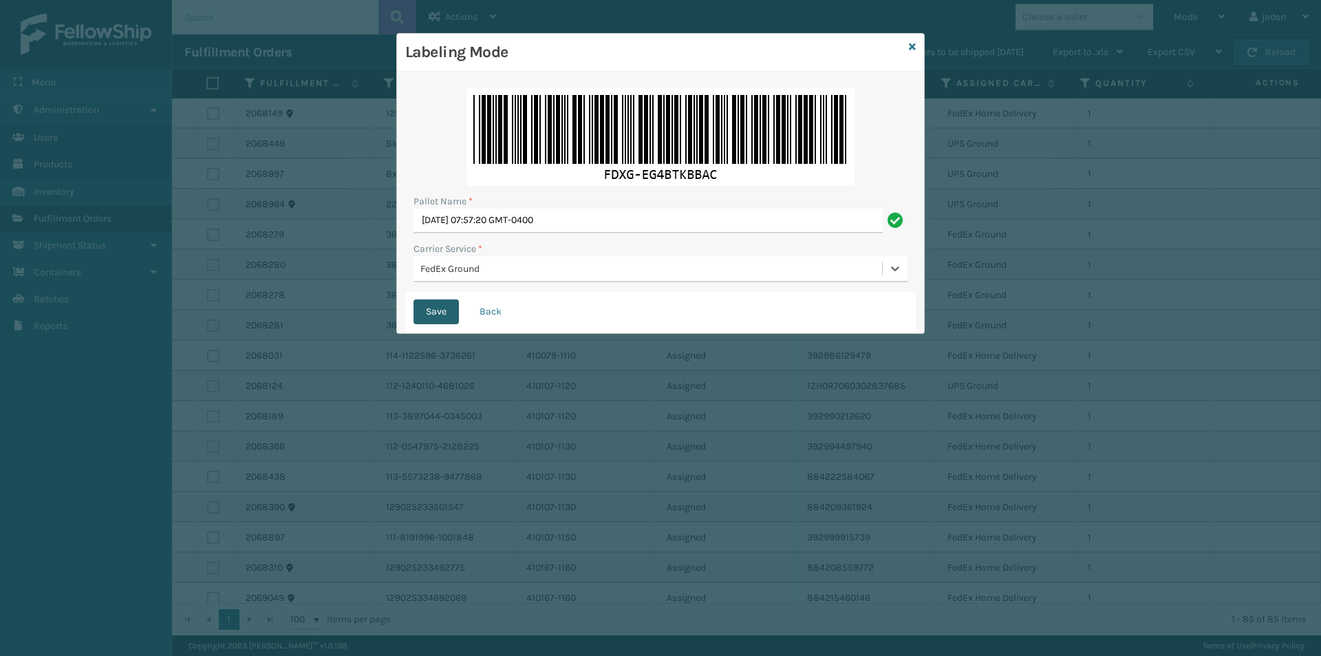
click at [436, 315] on button "Save" at bounding box center [436, 311] width 45 height 25
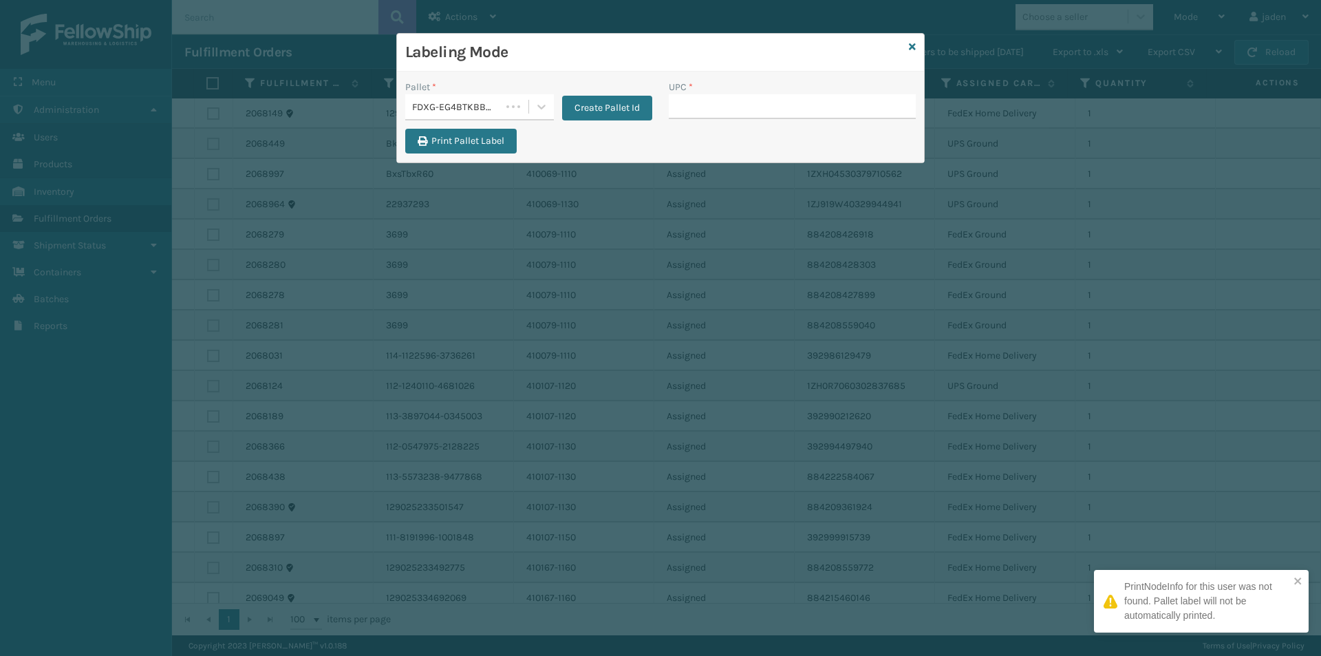
click at [604, 95] on div "Create Pallet Id" at bounding box center [603, 100] width 98 height 41
click at [590, 104] on button "Create Pallet Id" at bounding box center [607, 108] width 90 height 25
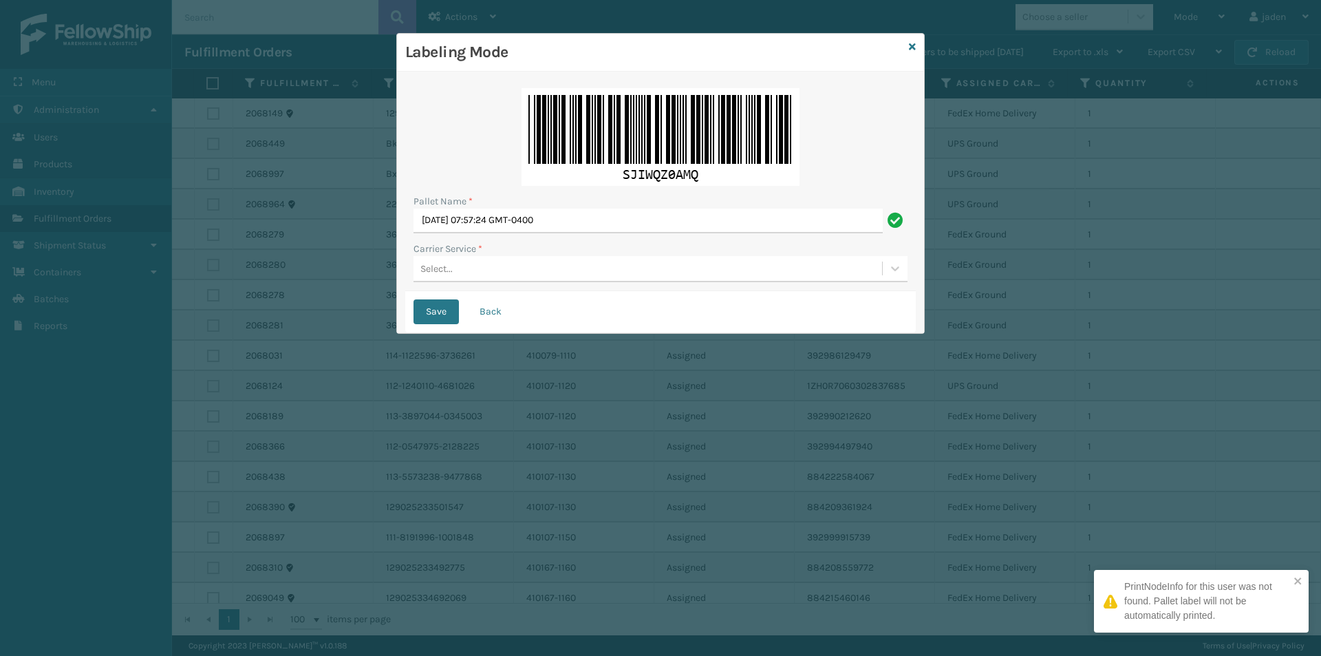
click at [599, 273] on div "Select..." at bounding box center [648, 268] width 469 height 23
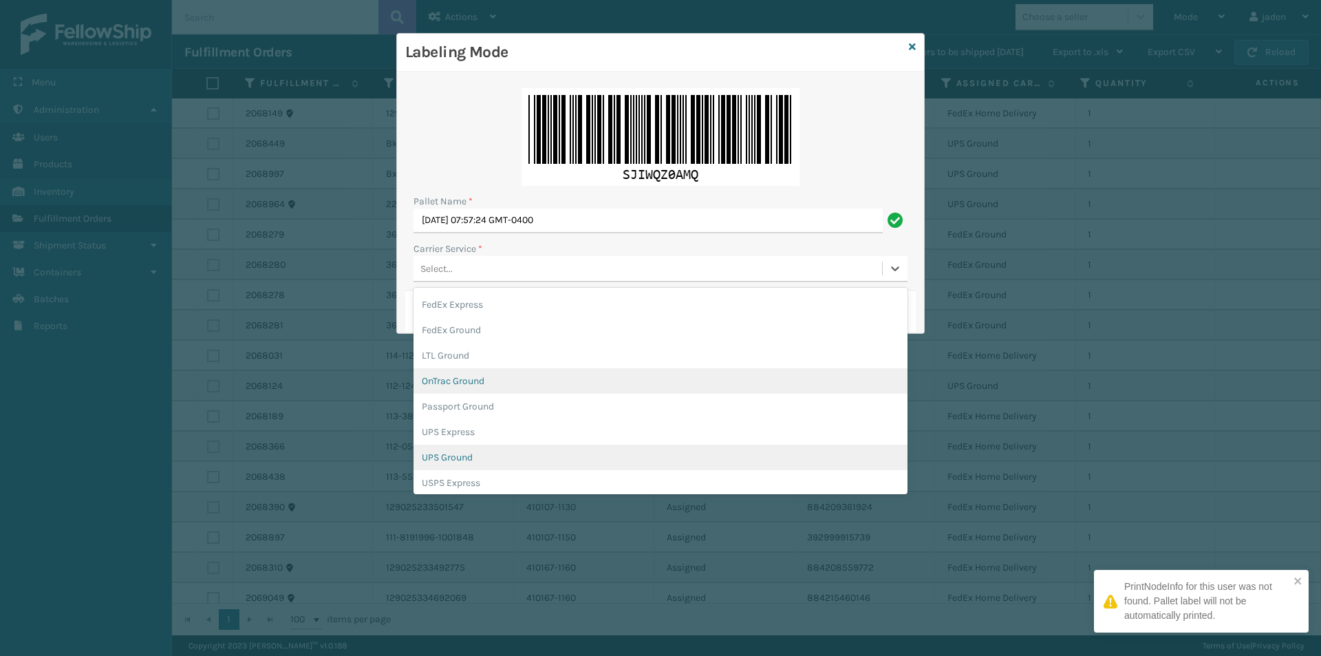
scroll to position [79, 0]
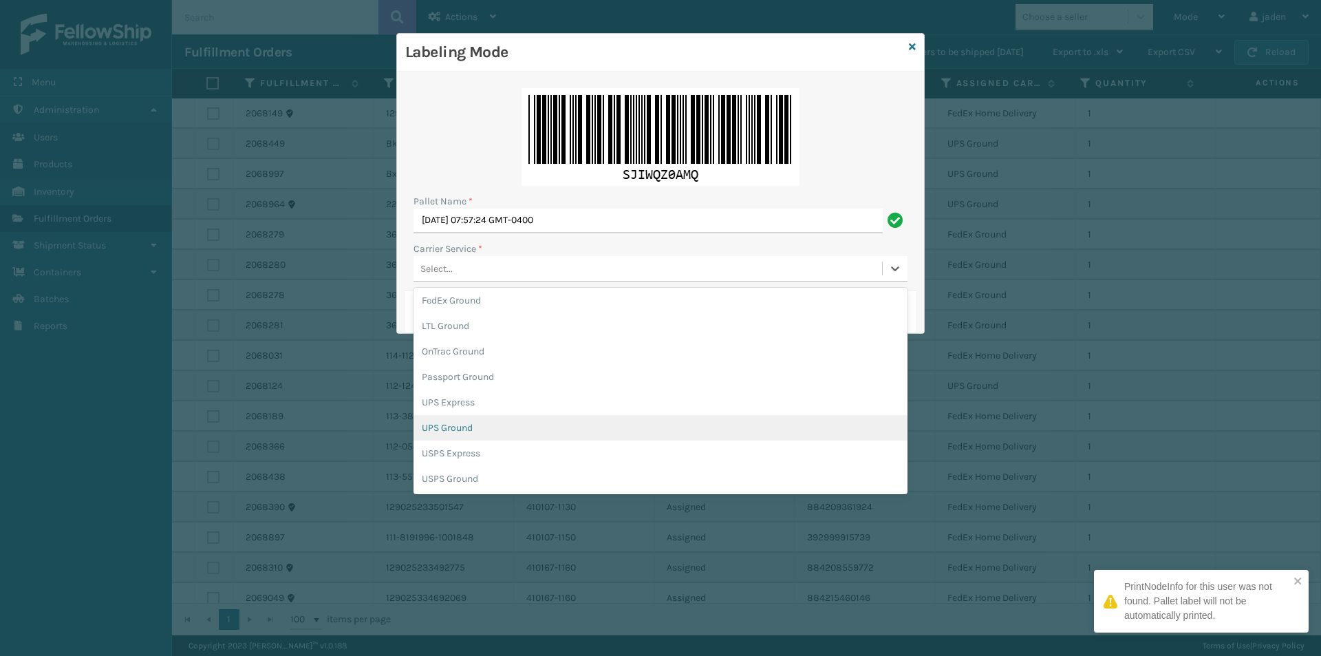
click at [459, 427] on div "UPS Ground" at bounding box center [661, 427] width 494 height 25
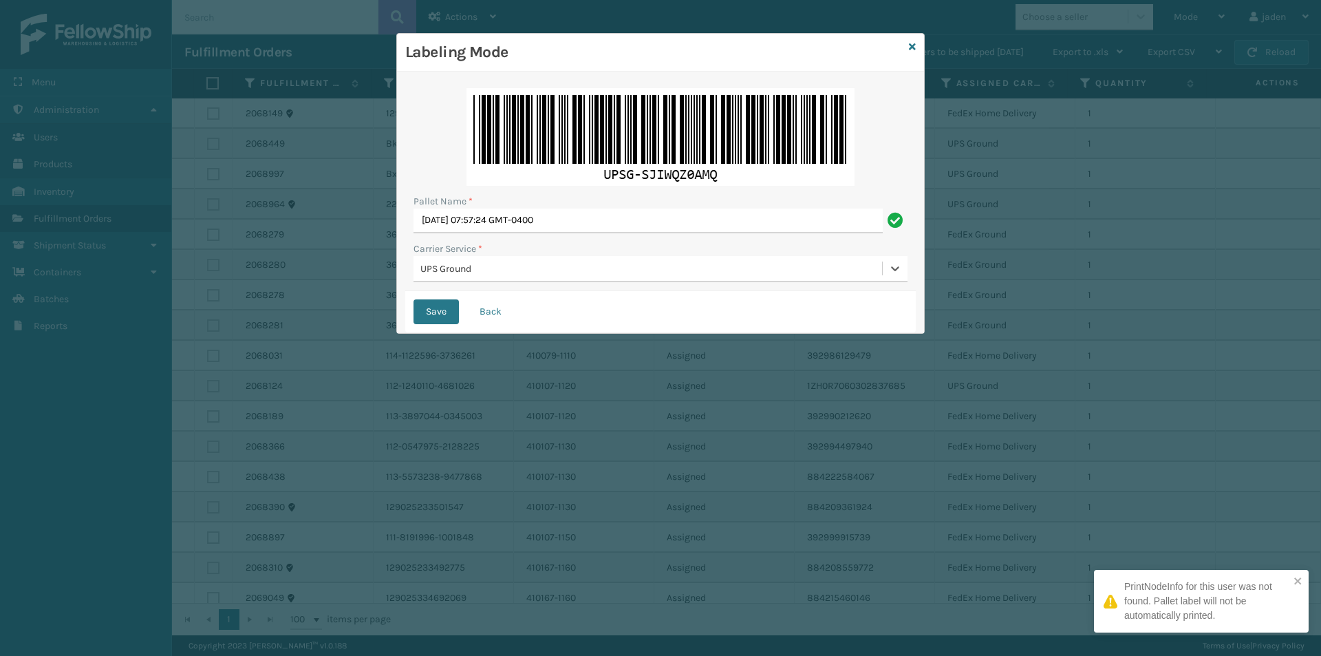
click at [424, 299] on div "Save Back" at bounding box center [660, 311] width 511 height 41
click at [429, 310] on button "Save" at bounding box center [436, 311] width 45 height 25
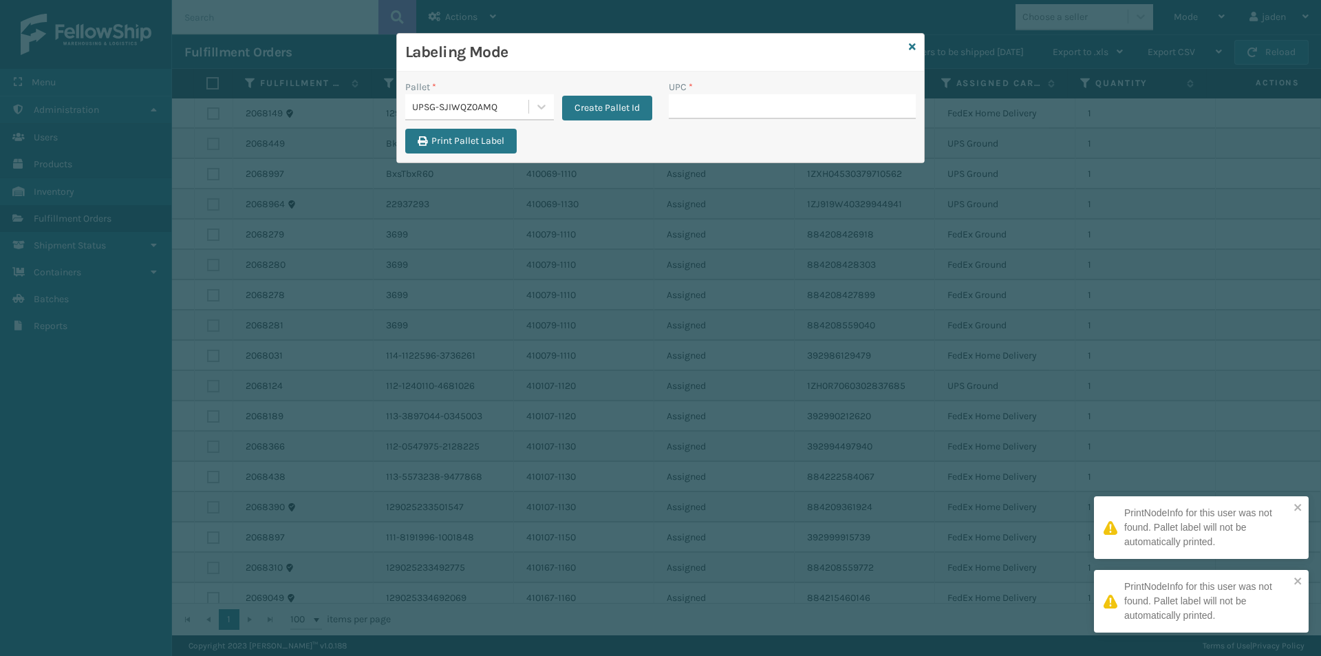
click at [713, 105] on input "UPC *" at bounding box center [792, 106] width 247 height 25
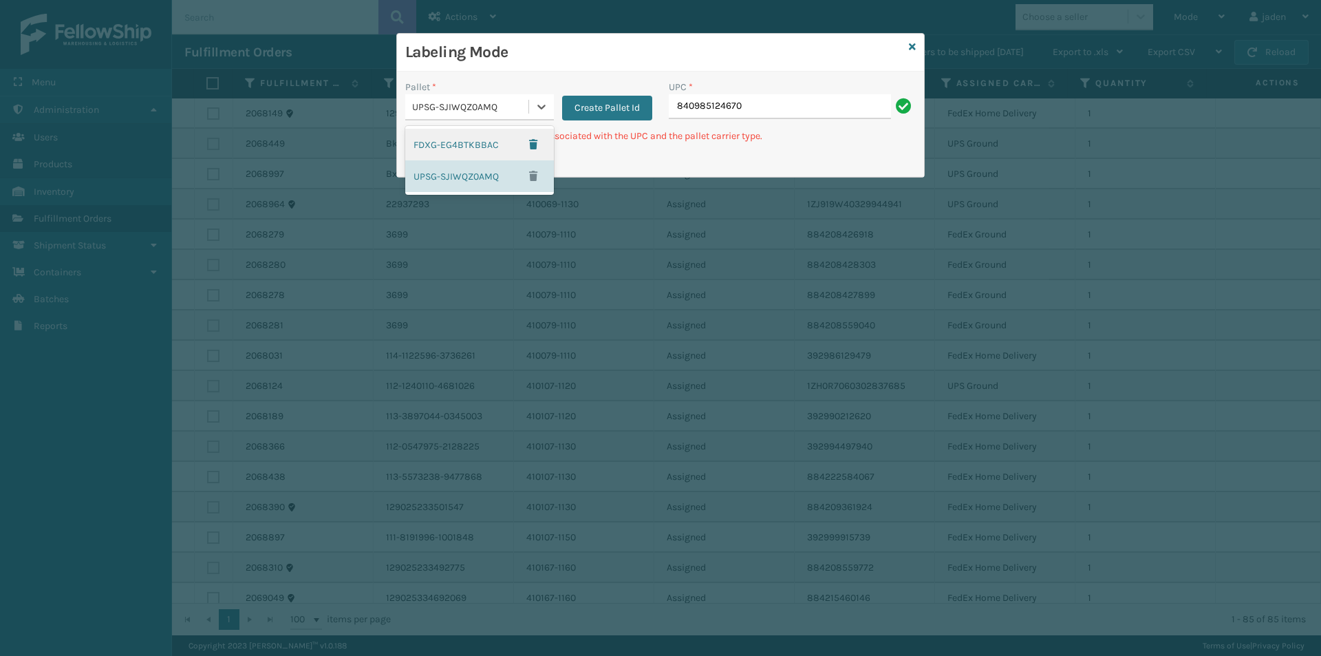
click at [520, 112] on div "UPSG-SJIWQZ0AMQ" at bounding box center [471, 107] width 118 height 14
click at [460, 149] on div "FDXG-EG4BTKBBAC" at bounding box center [479, 145] width 149 height 32
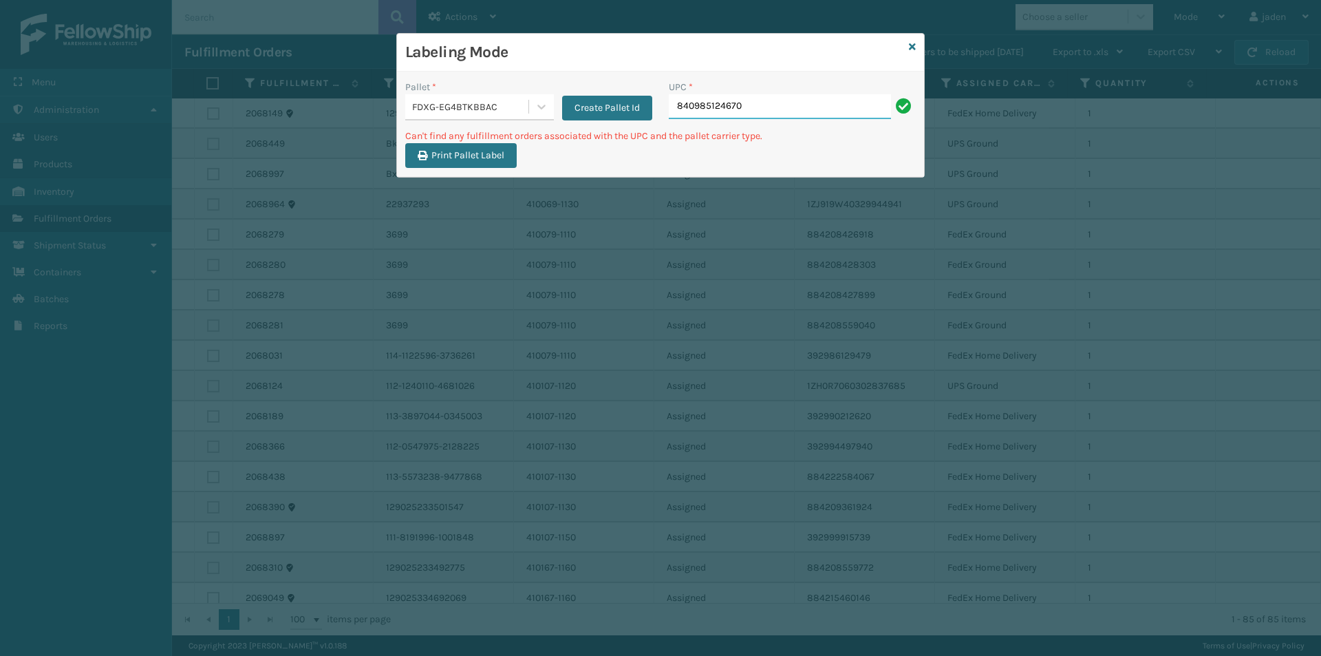
click at [788, 95] on input "840985124670" at bounding box center [780, 106] width 222 height 25
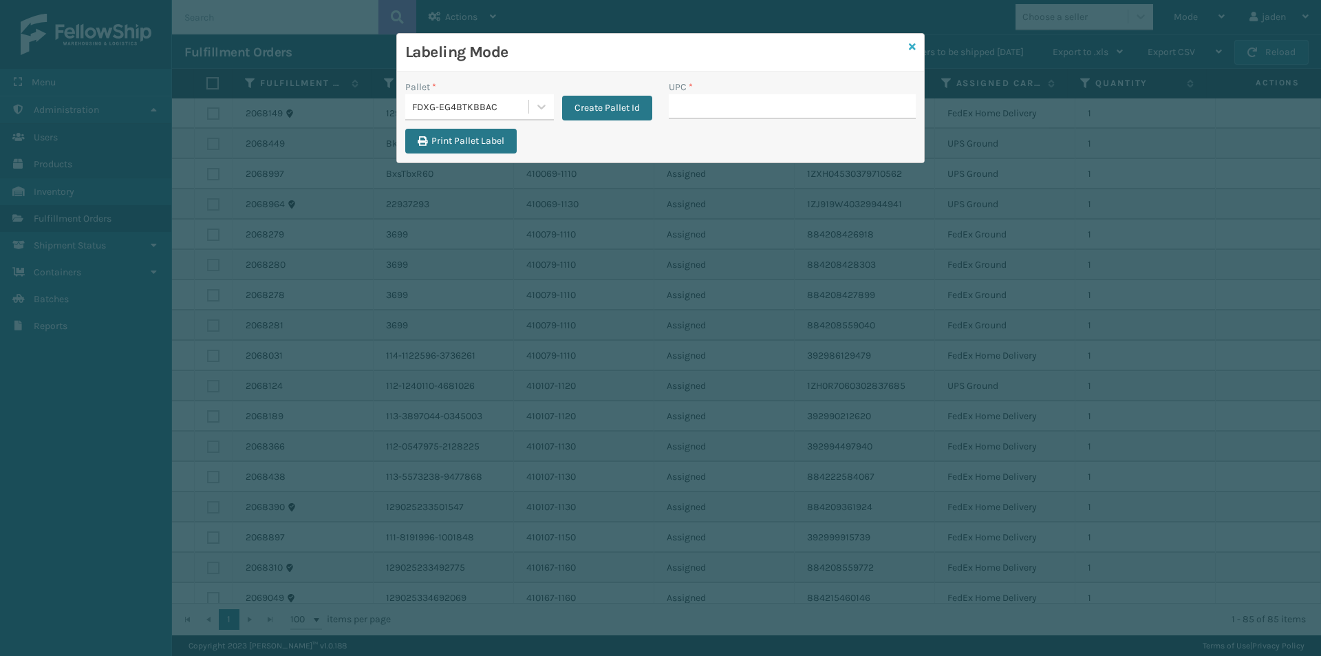
click at [914, 48] on icon at bounding box center [912, 47] width 7 height 10
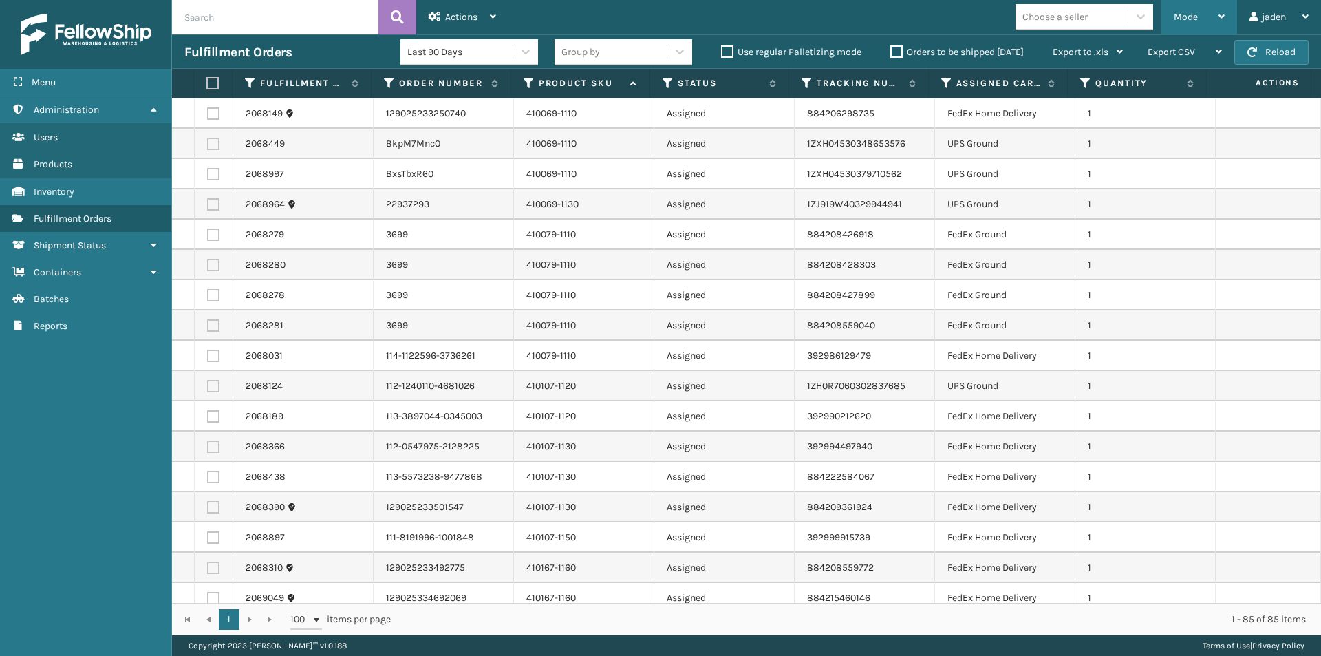
click at [1197, 27] on div "Mode" at bounding box center [1199, 17] width 51 height 34
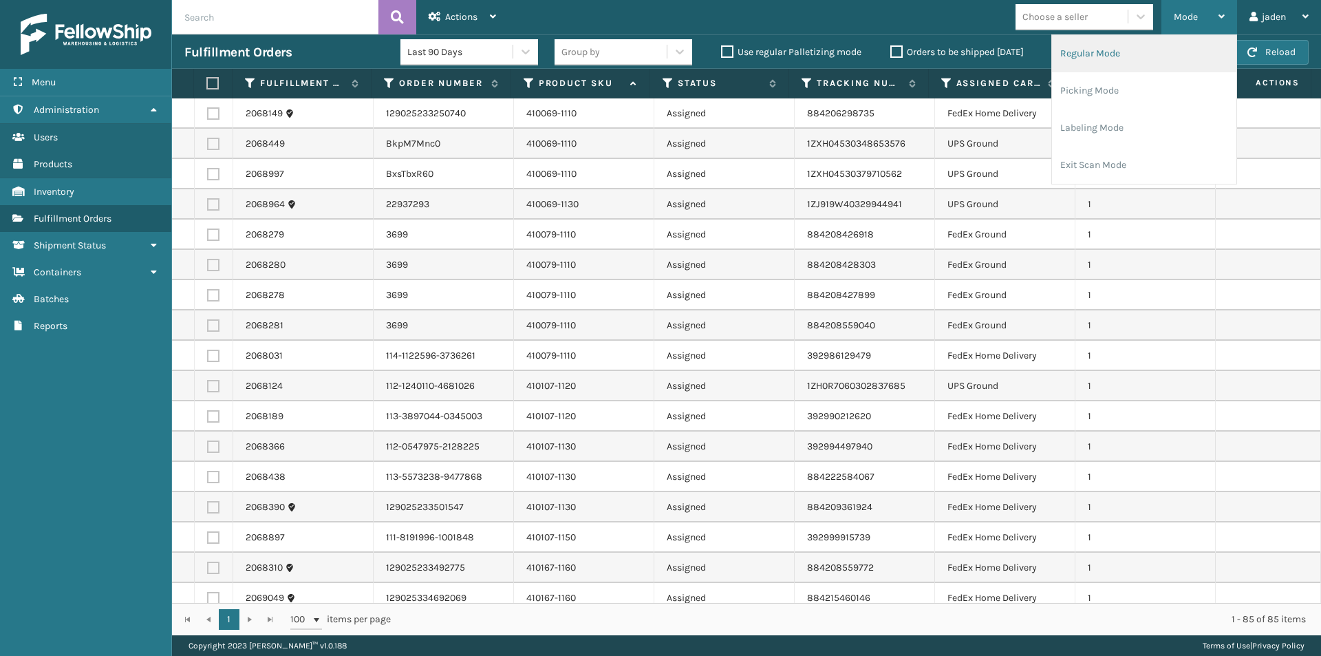
click at [1143, 57] on li "Regular Mode" at bounding box center [1144, 53] width 184 height 37
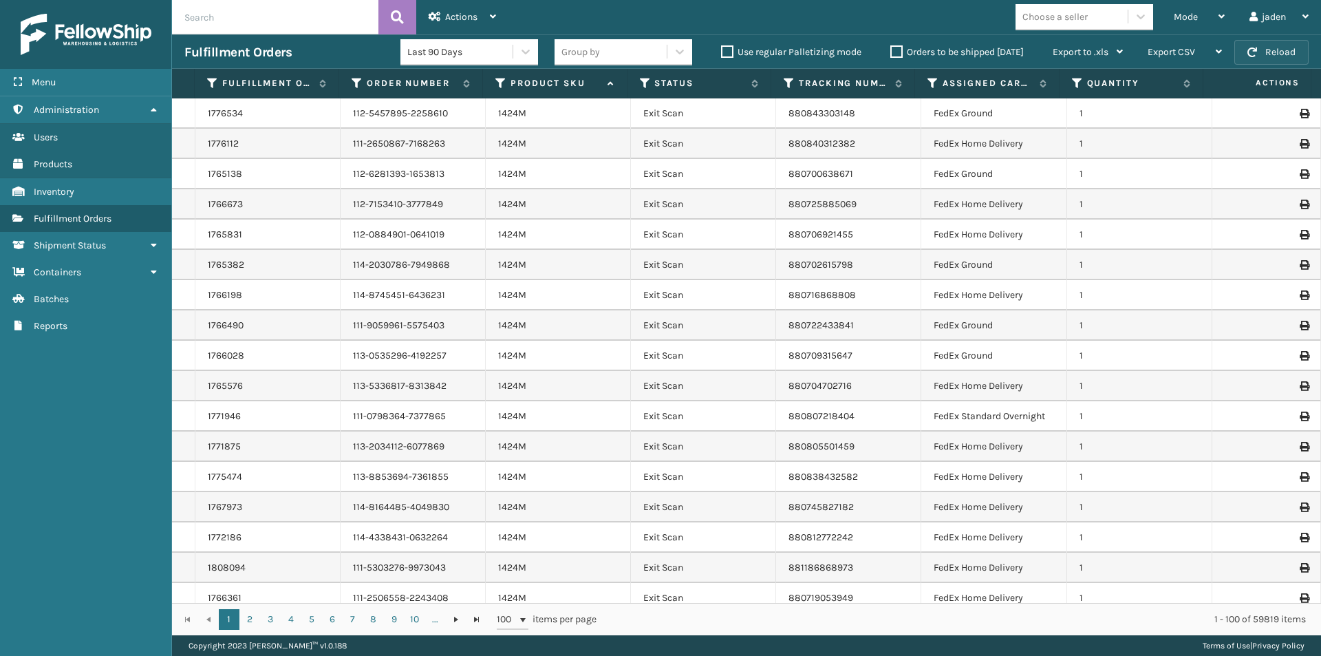
click at [1274, 61] on button "Reload" at bounding box center [1272, 52] width 74 height 25
